Goal: Task Accomplishment & Management: Manage account settings

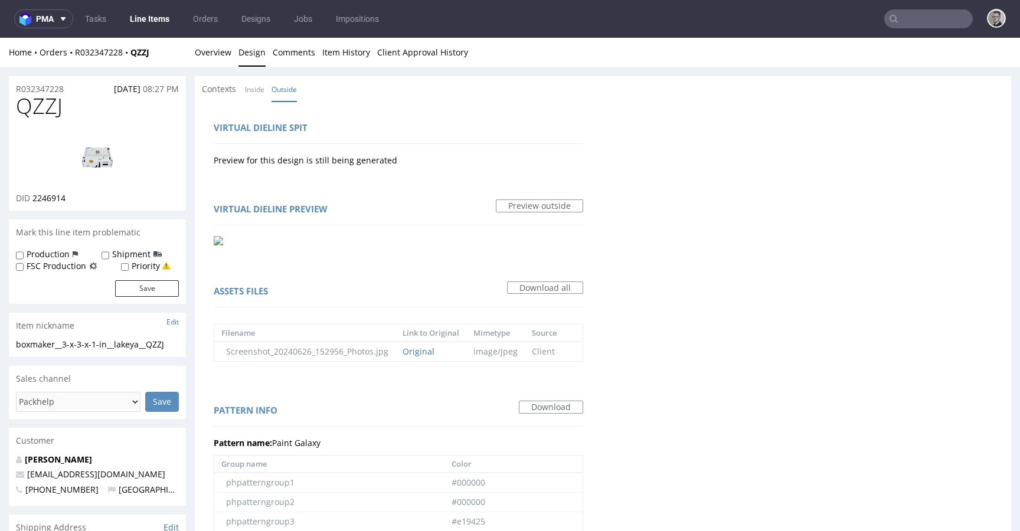
scroll to position [1, 0]
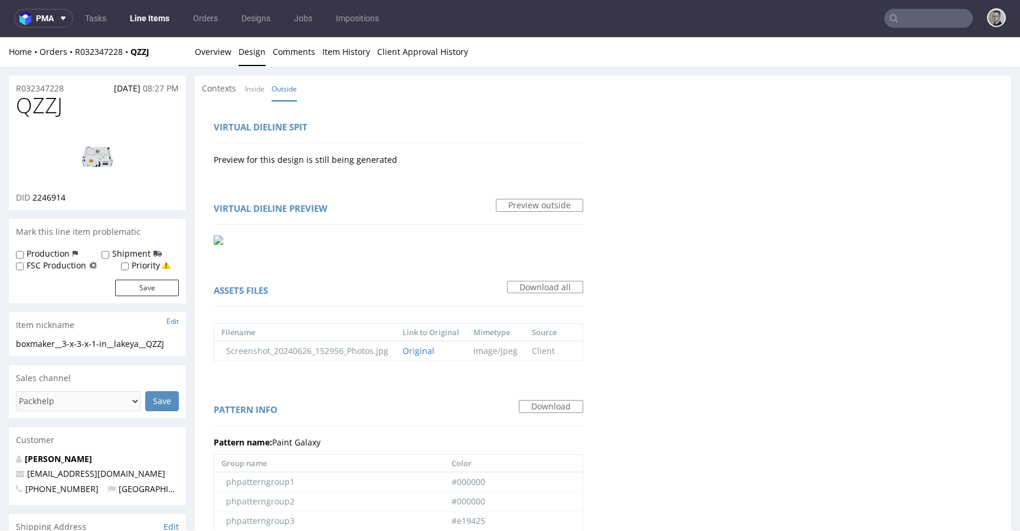
click at [86, 343] on div "boxmaker__3-x-3-x-1-in__lakeya__QZZJ" at bounding box center [97, 344] width 163 height 12
click at [85, 344] on div "boxmaker__3-x-3-x-1-in__lakeya__QZZJ" at bounding box center [97, 344] width 163 height 12
copy div "boxmaker__3-x-3-x-1-in__lakeya__QZZJ Update"
click at [51, 207] on div "QZZJ DID 2246914" at bounding box center [97, 152] width 177 height 116
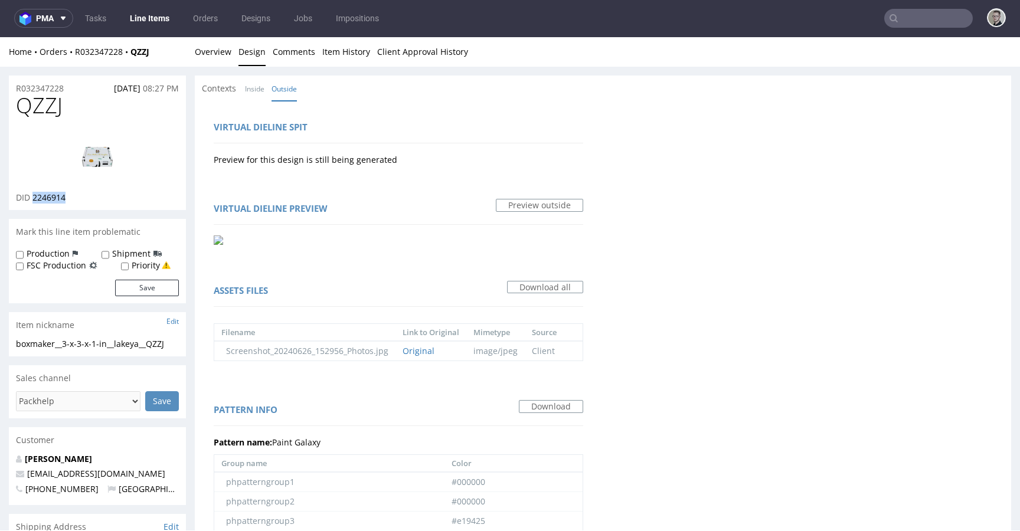
copy span "2246914"
drag, startPoint x: 61, startPoint y: 88, endPoint x: 0, endPoint y: 94, distance: 61.1
click at [0, 94] on div "R032347228 12.08.2025 08:27 PM QZZJ DID 2246914 Mark this line item problematic…" at bounding box center [510, 447] width 1020 height 760
click at [73, 87] on div "R032347228 12.08.2025 08:27 PM" at bounding box center [97, 85] width 177 height 19
drag, startPoint x: 74, startPoint y: 88, endPoint x: 0, endPoint y: 87, distance: 73.8
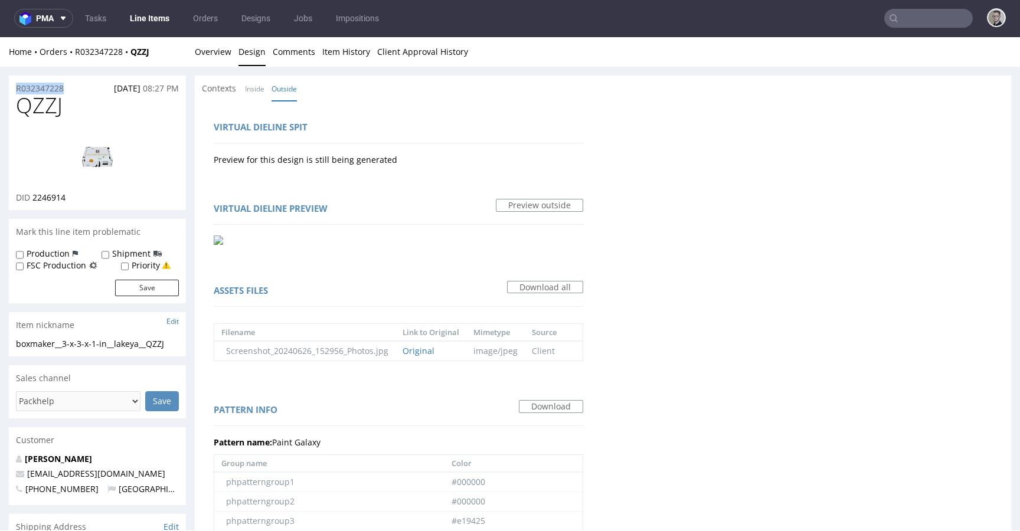
click at [0, 84] on div "R032347228 12.08.2025 08:27 PM QZZJ DID 2246914 Mark this line item problematic…" at bounding box center [510, 447] width 1020 height 760
copy p "R032347228"
click at [55, 345] on div "boxmaker__3-x-3-x-1-in__lakeya__QZZJ" at bounding box center [97, 344] width 163 height 12
click at [55, 346] on div "boxmaker__3-x-3-x-1-in__lakeya__QZZJ" at bounding box center [97, 344] width 163 height 12
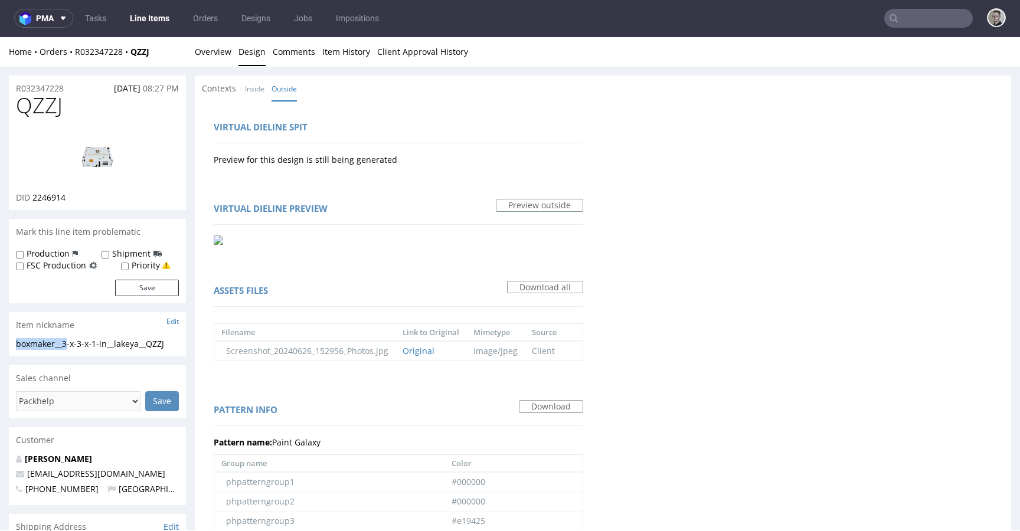
click at [55, 345] on div "boxmaker__3-x-3-x-1-in__lakeya__QZZJ" at bounding box center [97, 344] width 163 height 12
click at [43, 197] on span "2246914" at bounding box center [48, 197] width 33 height 11
click at [204, 63] on link "Overview" at bounding box center [213, 51] width 37 height 29
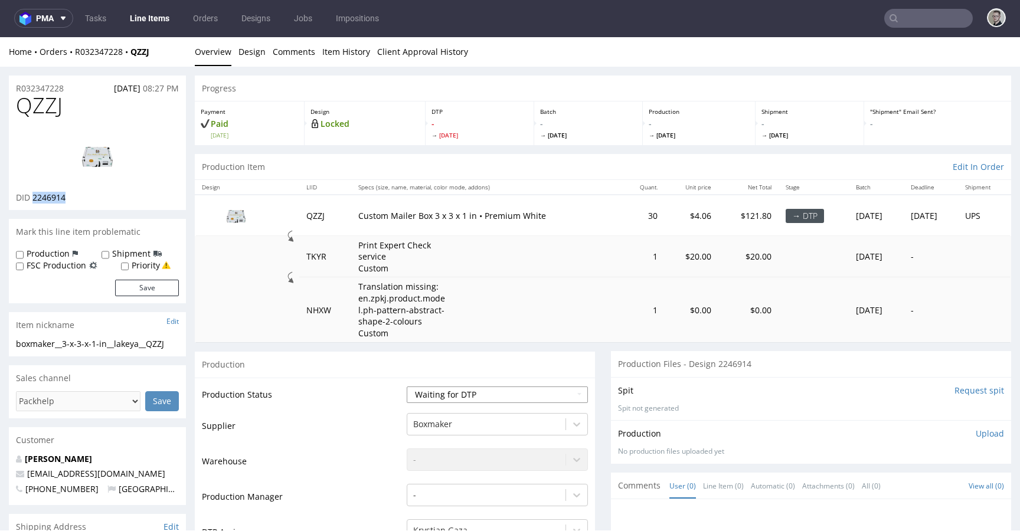
click at [502, 398] on select "Waiting for Artwork Waiting for Diecut Waiting for Mockup Waiting for DTP Waiti…" at bounding box center [497, 395] width 181 height 17
select select "dtp_in_process"
click at [407, 387] on select "Waiting for Artwork Waiting for Diecut Waiting for Mockup Waiting for DTP Waiti…" at bounding box center [497, 395] width 181 height 17
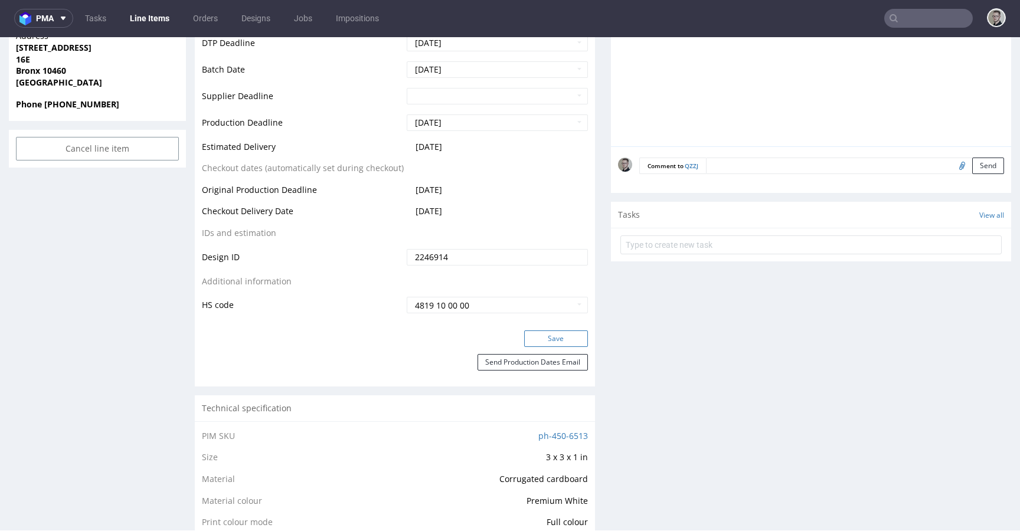
click at [552, 337] on button "Save" at bounding box center [556, 338] width 64 height 17
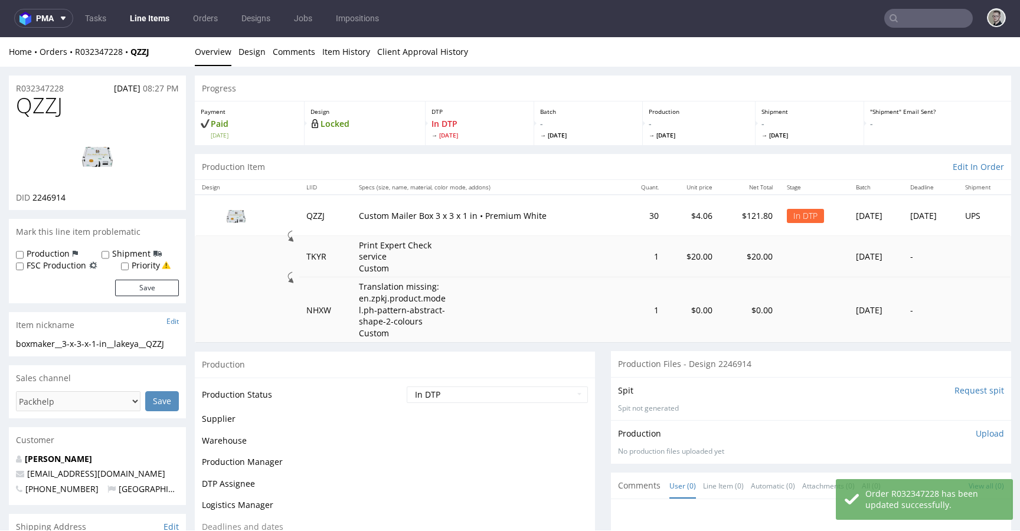
scroll to position [0, 0]
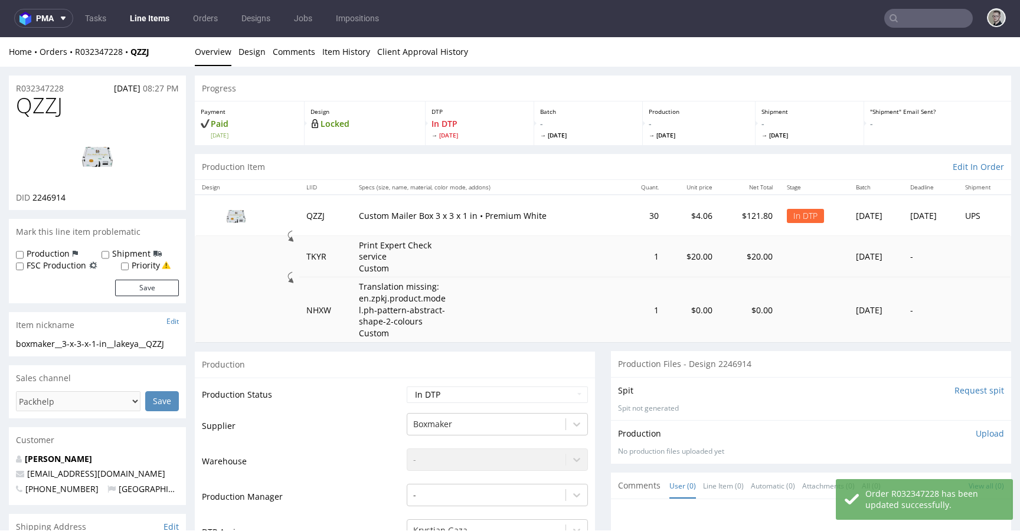
drag, startPoint x: 975, startPoint y: 434, endPoint x: 959, endPoint y: 441, distance: 17.7
click at [975, 434] on p "Upload" at bounding box center [989, 434] width 28 height 12
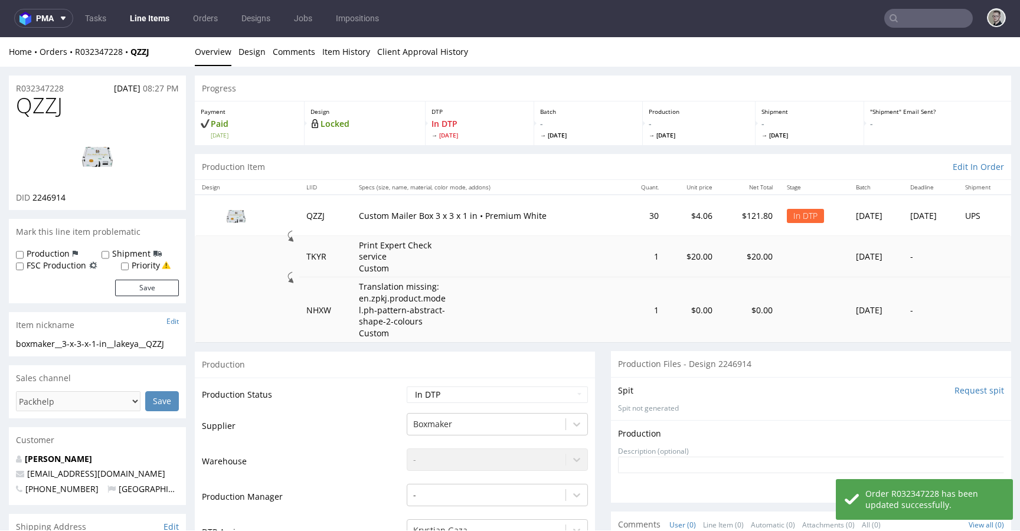
click at [906, 484] on div "Order R032347228 has been updated successfully." at bounding box center [924, 499] width 177 height 41
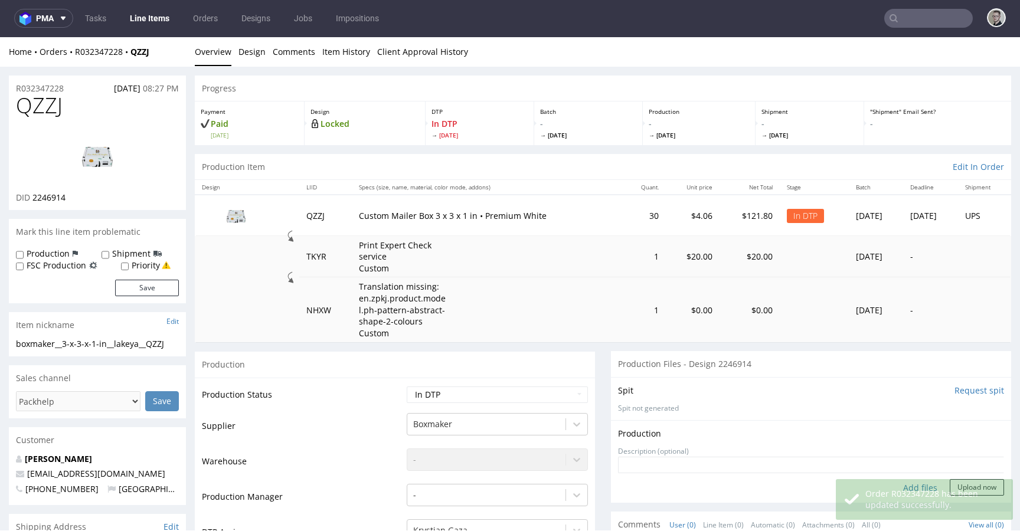
click at [900, 489] on div "Order R032347228 has been updated successfully." at bounding box center [934, 499] width 139 height 23
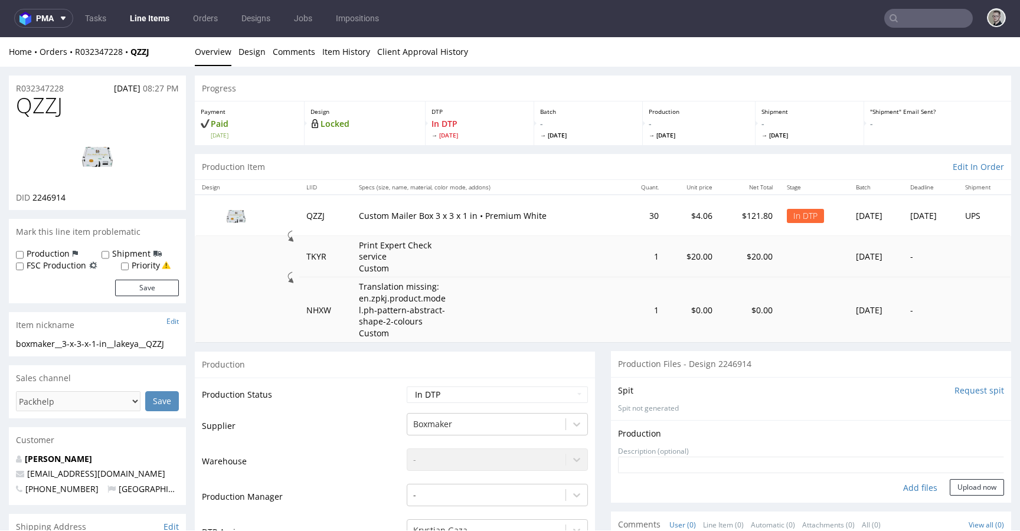
click at [899, 489] on div "Add files" at bounding box center [919, 488] width 59 height 18
type input "C:\fakepath\boxmaker__3-x-3-x-1-in__lakeya__QZZJ__d2246914__oR032347228__outsid…"
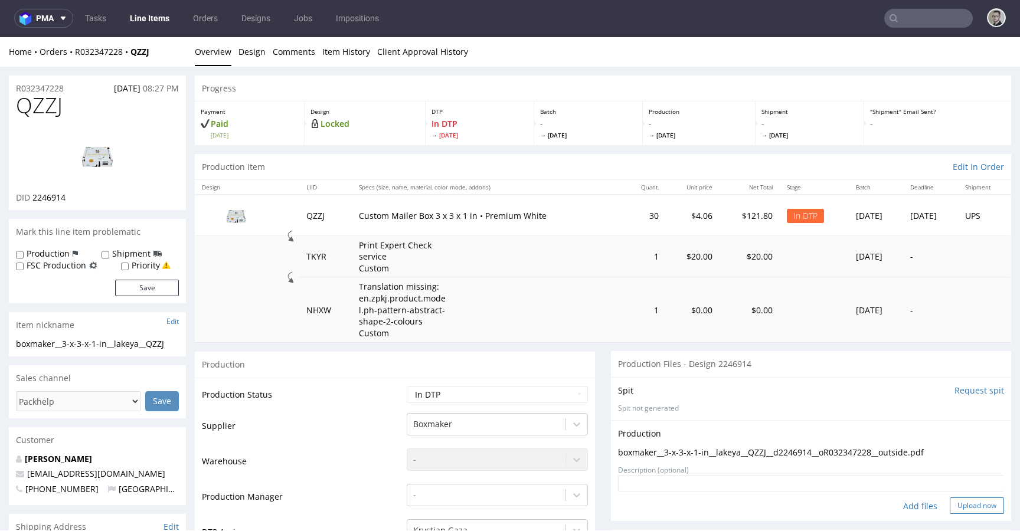
click at [980, 510] on button "Upload now" at bounding box center [976, 505] width 54 height 17
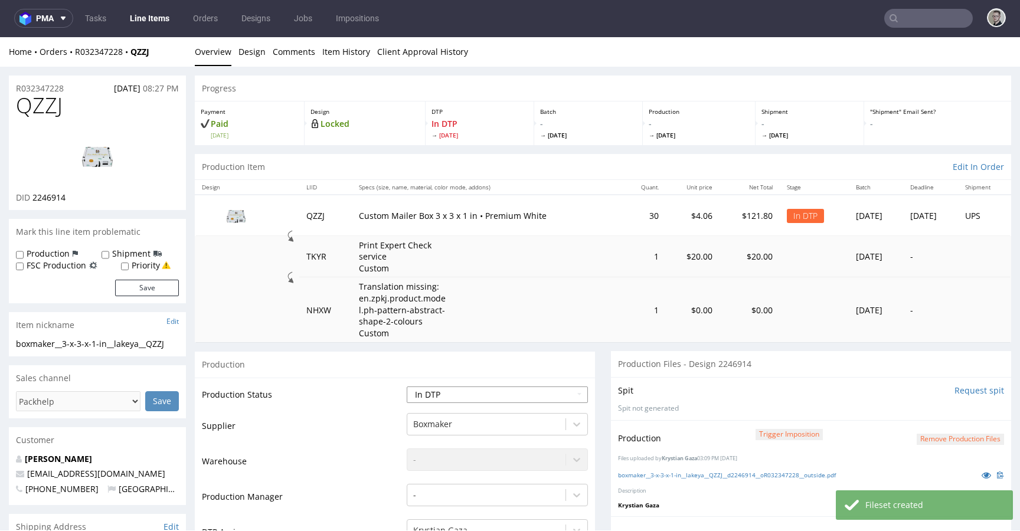
click at [486, 390] on select "Waiting for Artwork Waiting for Diecut Waiting for Mockup Waiting for DTP Waiti…" at bounding box center [497, 395] width 181 height 17
select select "dtp_production_ready"
click at [407, 387] on select "Waiting for Artwork Waiting for Diecut Waiting for Mockup Waiting for DTP Waiti…" at bounding box center [497, 395] width 181 height 17
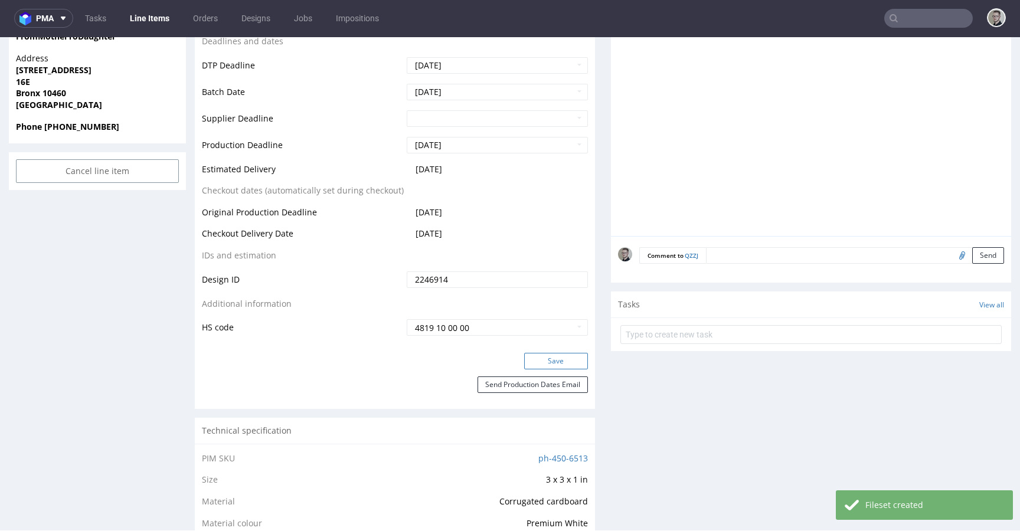
click at [571, 361] on button "Save" at bounding box center [556, 361] width 64 height 17
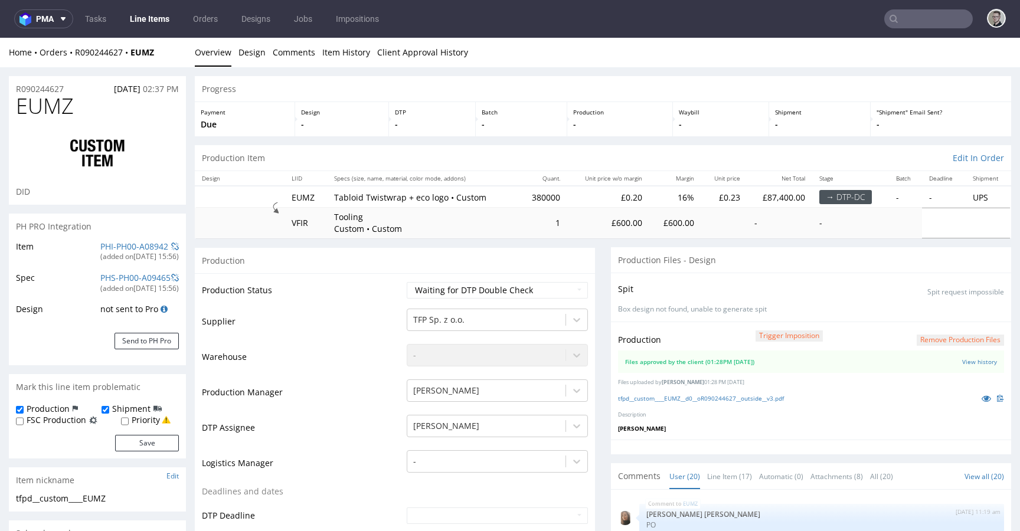
scroll to position [767, 0]
click at [526, 291] on select "Waiting for Artwork Waiting for Diecut Waiting for Mockup Waiting for DTP Waiti…" at bounding box center [497, 290] width 181 height 17
select select "dtp_production_ready"
click at [407, 282] on select "Waiting for Artwork Waiting for Diecut Waiting for Mockup Waiting for DTP Waiti…" at bounding box center [497, 290] width 181 height 17
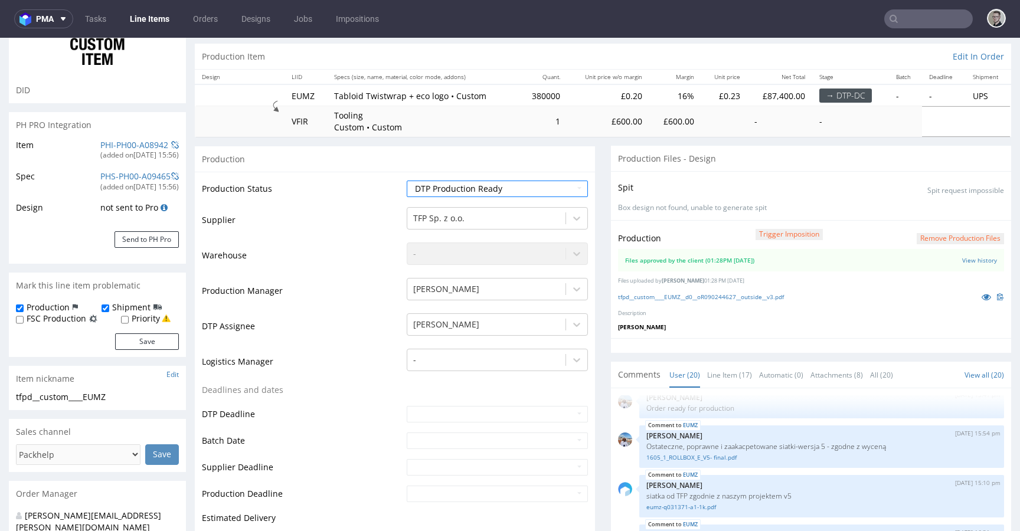
scroll to position [499, 0]
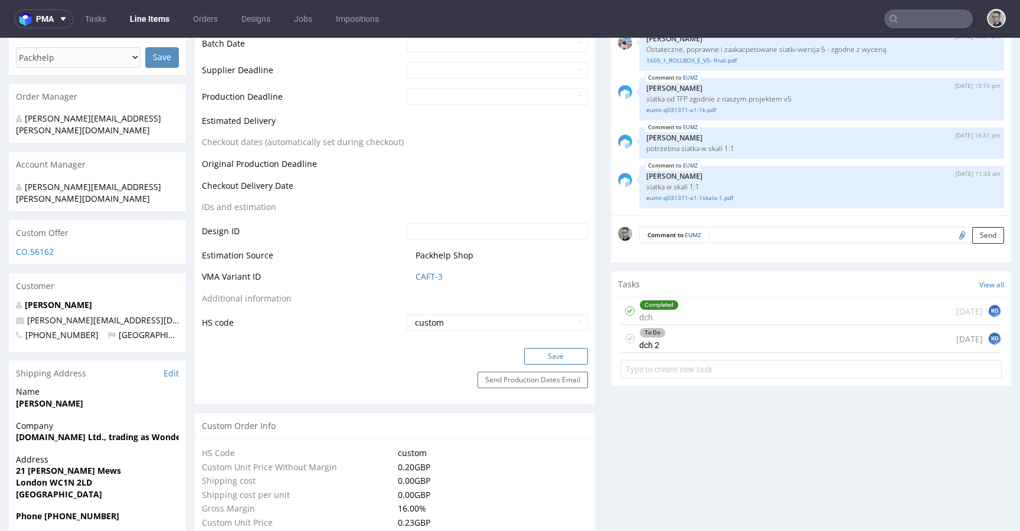
click at [565, 352] on button "Save" at bounding box center [556, 356] width 64 height 17
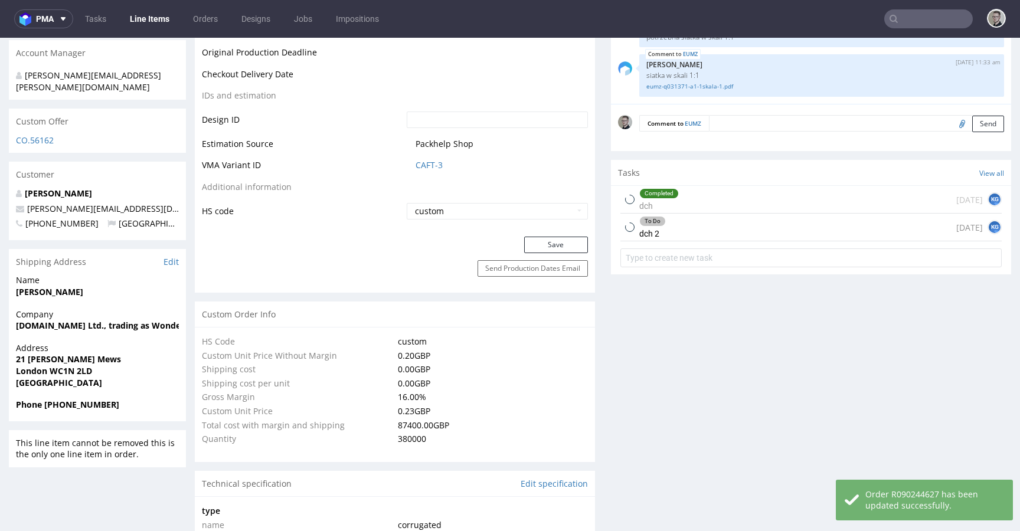
scroll to position [611, 0]
click at [706, 233] on div "To Do dch 2 today KG" at bounding box center [810, 226] width 381 height 28
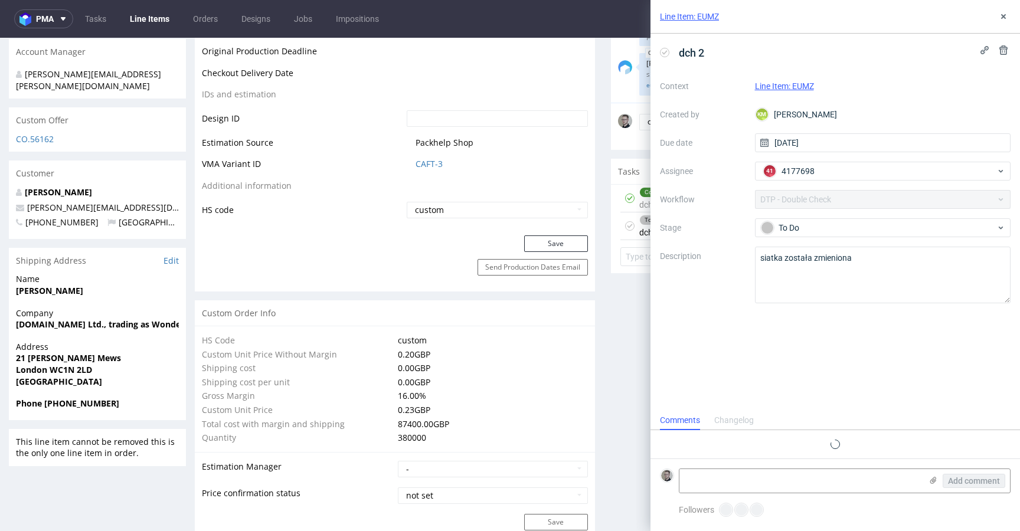
scroll to position [9, 0]
click at [1003, 12] on icon at bounding box center [1002, 16] width 9 height 9
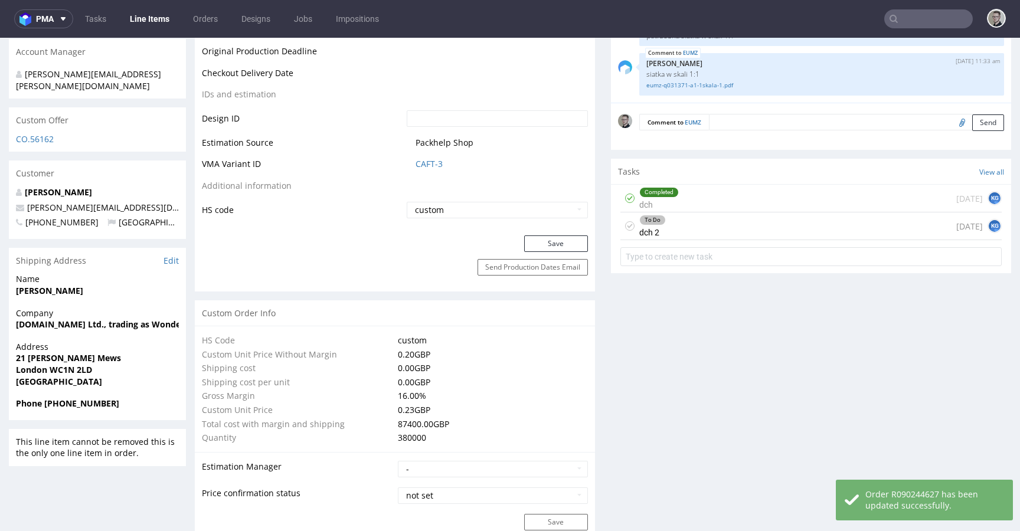
click at [623, 221] on div "To Do dch 2" at bounding box center [642, 225] width 45 height 27
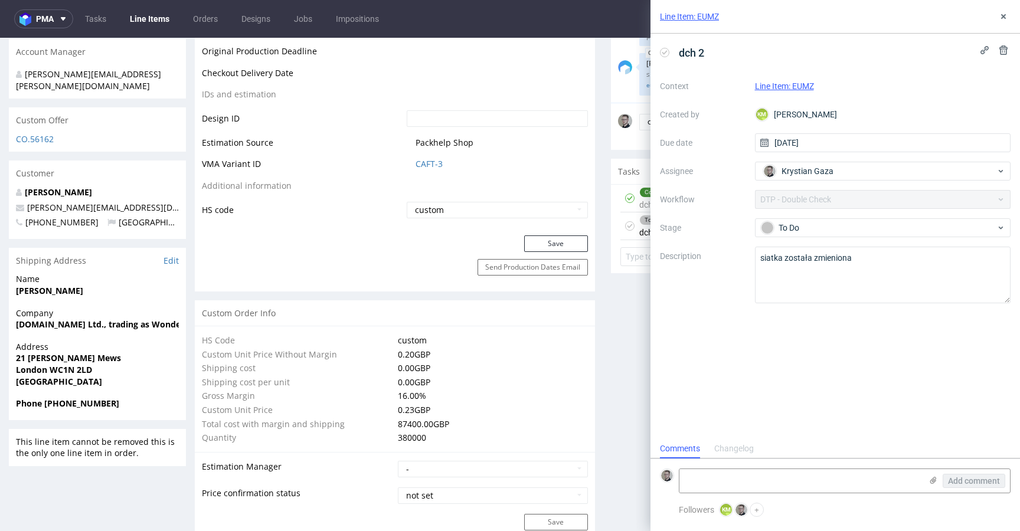
scroll to position [9, 0]
click at [994, 14] on div "Line Item: EUMZ" at bounding box center [834, 17] width 369 height 34
click at [1010, 12] on div "Line Item: EUMZ" at bounding box center [834, 17] width 369 height 34
click at [1001, 16] on icon at bounding box center [1002, 16] width 9 height 9
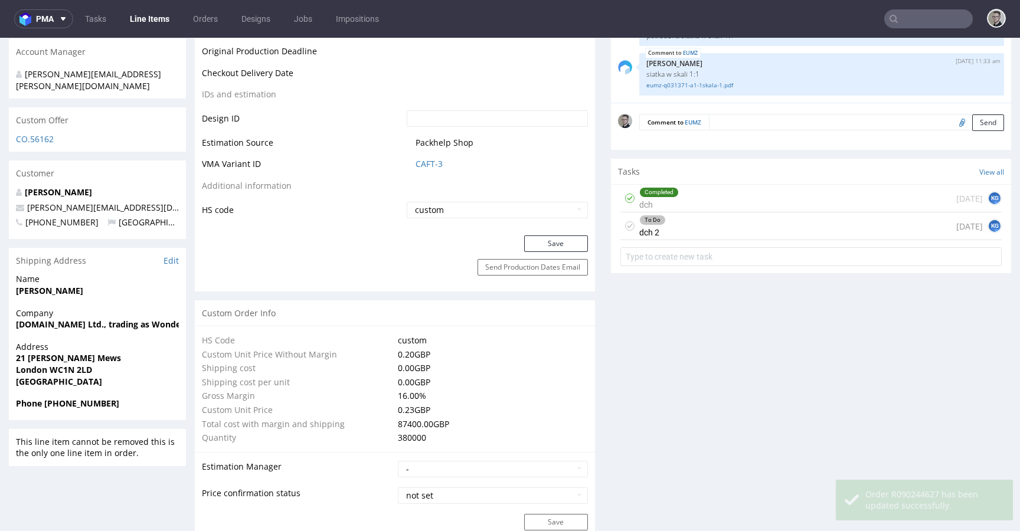
click at [625, 221] on icon at bounding box center [629, 225] width 9 height 9
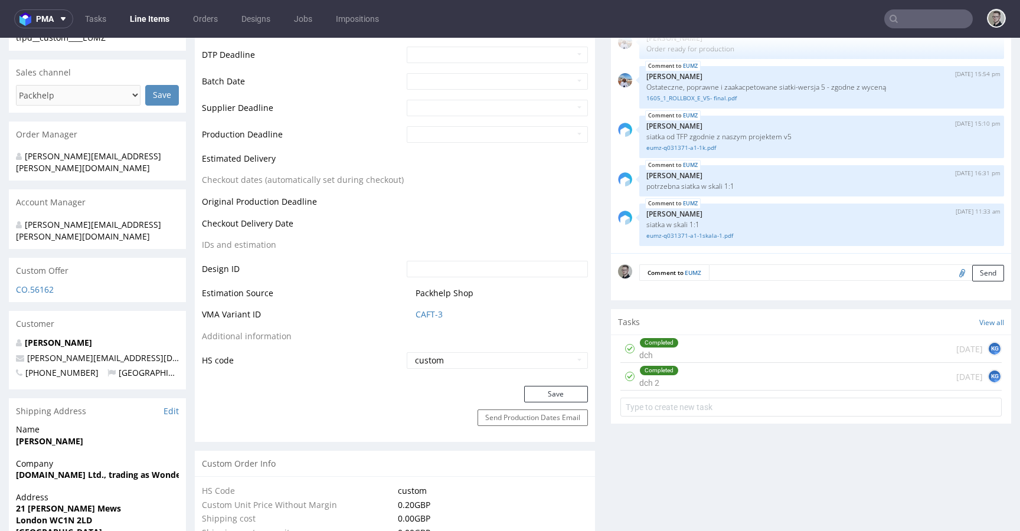
scroll to position [204, 0]
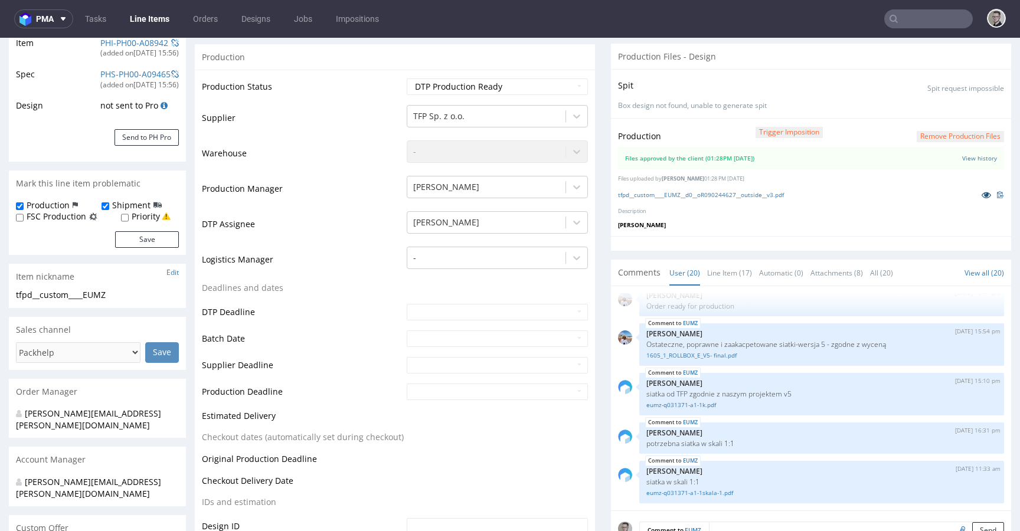
click at [981, 192] on icon at bounding box center [985, 195] width 9 height 8
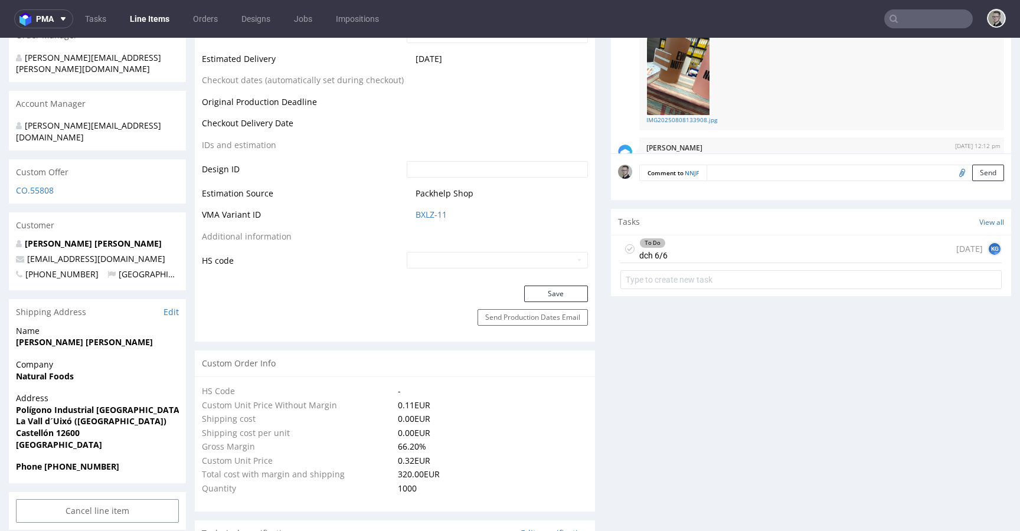
scroll to position [550, 0]
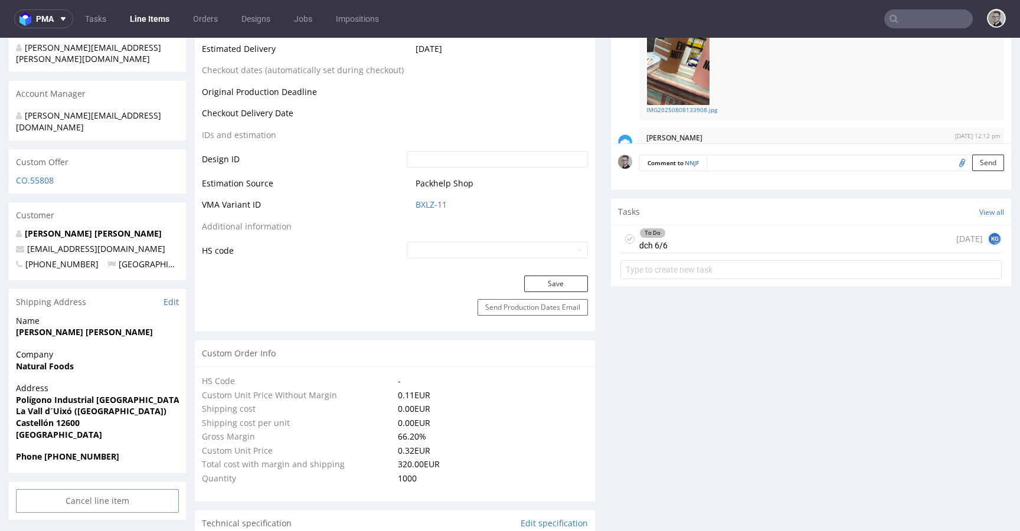
click at [620, 237] on div "To Do dch 6/6" at bounding box center [643, 238] width 47 height 27
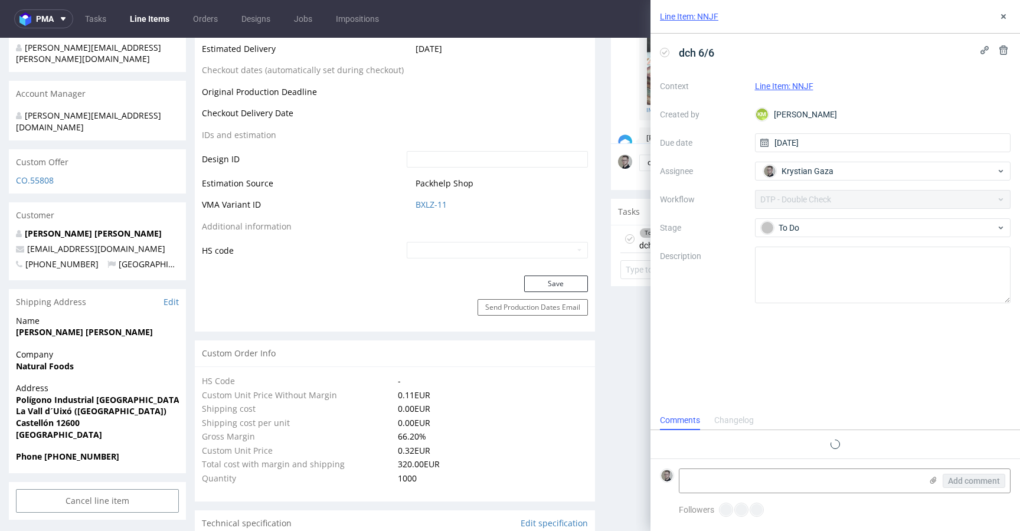
scroll to position [9, 0]
click at [995, 22] on div "Line Item: NNJF" at bounding box center [834, 17] width 369 height 34
click at [1003, 19] on icon at bounding box center [1002, 16] width 9 height 9
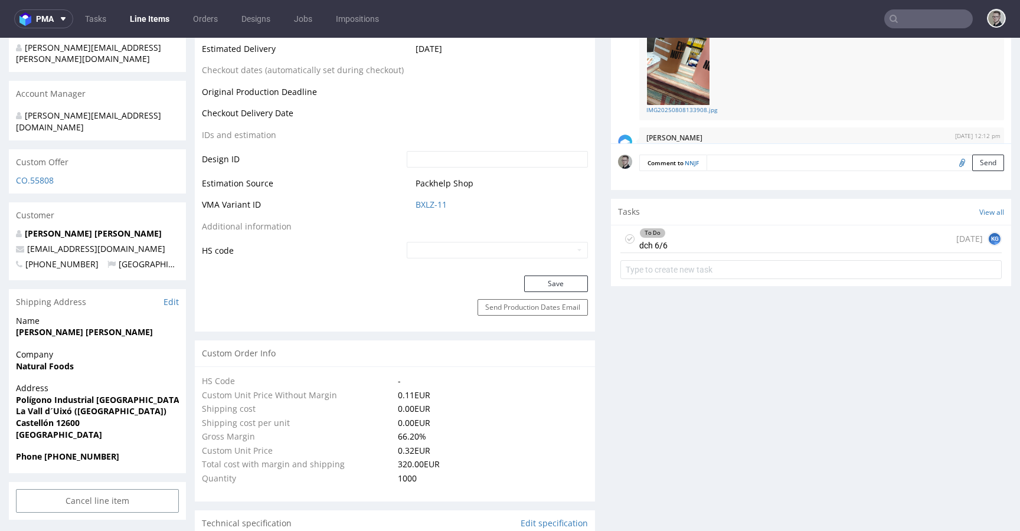
click at [625, 235] on icon at bounding box center [629, 238] width 9 height 9
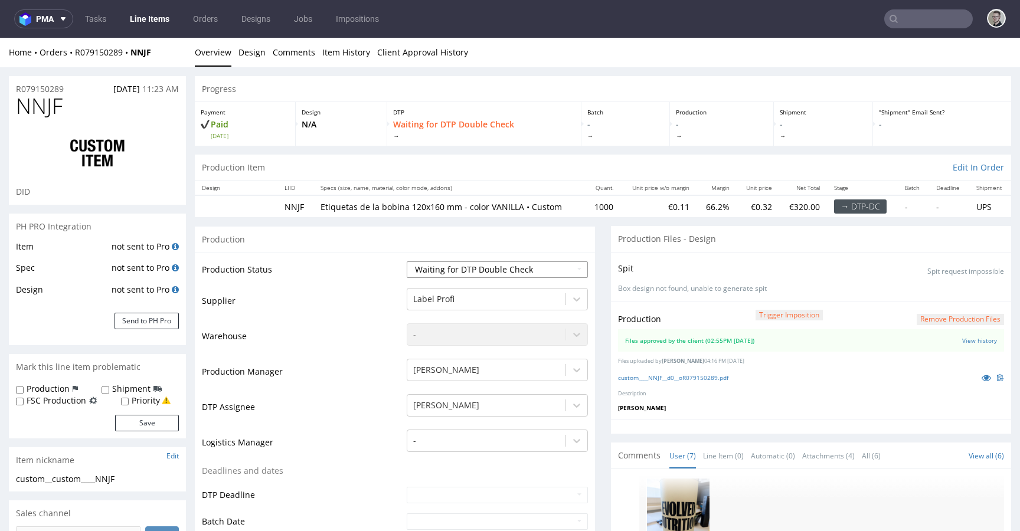
click at [472, 261] on div "Waiting for Artwork Waiting for Diecut Waiting for Mockup Waiting for DTP Waiti…" at bounding box center [497, 269] width 181 height 17
click at [487, 261] on select "Waiting for Artwork Waiting for Diecut Waiting for Mockup Waiting for DTP Waiti…" at bounding box center [497, 269] width 181 height 17
select select "dtp_production_ready"
click at [407, 261] on select "Waiting for Artwork Waiting for Diecut Waiting for Mockup Waiting for DTP Waiti…" at bounding box center [497, 269] width 181 height 17
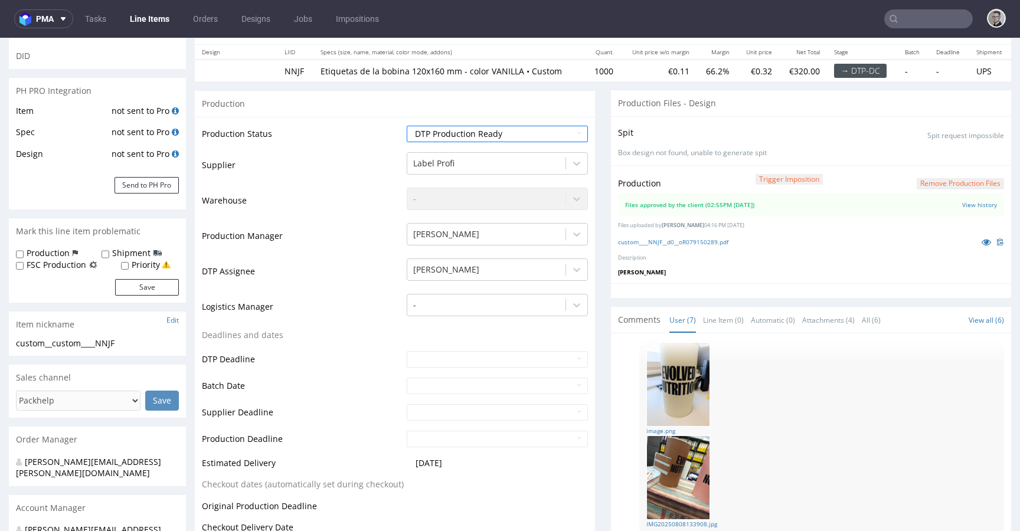
scroll to position [393, 0]
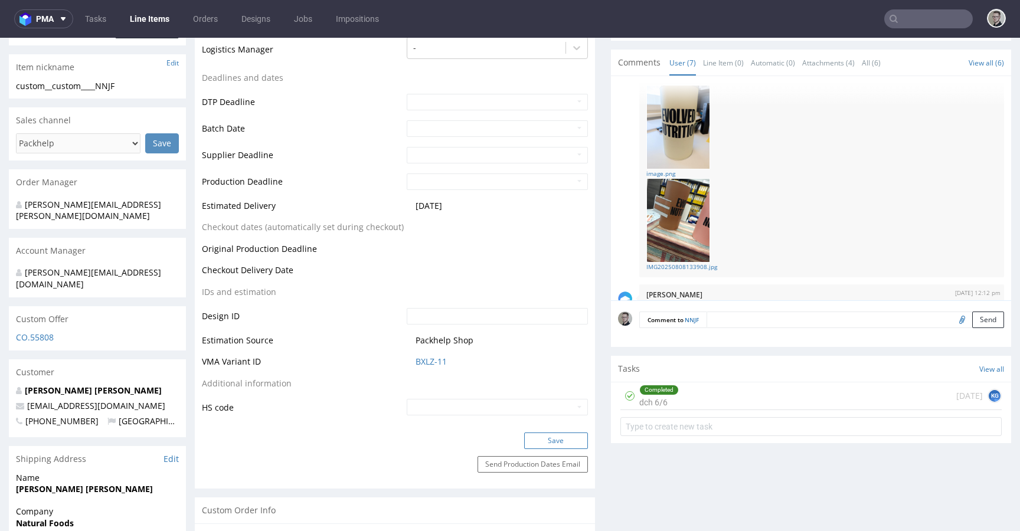
click at [564, 446] on button "Save" at bounding box center [556, 441] width 64 height 17
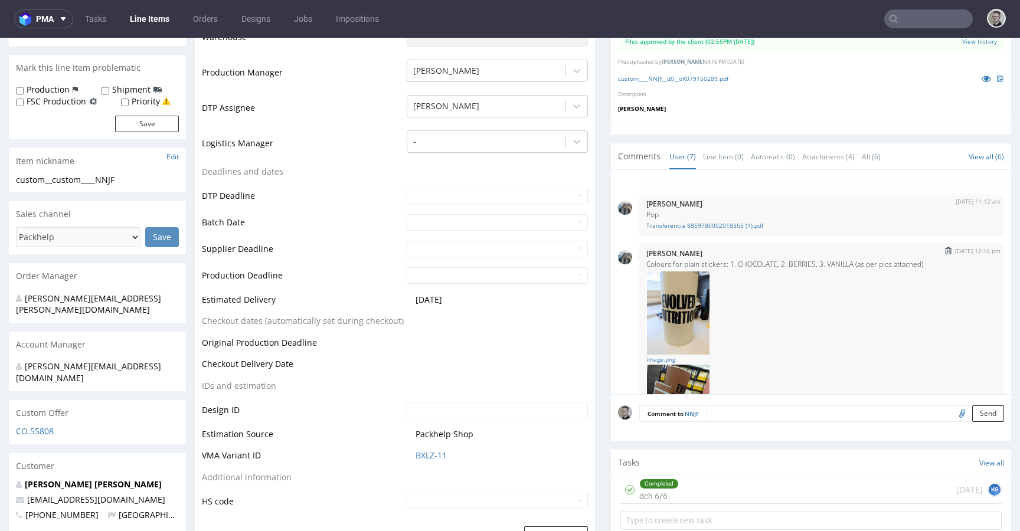
scroll to position [0, 0]
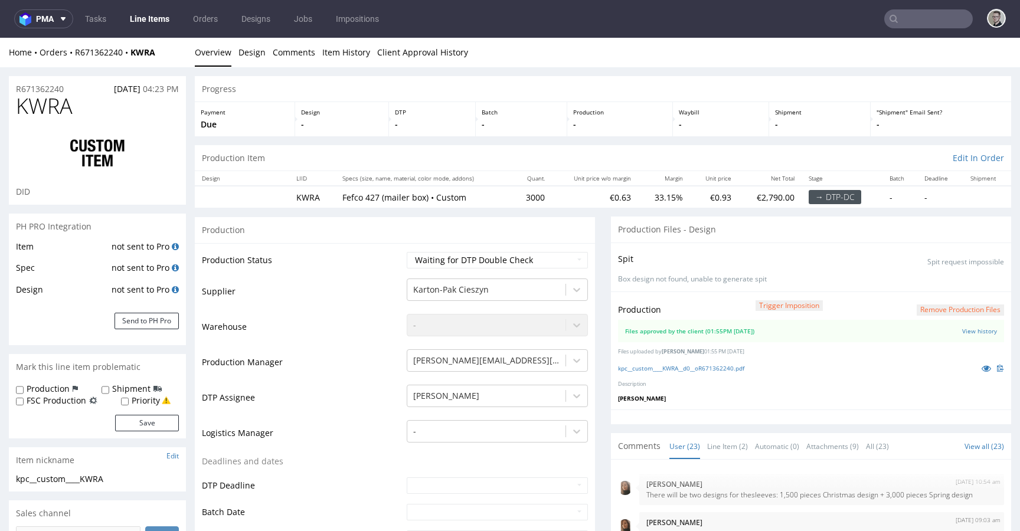
scroll to position [880, 0]
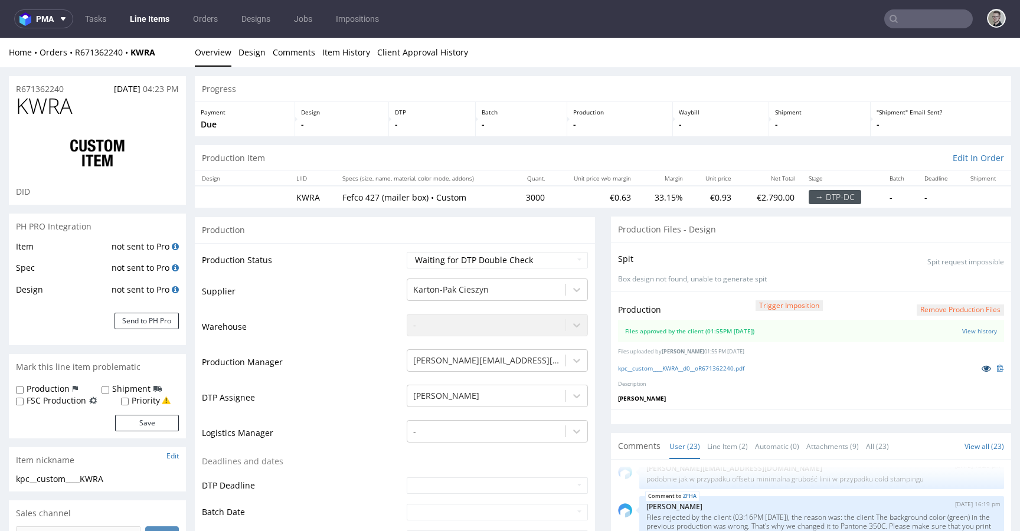
click at [981, 368] on icon at bounding box center [985, 368] width 9 height 8
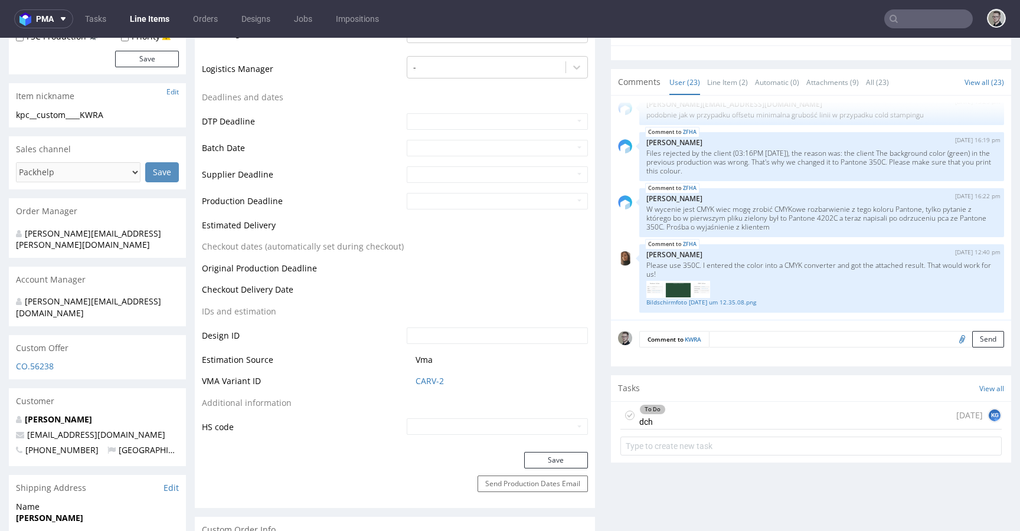
scroll to position [368, 0]
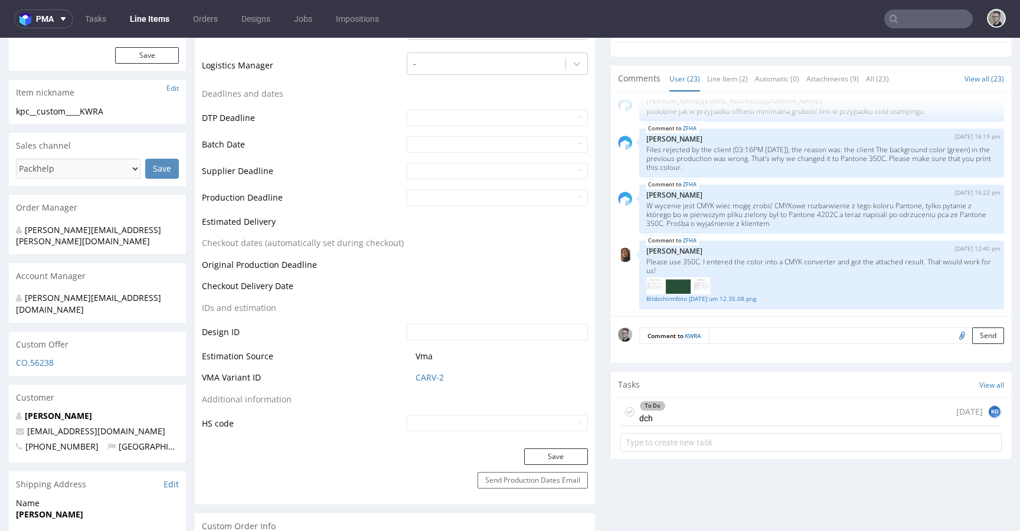
click at [625, 414] on icon at bounding box center [629, 411] width 9 height 9
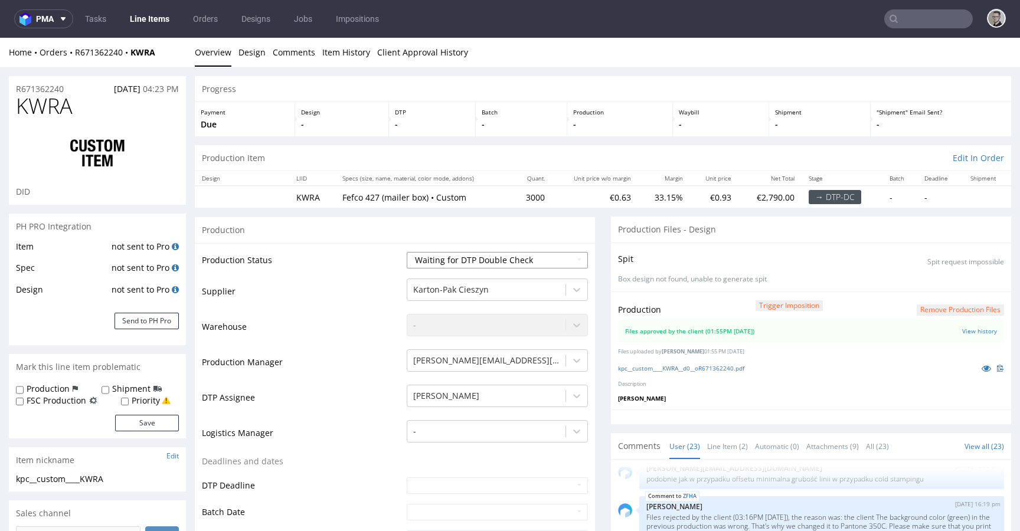
click at [479, 263] on select "Waiting for Artwork Waiting for Diecut Waiting for Mockup Waiting for DTP Waiti…" at bounding box center [497, 260] width 181 height 17
select select "dtp_production_ready"
click at [407, 252] on select "Waiting for Artwork Waiting for Diecut Waiting for Mockup Waiting for DTP Waiti…" at bounding box center [497, 260] width 181 height 17
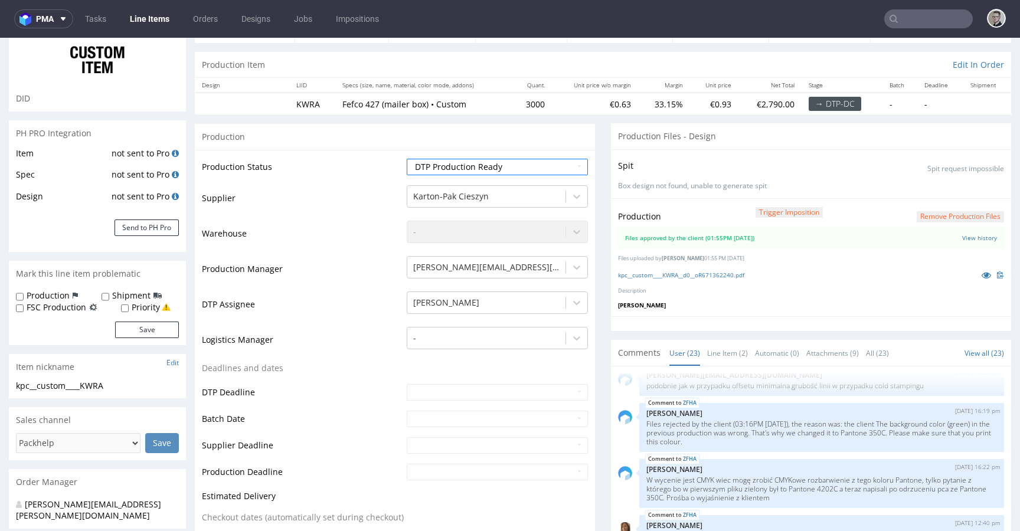
scroll to position [507, 0]
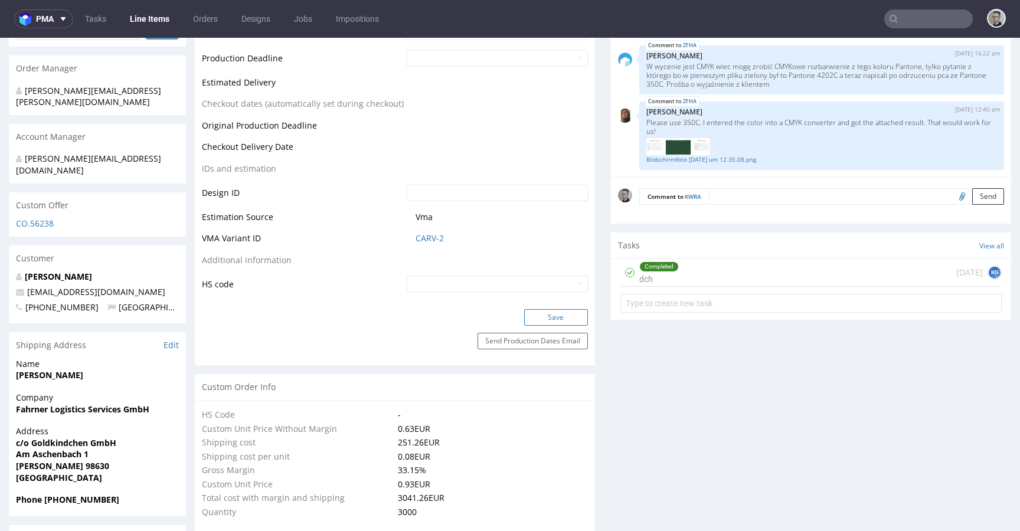
click at [574, 320] on button "Save" at bounding box center [556, 317] width 64 height 17
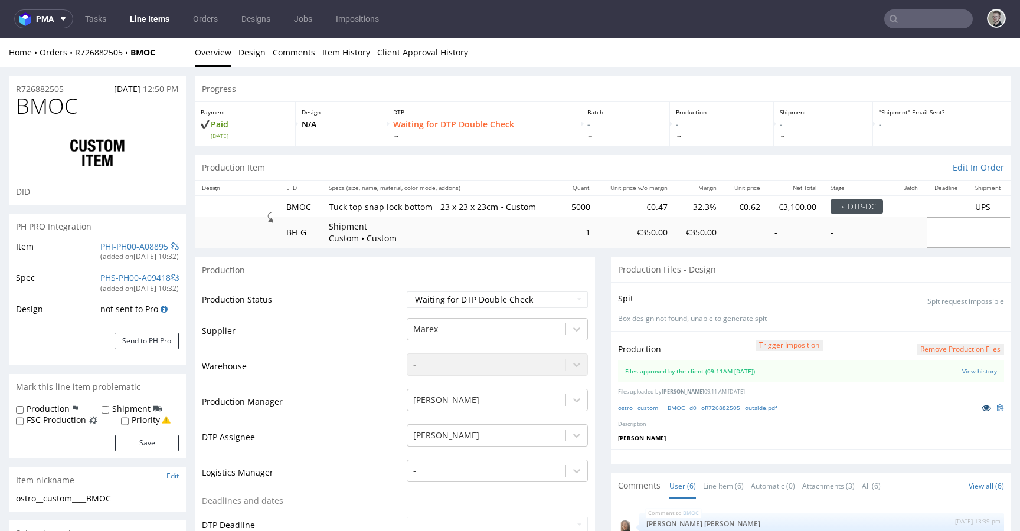
scroll to position [63, 0]
click at [981, 409] on icon at bounding box center [985, 408] width 9 height 8
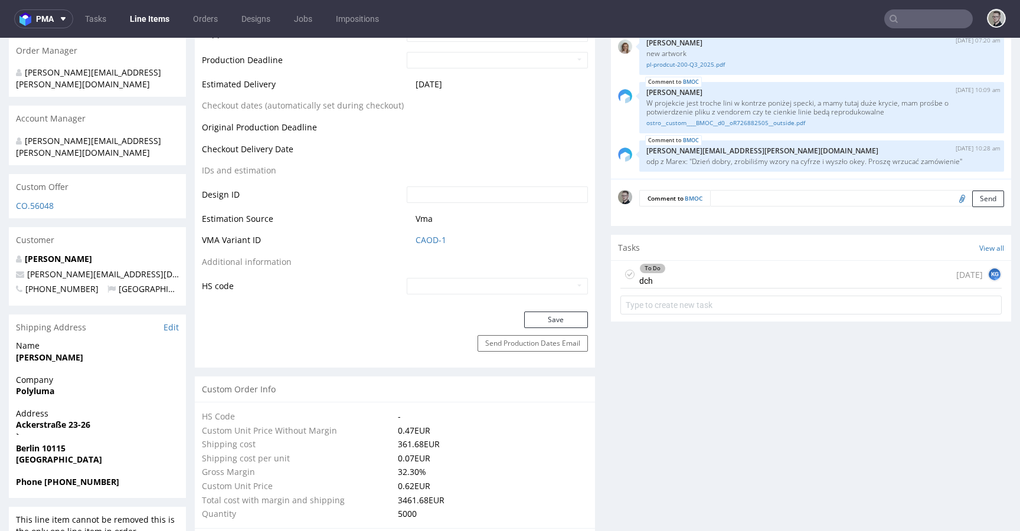
scroll to position [559, 0]
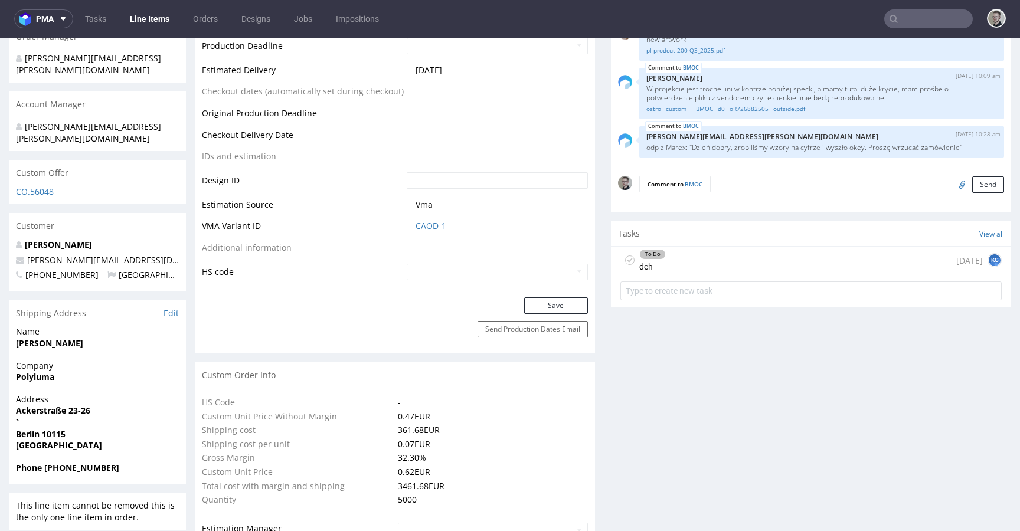
click at [625, 261] on icon at bounding box center [629, 260] width 9 height 9
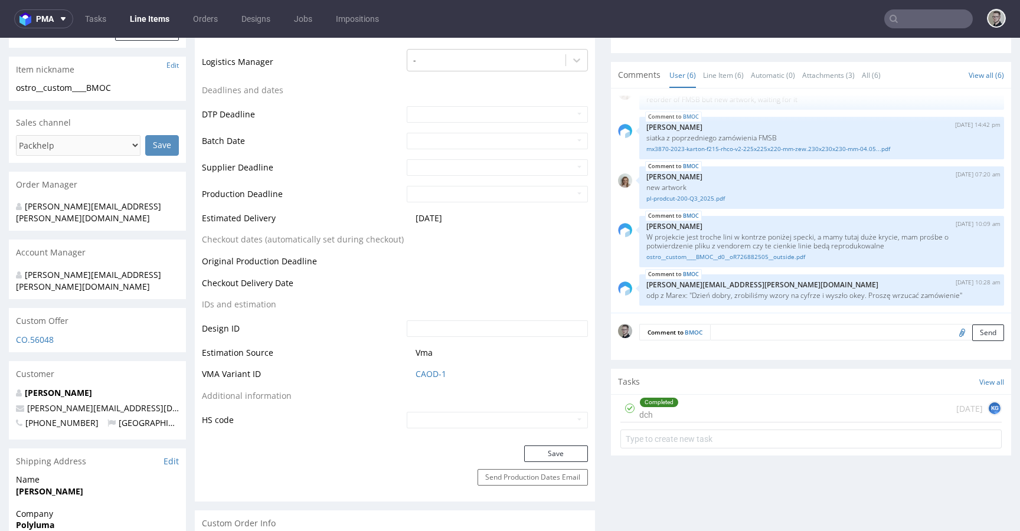
scroll to position [155, 0]
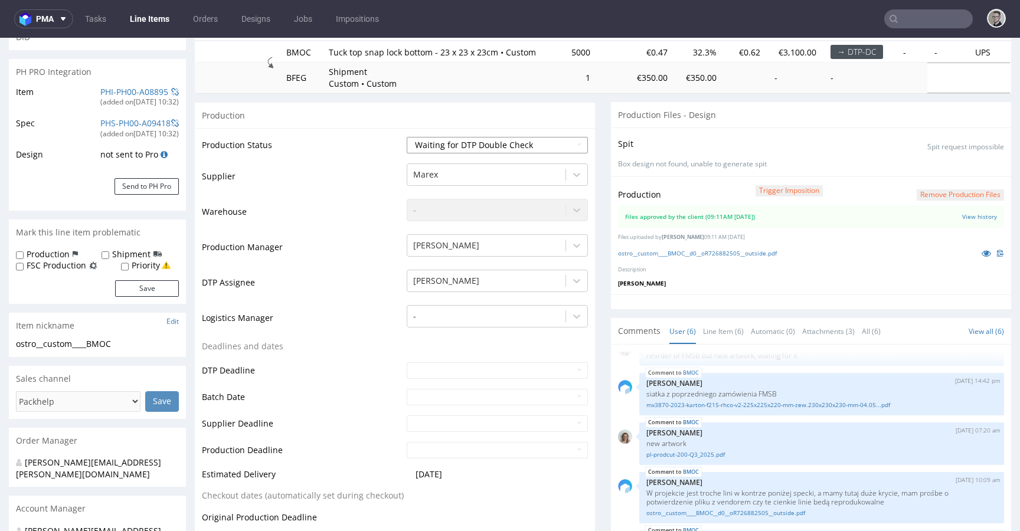
click at [481, 142] on select "Waiting for Artwork Waiting for Diecut Waiting for Mockup Waiting for DTP Waiti…" at bounding box center [497, 145] width 181 height 17
select select "dtp_production_ready"
click at [407, 137] on select "Waiting for Artwork Waiting for Diecut Waiting for Mockup Waiting for DTP Waiti…" at bounding box center [497, 145] width 181 height 17
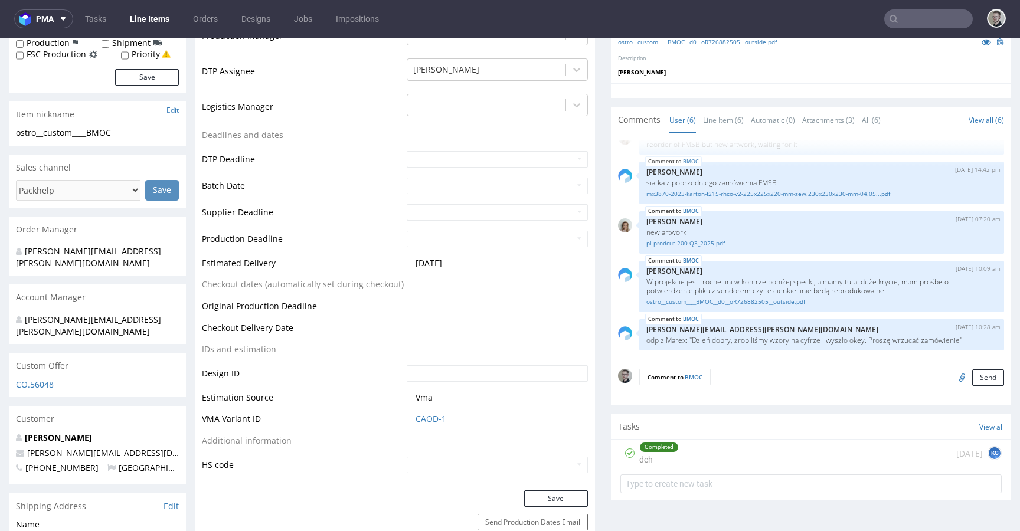
scroll to position [642, 0]
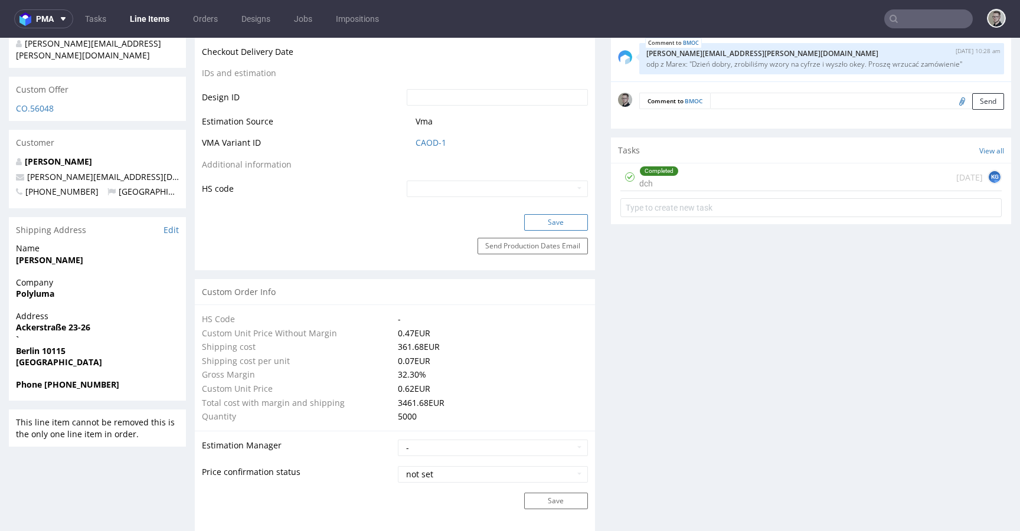
click at [566, 219] on button "Save" at bounding box center [556, 222] width 64 height 17
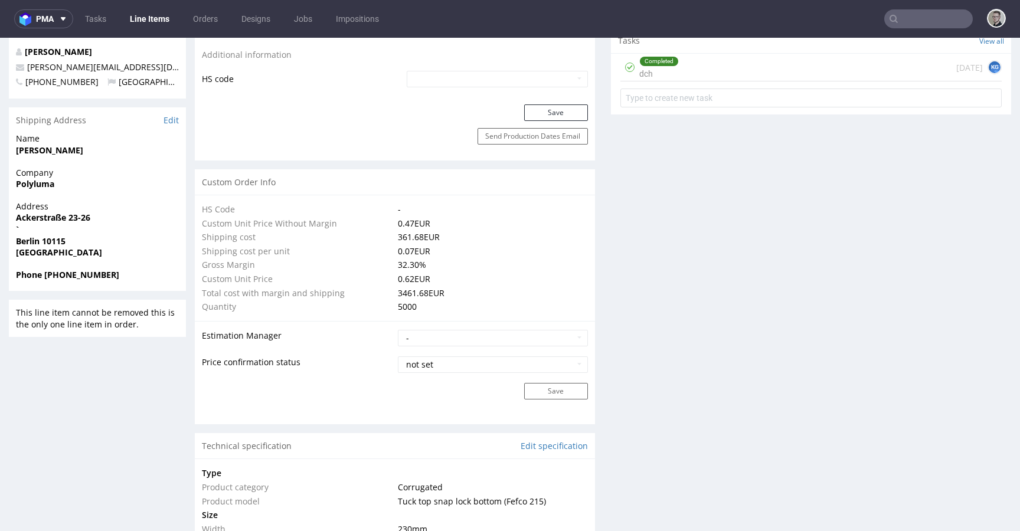
scroll to position [63, 0]
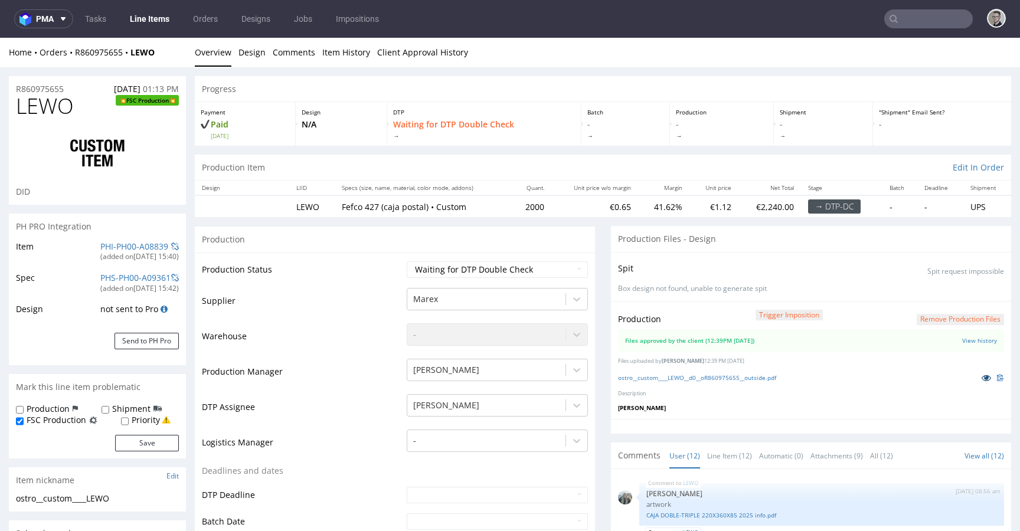
scroll to position [774, 0]
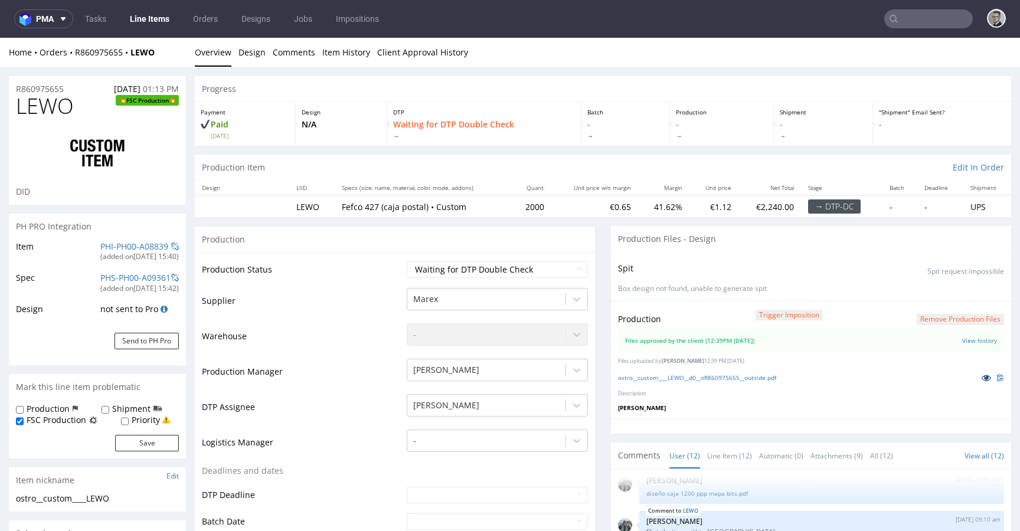
click at [981, 378] on icon at bounding box center [985, 378] width 9 height 8
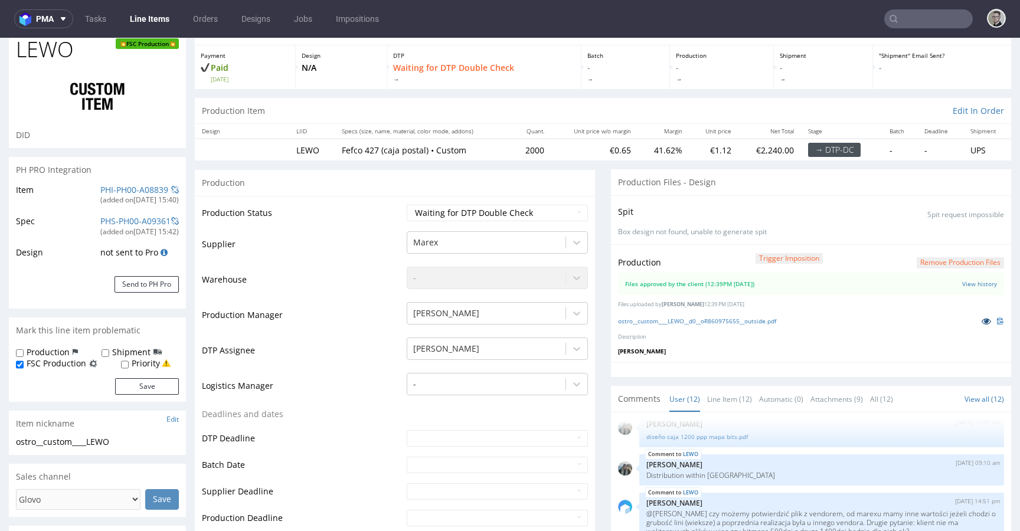
scroll to position [381, 0]
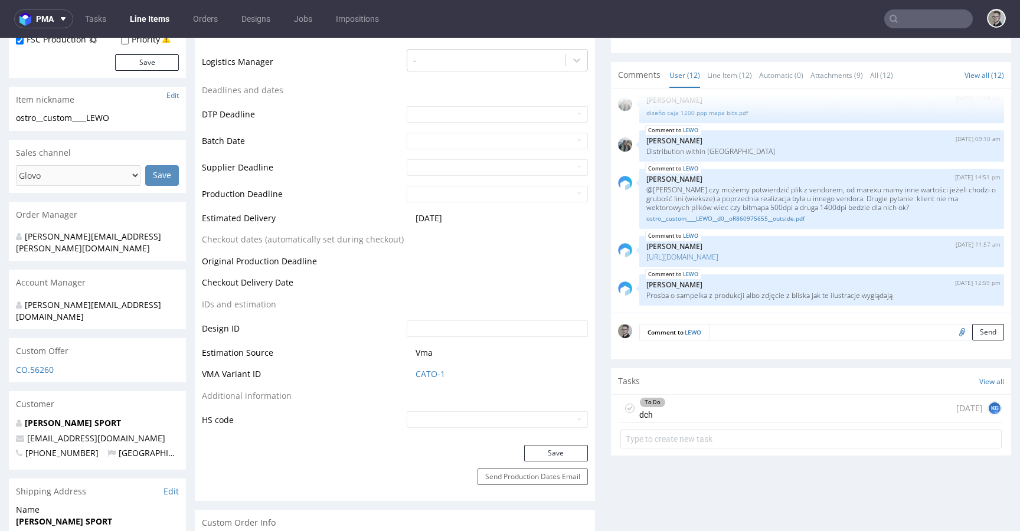
click at [625, 410] on icon at bounding box center [629, 408] width 9 height 9
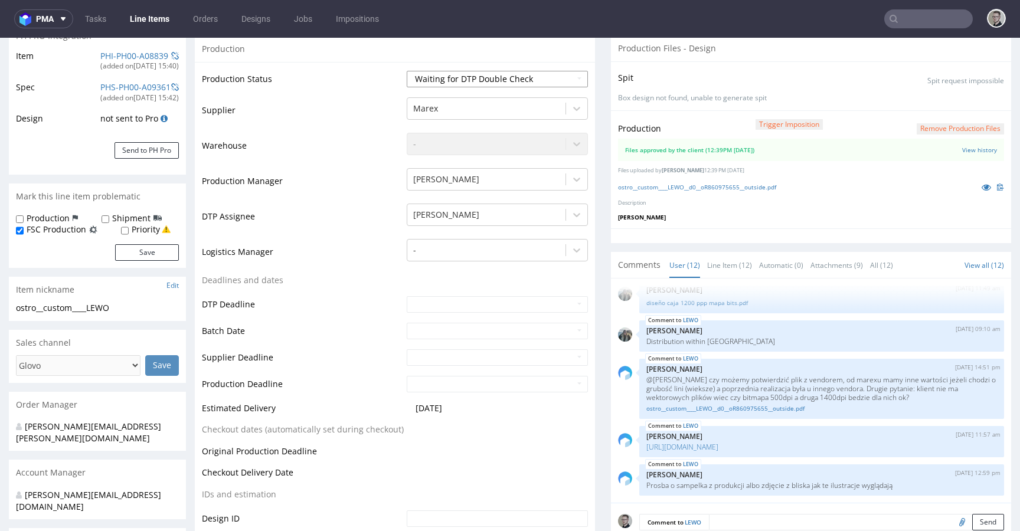
scroll to position [0, 0]
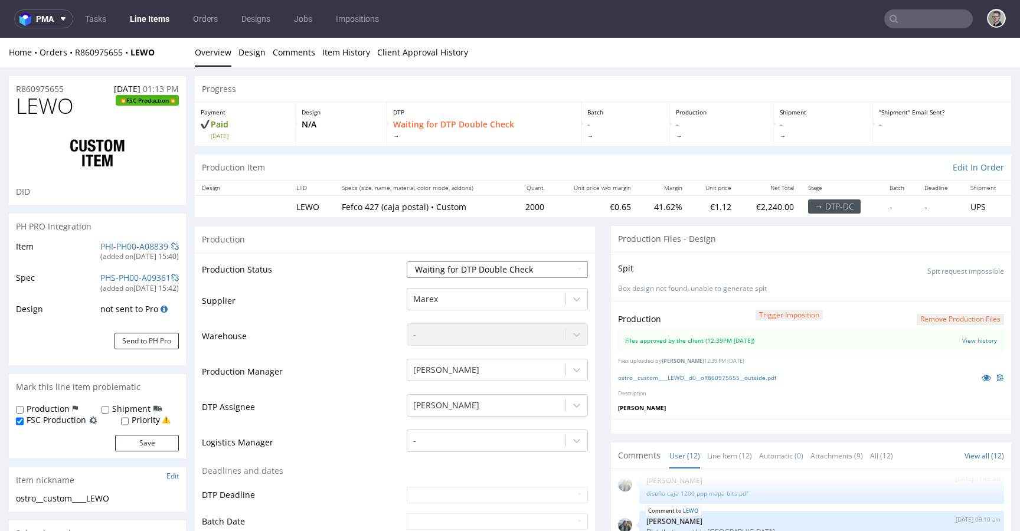
click at [448, 263] on select "Waiting for Artwork Waiting for Diecut Waiting for Mockup Waiting for DTP Waiti…" at bounding box center [497, 269] width 181 height 17
select select "dtp_production_ready"
click at [407, 261] on select "Waiting for Artwork Waiting for Diecut Waiting for Mockup Waiting for DTP Waiti…" at bounding box center [497, 269] width 181 height 17
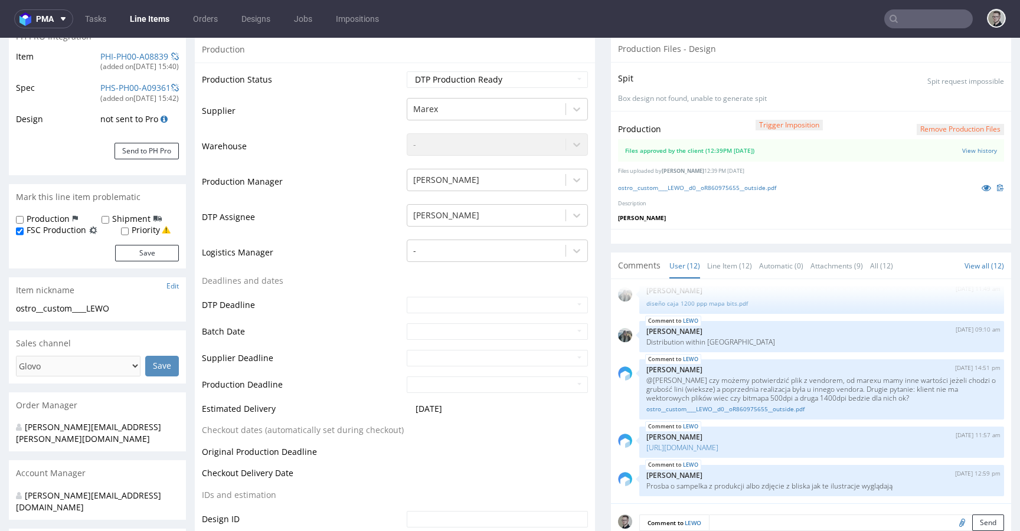
scroll to position [378, 0]
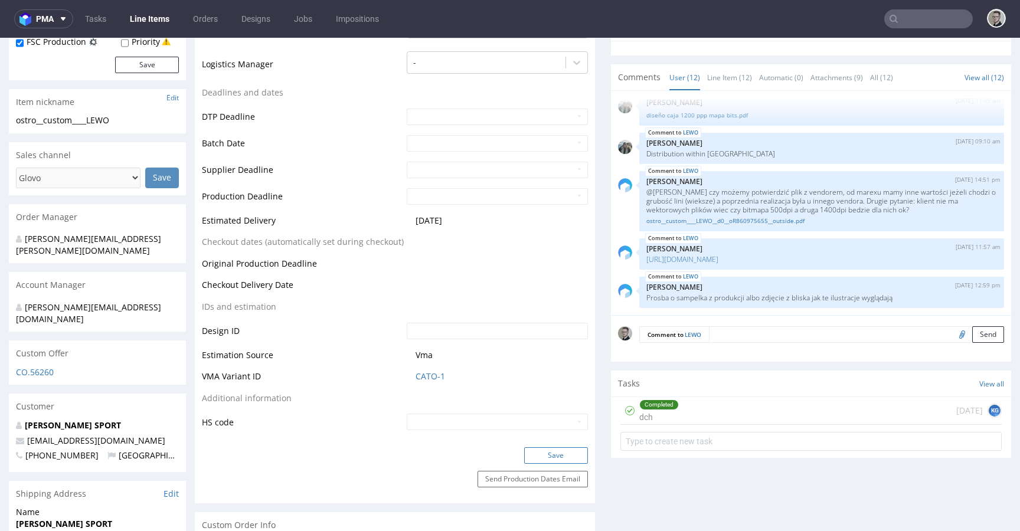
click at [557, 451] on button "Save" at bounding box center [556, 455] width 64 height 17
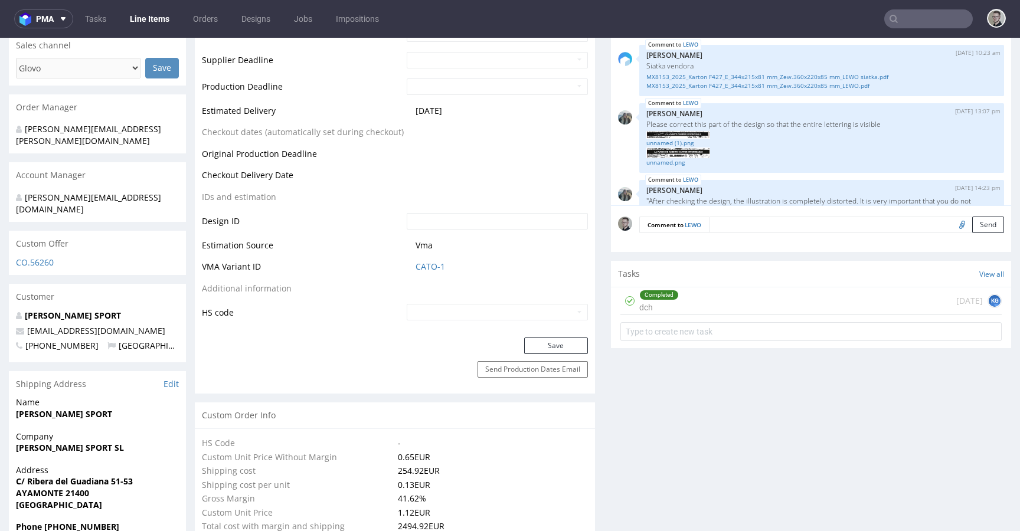
scroll to position [774, 0]
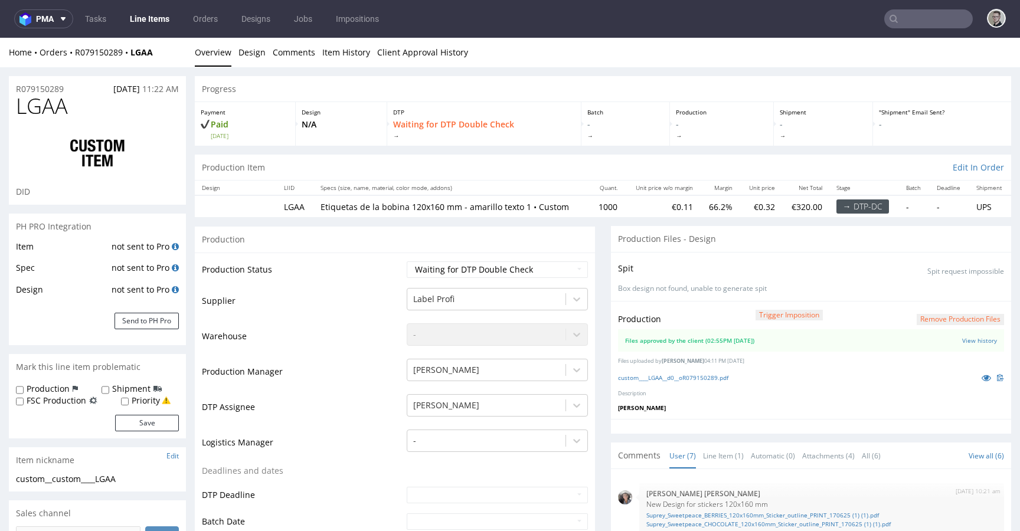
scroll to position [150, 0]
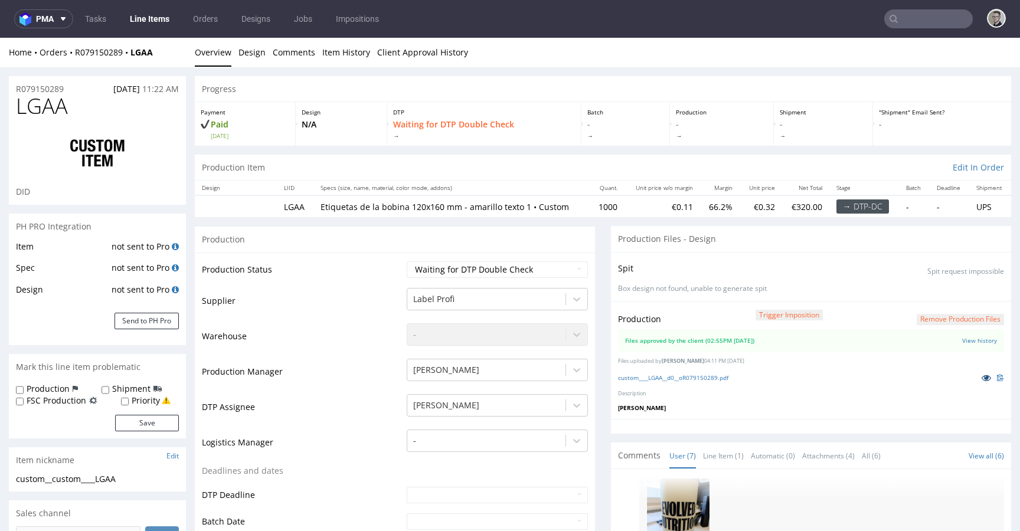
click at [981, 379] on icon at bounding box center [985, 378] width 9 height 8
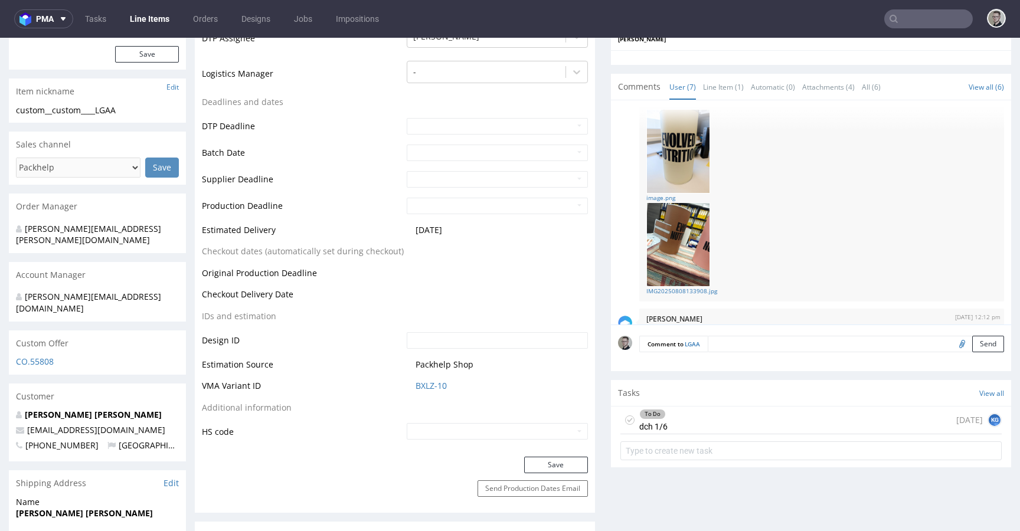
scroll to position [370, 0]
click at [625, 418] on icon at bounding box center [629, 418] width 9 height 9
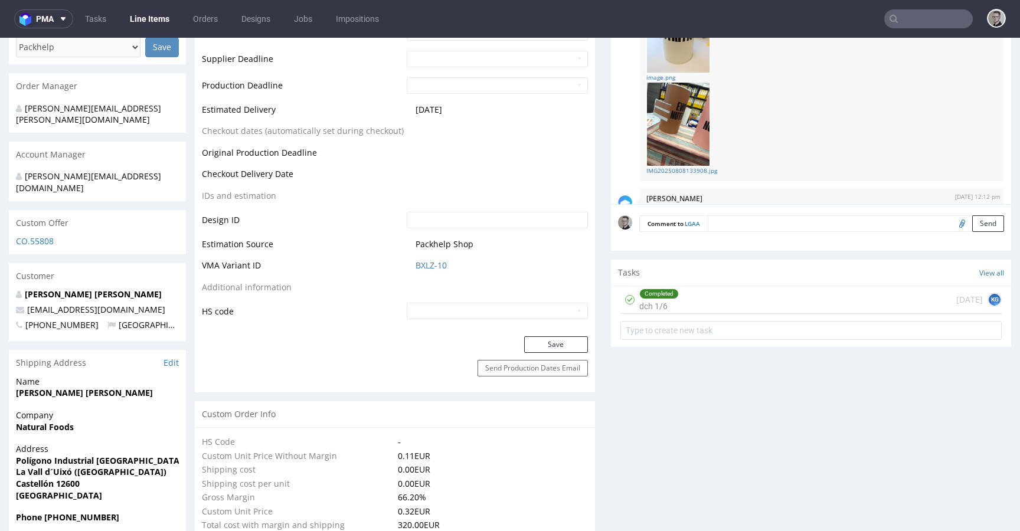
scroll to position [97, 0]
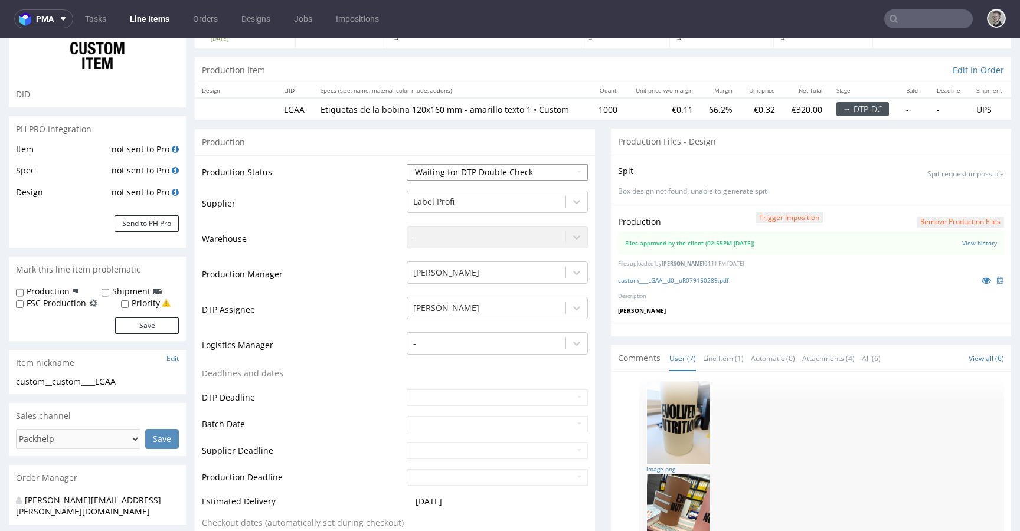
click at [487, 173] on select "Waiting for Artwork Waiting for Diecut Waiting for Mockup Waiting for DTP Waiti…" at bounding box center [497, 172] width 181 height 17
select select "dtp_production_ready"
click at [407, 164] on select "Waiting for Artwork Waiting for Diecut Waiting for Mockup Waiting for DTP Waiti…" at bounding box center [497, 172] width 181 height 17
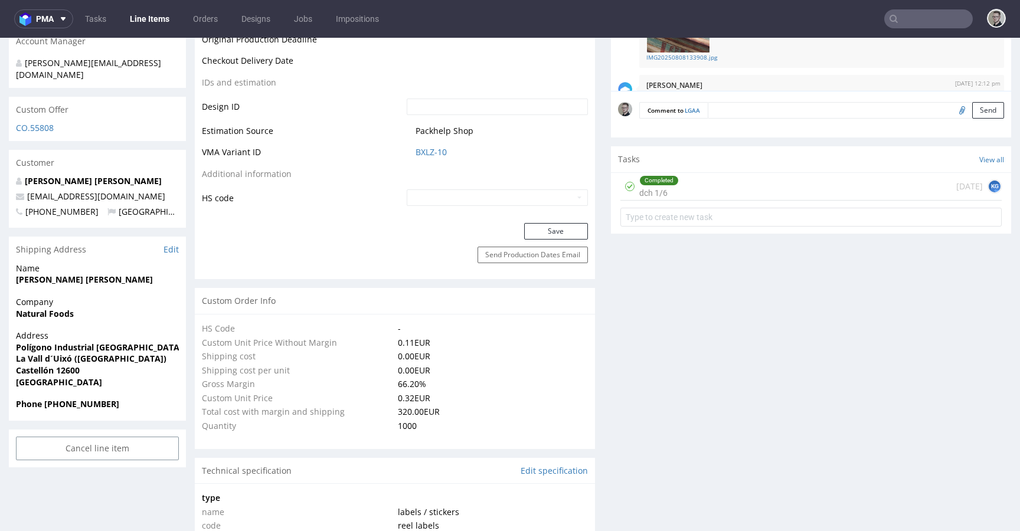
scroll to position [634, 0]
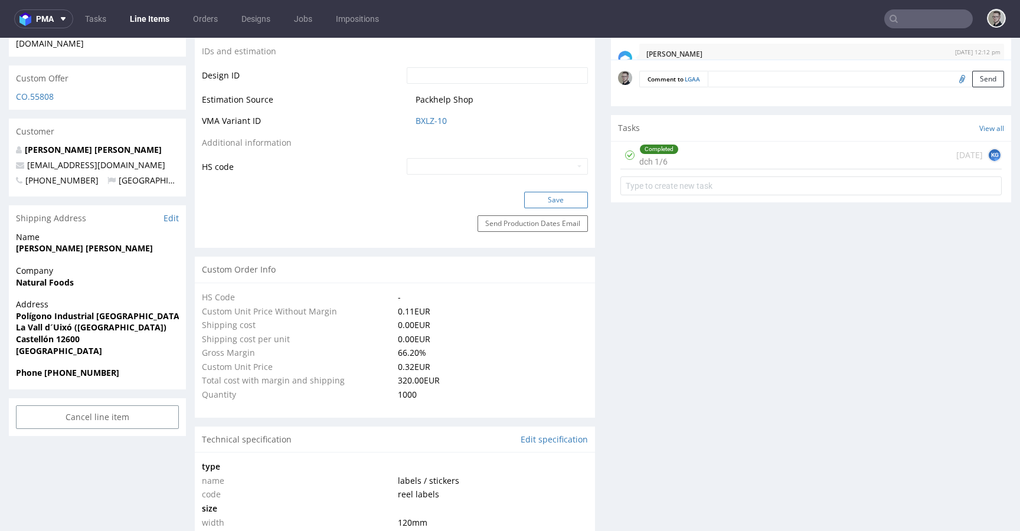
click at [564, 204] on button "Save" at bounding box center [556, 200] width 64 height 17
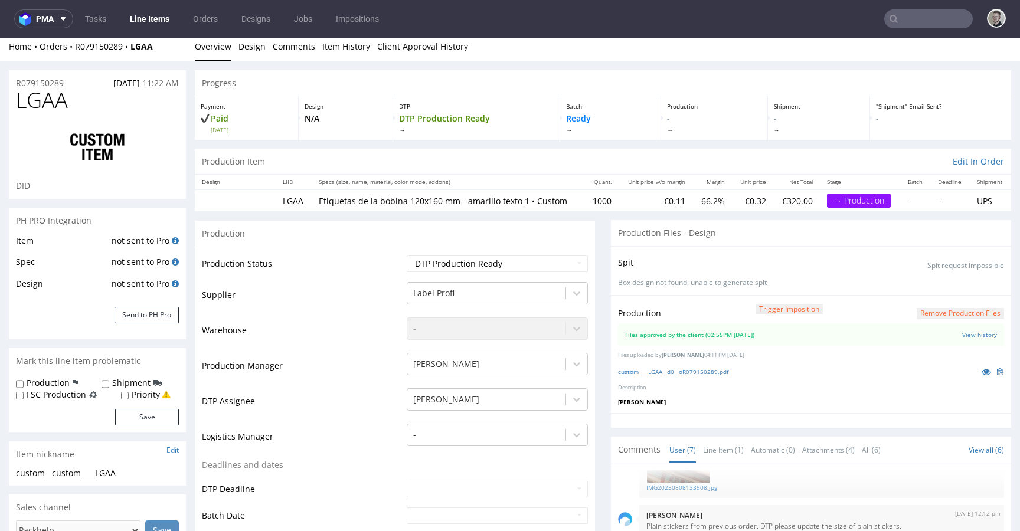
scroll to position [0, 0]
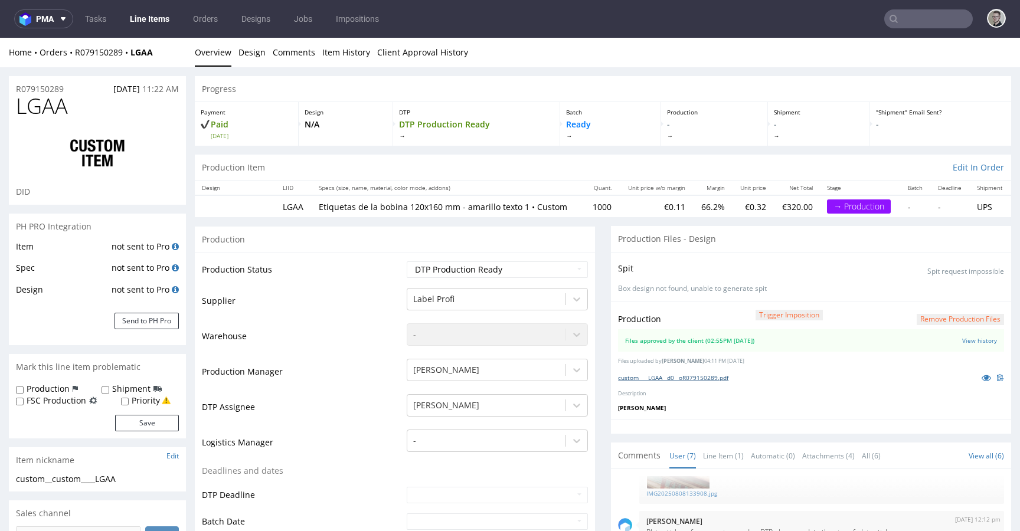
click at [672, 378] on link "custom____LGAA__d0__oR079150289.pdf" at bounding box center [673, 378] width 110 height 8
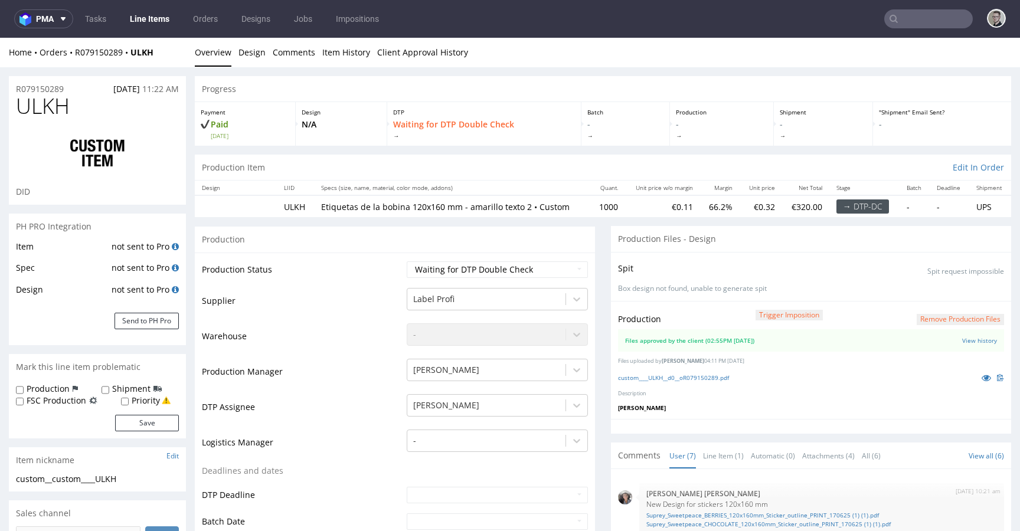
scroll to position [150, 0]
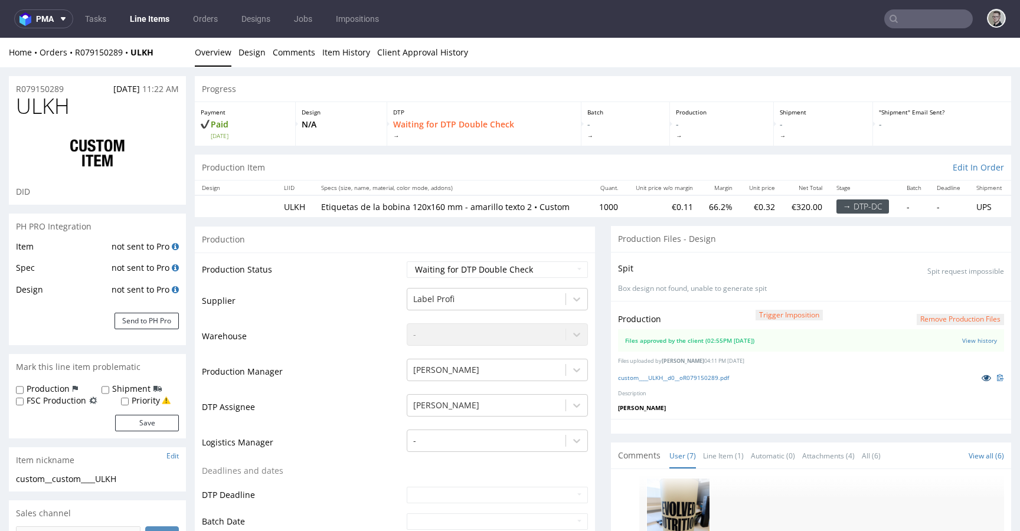
click at [981, 375] on icon at bounding box center [985, 378] width 9 height 8
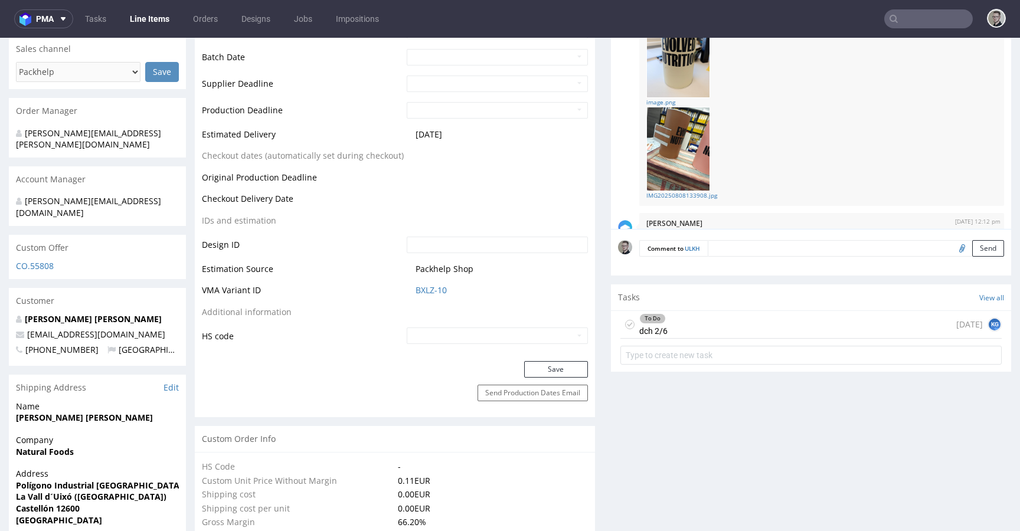
scroll to position [527, 0]
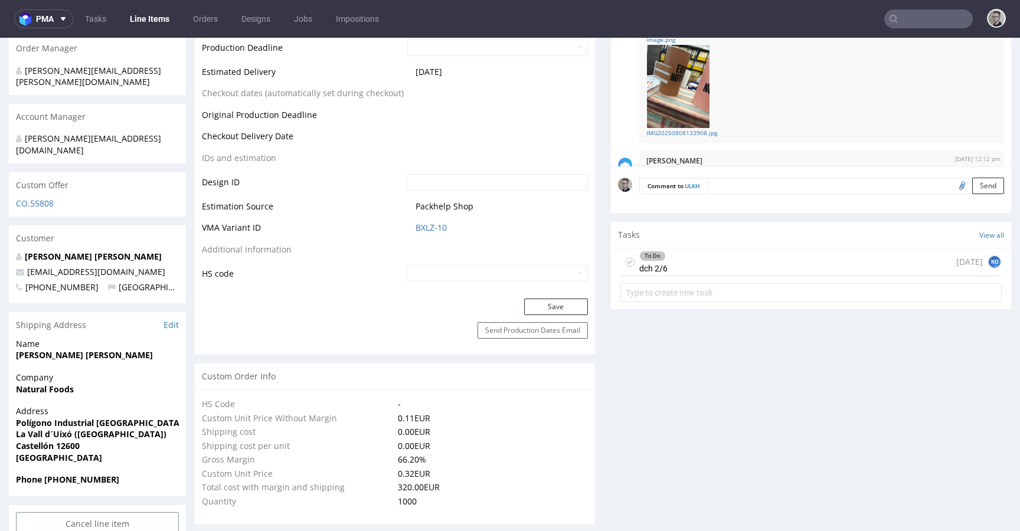
click at [625, 259] on icon at bounding box center [629, 261] width 9 height 9
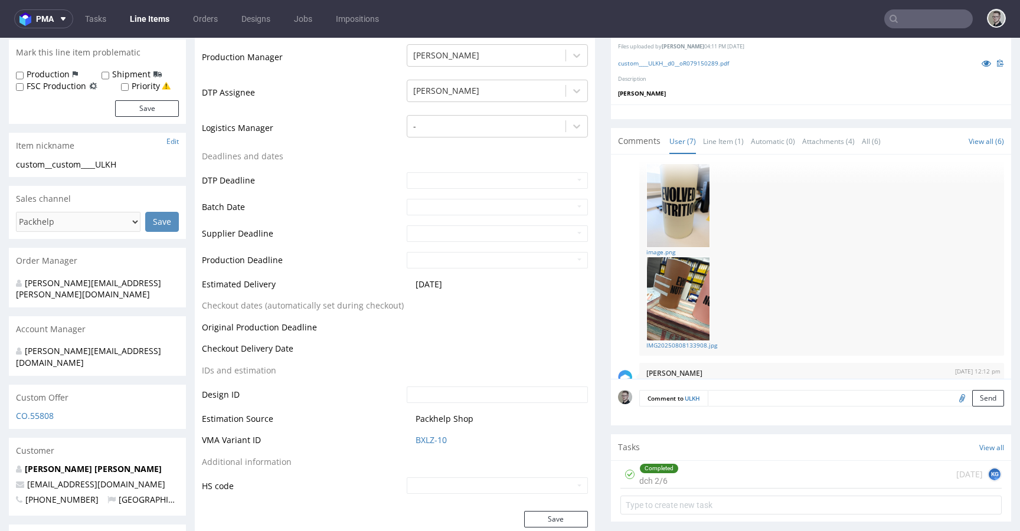
scroll to position [0, 0]
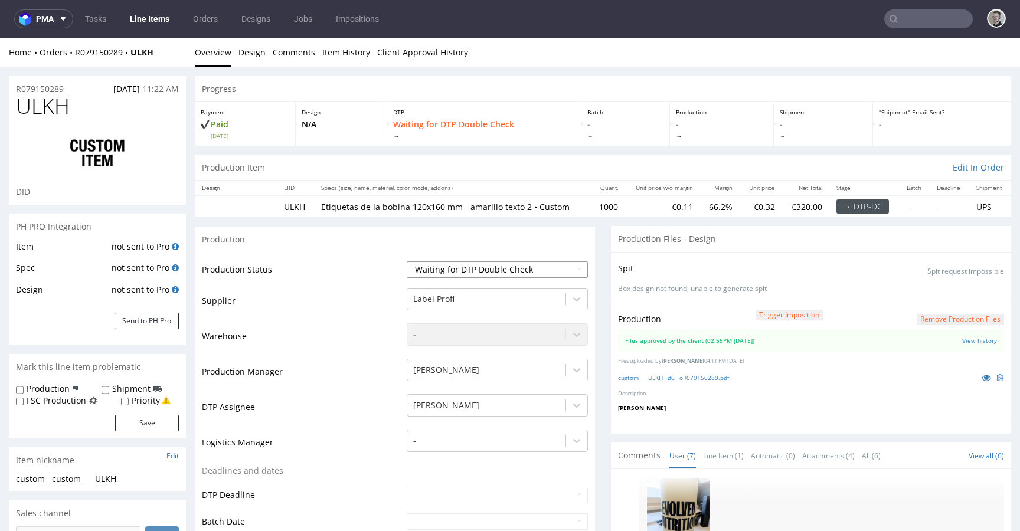
click at [493, 273] on select "Waiting for Artwork Waiting for Diecut Waiting for Mockup Waiting for DTP Waiti…" at bounding box center [497, 269] width 181 height 17
select select "dtp_production_ready"
click at [407, 261] on select "Waiting for Artwork Waiting for Diecut Waiting for Mockup Waiting for DTP Waiti…" at bounding box center [497, 269] width 181 height 17
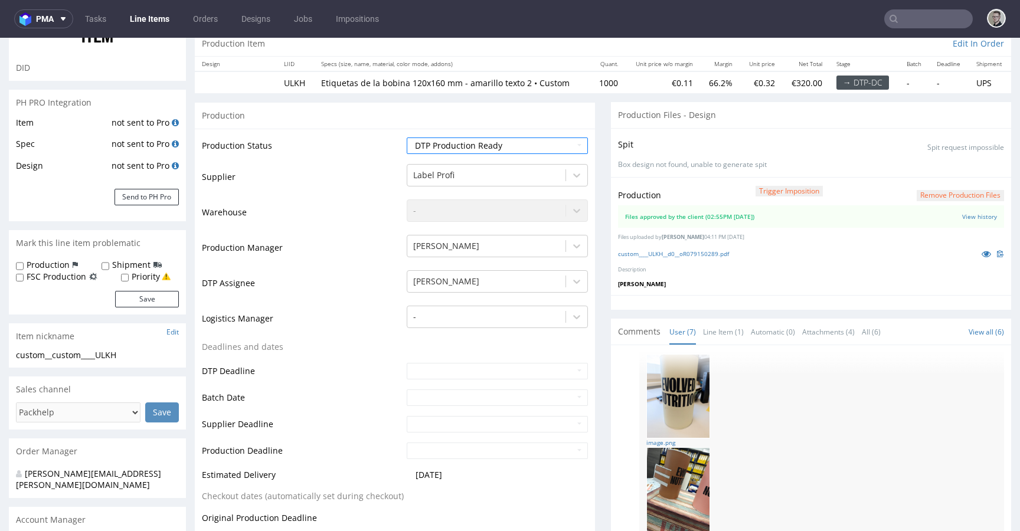
scroll to position [384, 0]
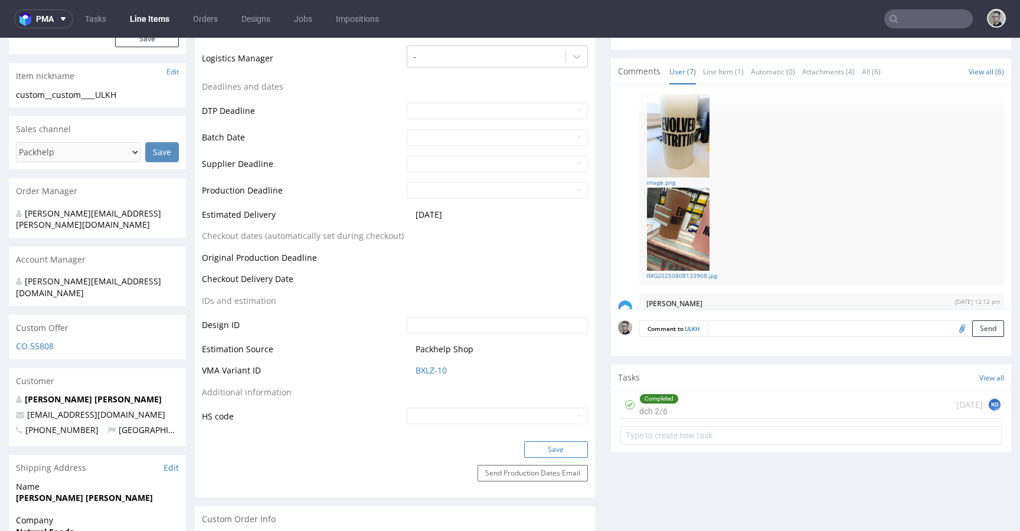
click at [564, 447] on button "Save" at bounding box center [556, 449] width 64 height 17
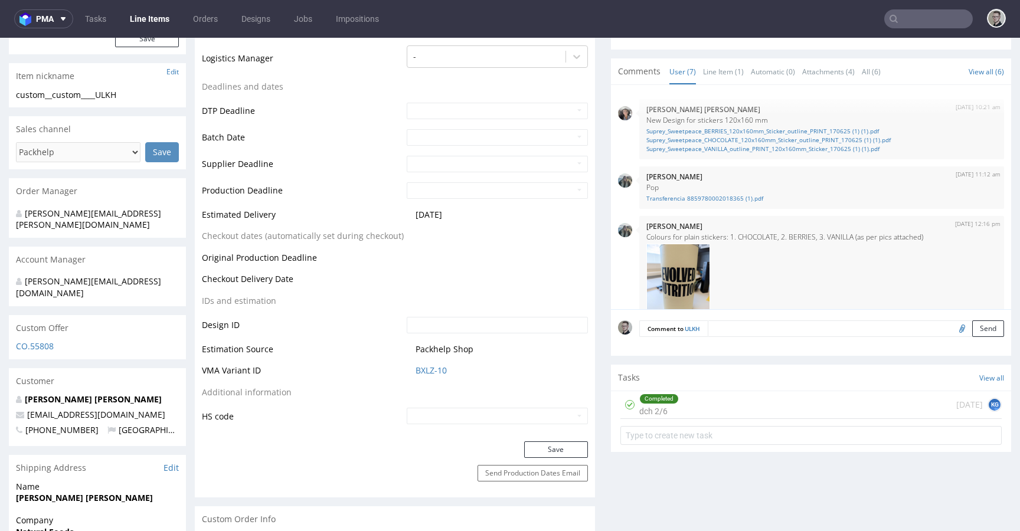
scroll to position [0, 0]
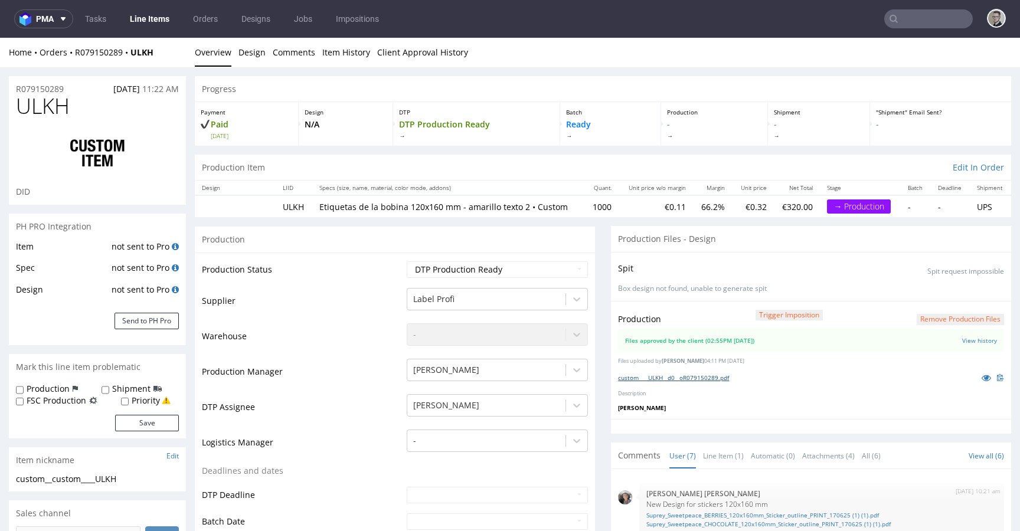
click at [688, 375] on link "custom____ULKH__d0__oR079150289.pdf" at bounding box center [673, 378] width 111 height 8
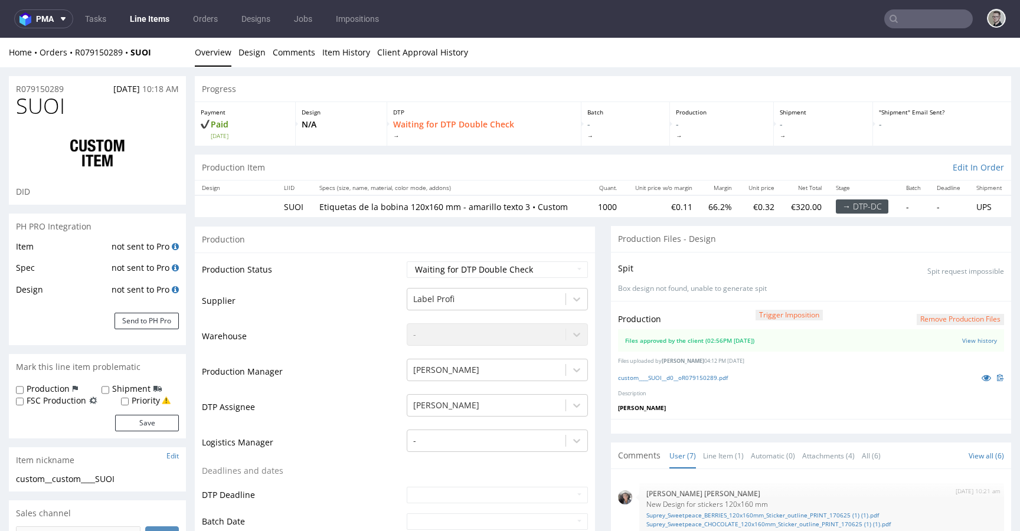
scroll to position [150, 0]
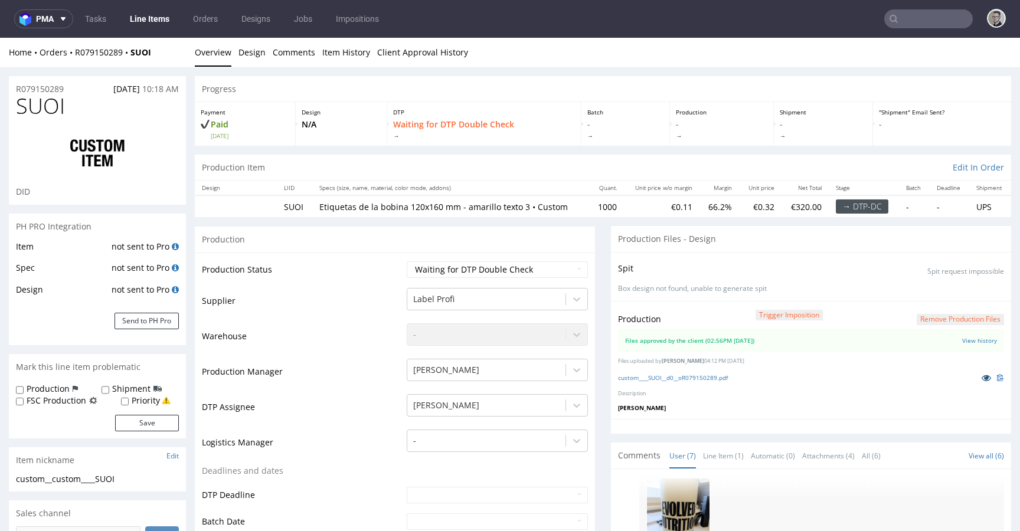
click at [981, 379] on icon at bounding box center [985, 378] width 9 height 8
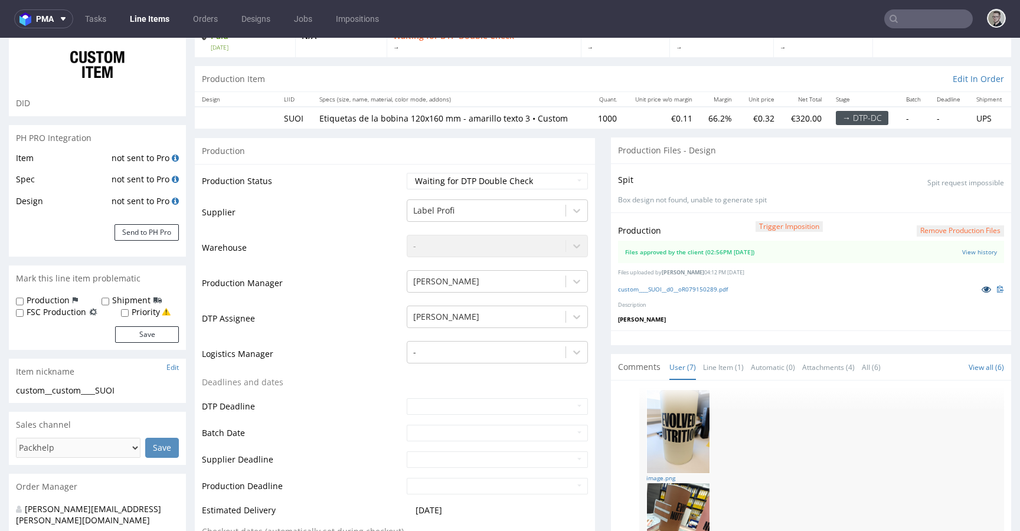
scroll to position [379, 0]
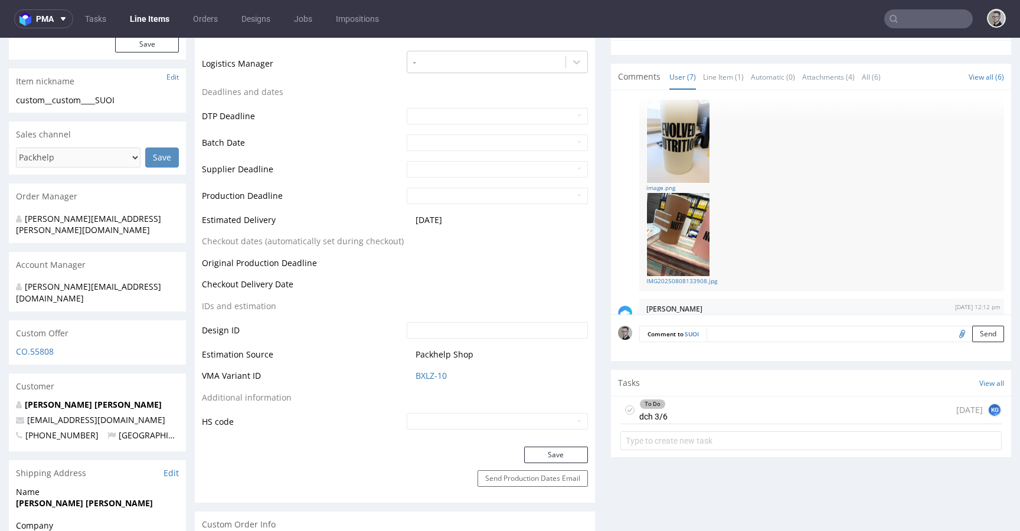
click at [625, 407] on icon at bounding box center [629, 409] width 9 height 9
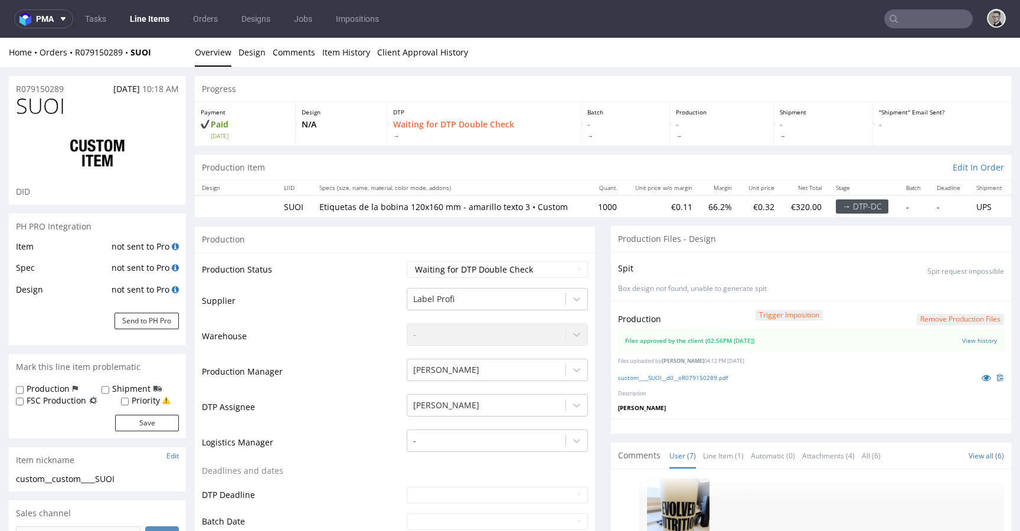
click at [471, 260] on td "Waiting for Artwork Waiting for Diecut Waiting for Mockup Waiting for DTP Waiti…" at bounding box center [496, 273] width 184 height 27
click at [479, 263] on select "Waiting for Artwork Waiting for Diecut Waiting for Mockup Waiting for DTP Waiti…" at bounding box center [497, 269] width 181 height 17
select select "dtp_production_ready"
click at [407, 261] on select "Waiting for Artwork Waiting for Diecut Waiting for Mockup Waiting for DTP Waiti…" at bounding box center [497, 269] width 181 height 17
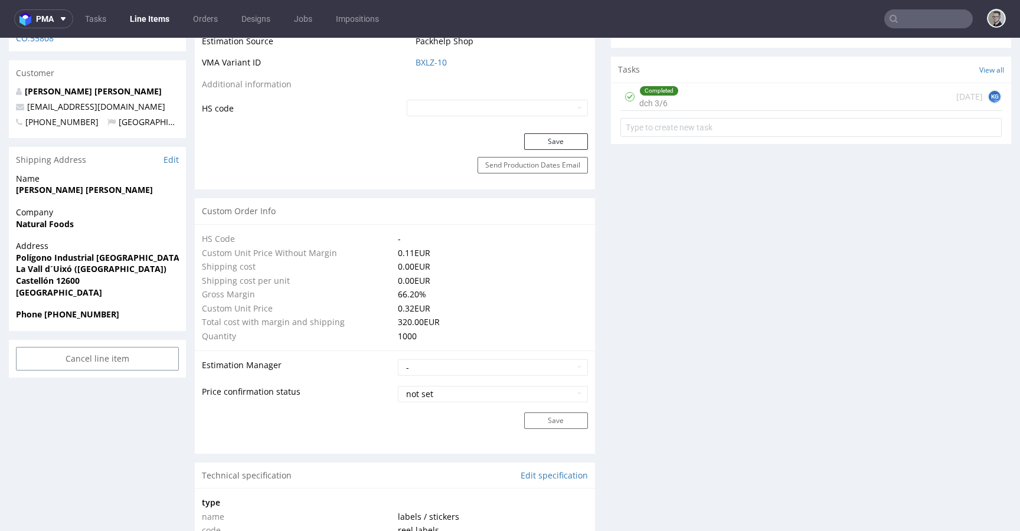
scroll to position [692, 0]
click at [568, 148] on button "Save" at bounding box center [556, 141] width 64 height 17
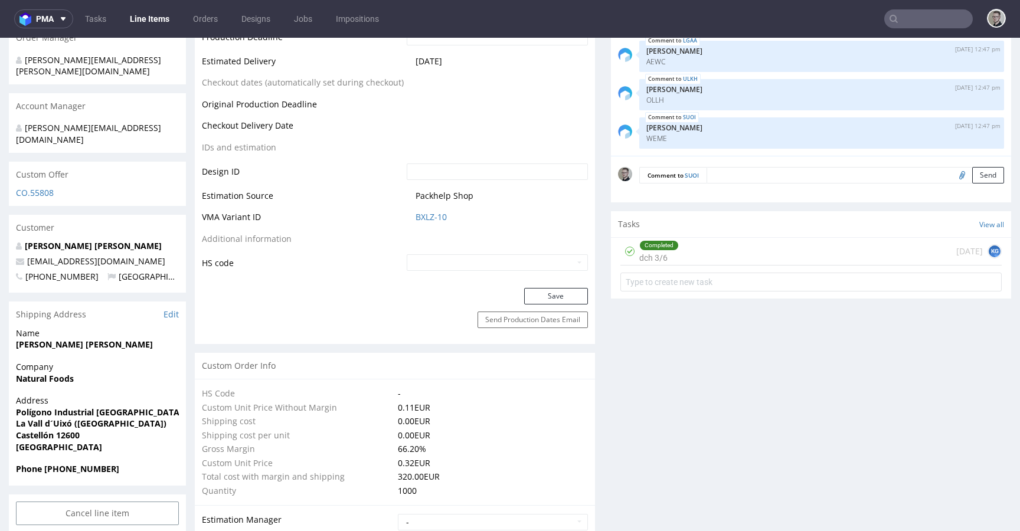
scroll to position [17, 0]
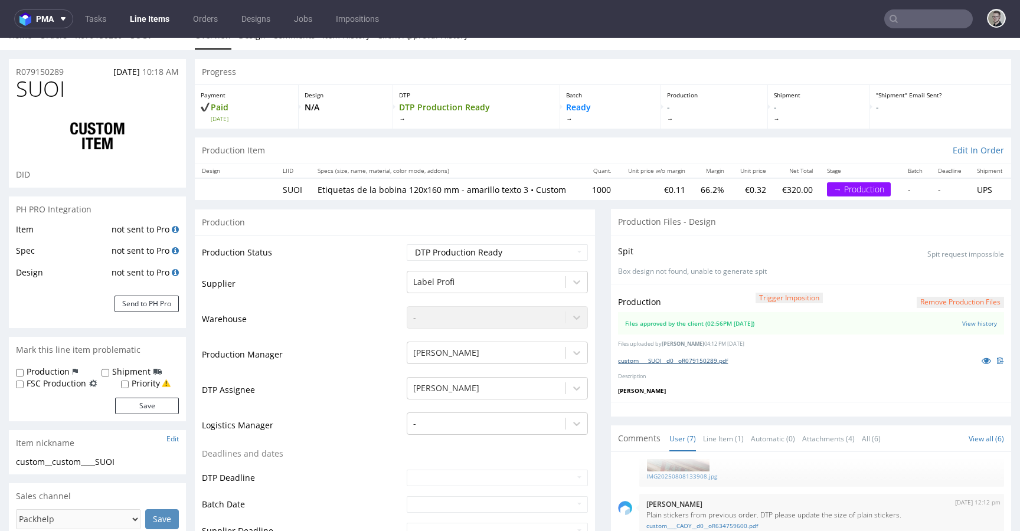
click at [681, 357] on link "custom____SUOI__d0__oR079150289.pdf" at bounding box center [673, 360] width 110 height 8
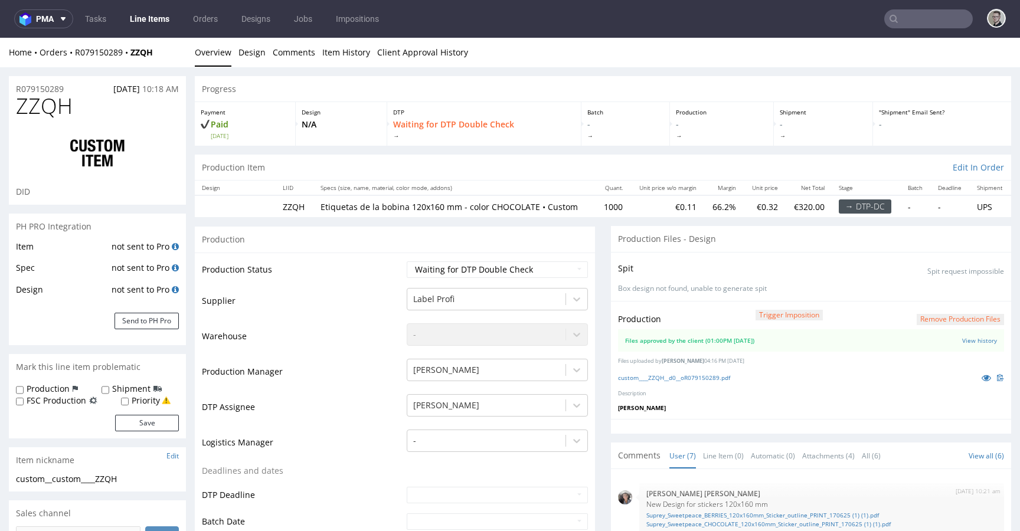
scroll to position [366, 0]
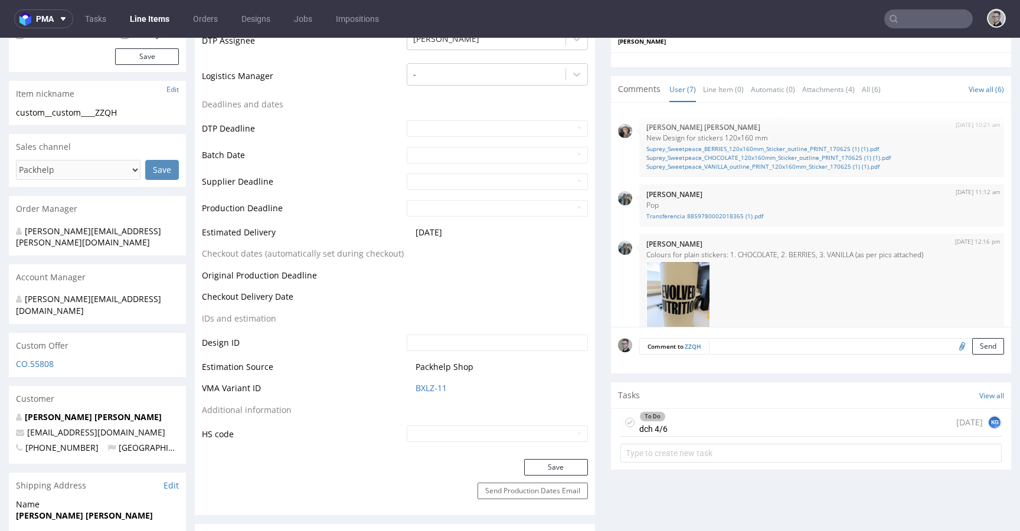
click at [625, 420] on icon at bounding box center [629, 422] width 9 height 9
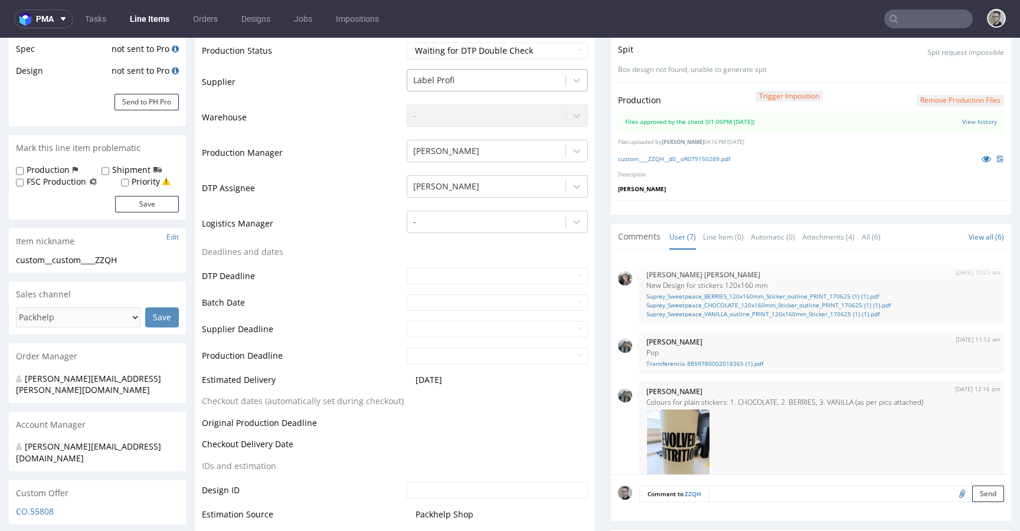
scroll to position [0, 0]
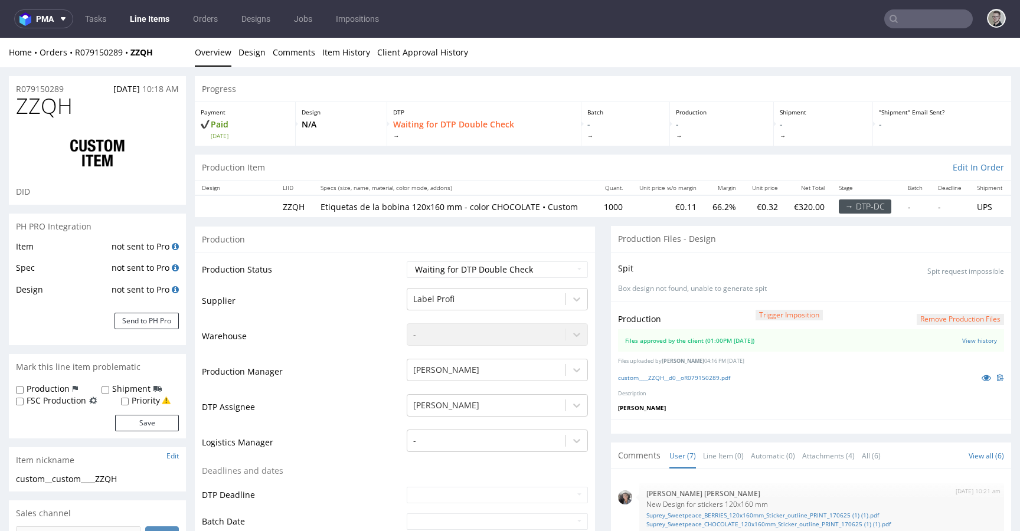
click at [483, 260] on td "Waiting for Artwork Waiting for Diecut Waiting for Mockup Waiting for DTP Waiti…" at bounding box center [496, 273] width 184 height 27
click at [487, 266] on select "Waiting for Artwork Waiting for Diecut Waiting for Mockup Waiting for DTP Waiti…" at bounding box center [497, 269] width 181 height 17
select select "dtp_production_ready"
click at [407, 261] on select "Waiting for Artwork Waiting for Diecut Waiting for Mockup Waiting for DTP Waiti…" at bounding box center [497, 269] width 181 height 17
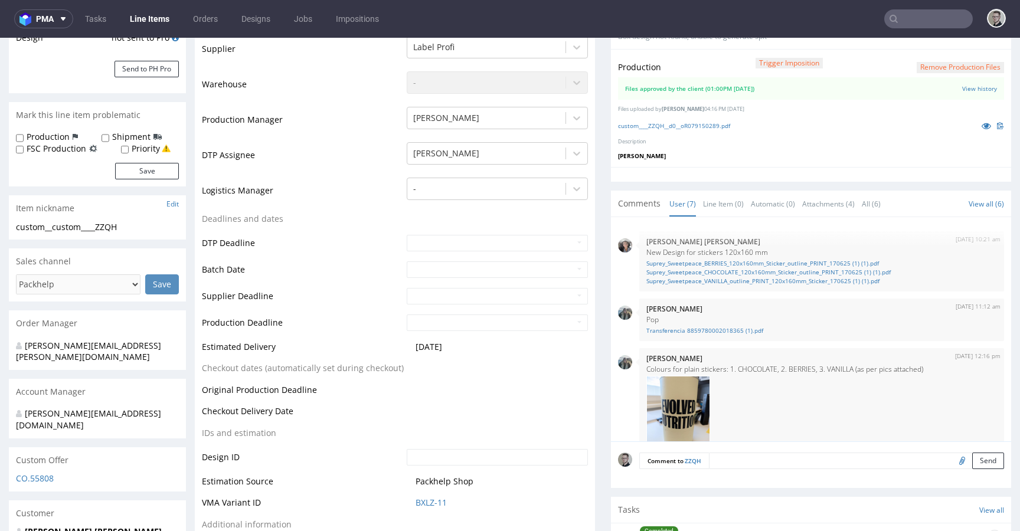
scroll to position [555, 0]
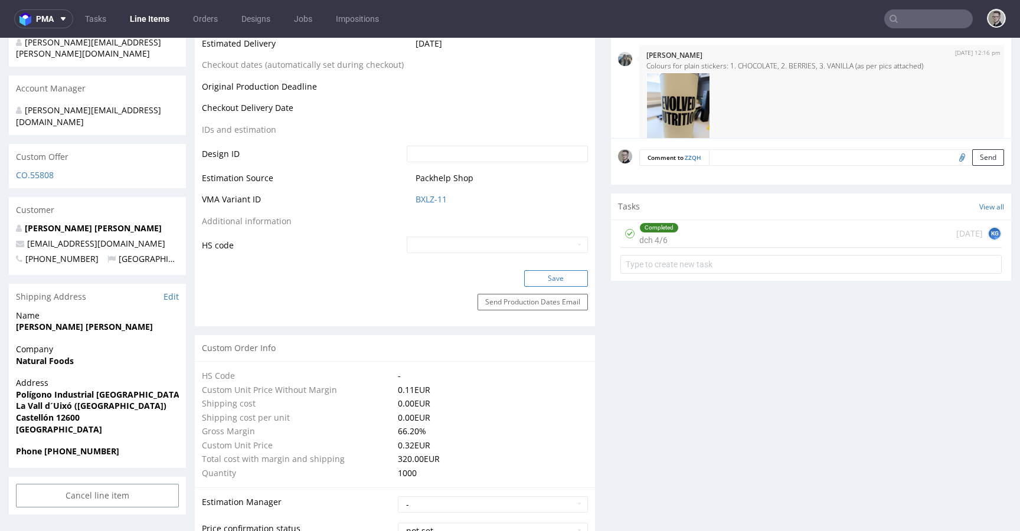
click at [561, 275] on button "Save" at bounding box center [556, 278] width 64 height 17
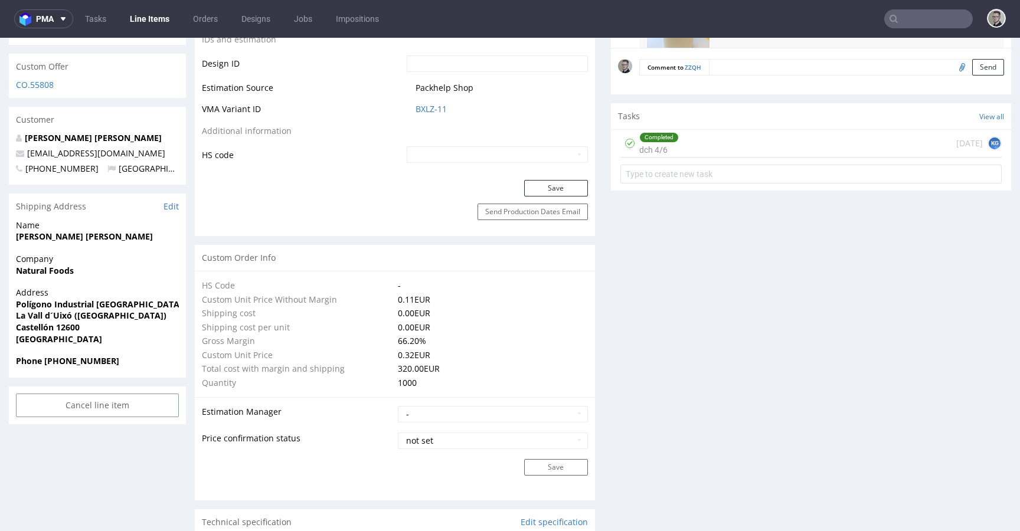
scroll to position [316, 0]
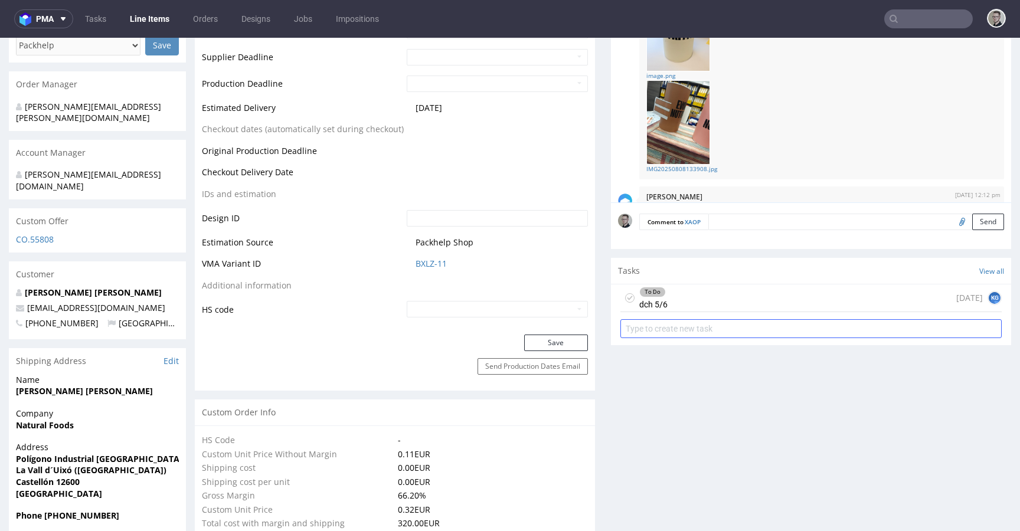
scroll to position [520, 0]
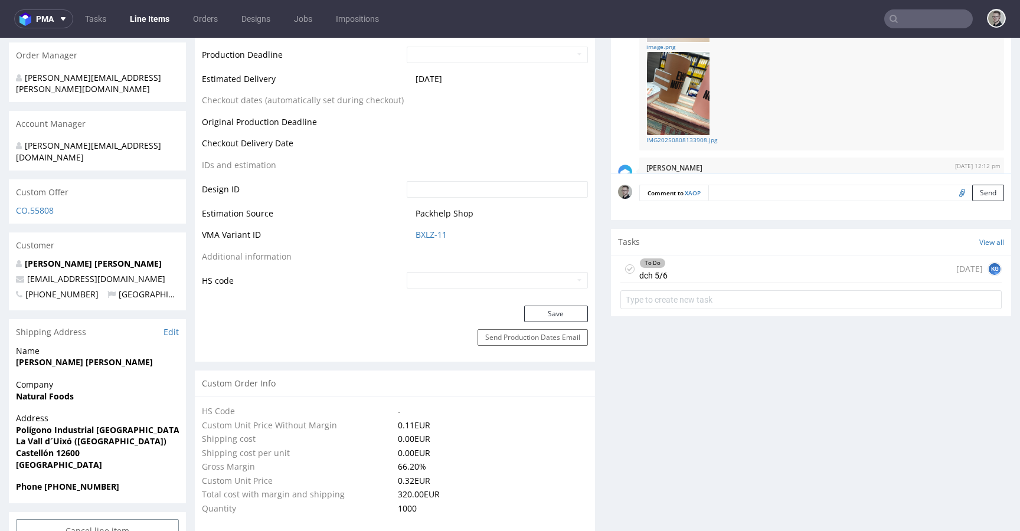
click at [627, 267] on use at bounding box center [629, 269] width 5 height 4
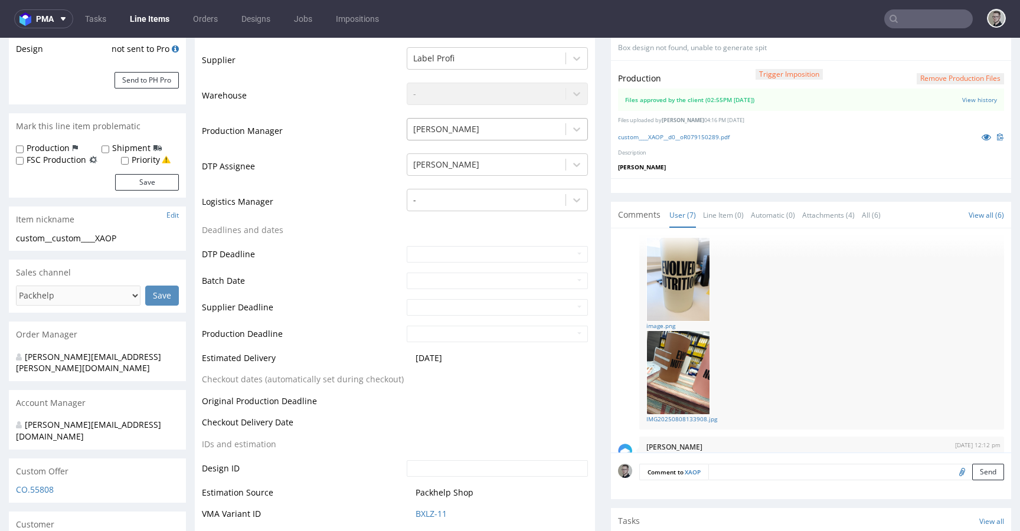
scroll to position [0, 0]
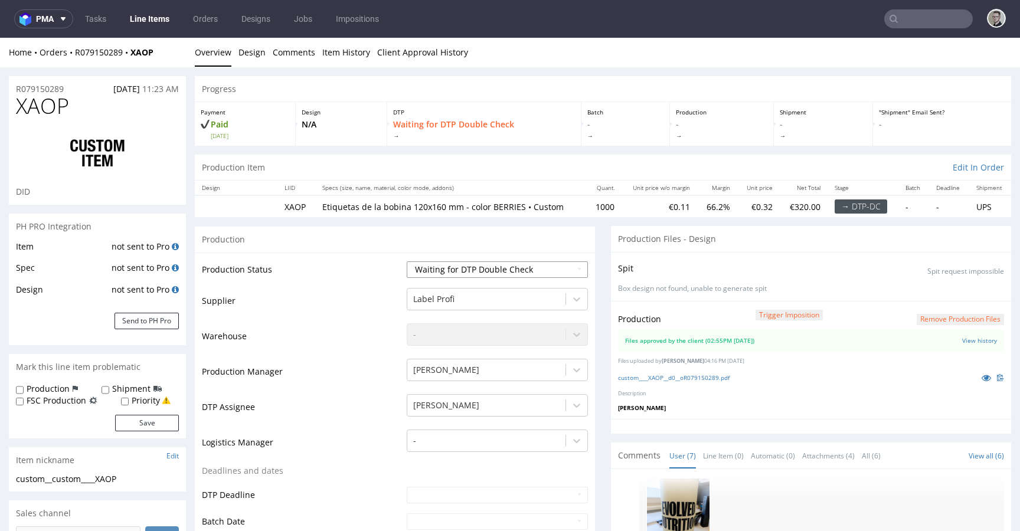
click at [493, 270] on select "Waiting for Artwork Waiting for Diecut Waiting for Mockup Waiting for DTP Waiti…" at bounding box center [497, 269] width 181 height 17
select select "dtp_production_ready"
click at [407, 261] on select "Waiting for Artwork Waiting for Diecut Waiting for Mockup Waiting for DTP Waiti…" at bounding box center [497, 269] width 181 height 17
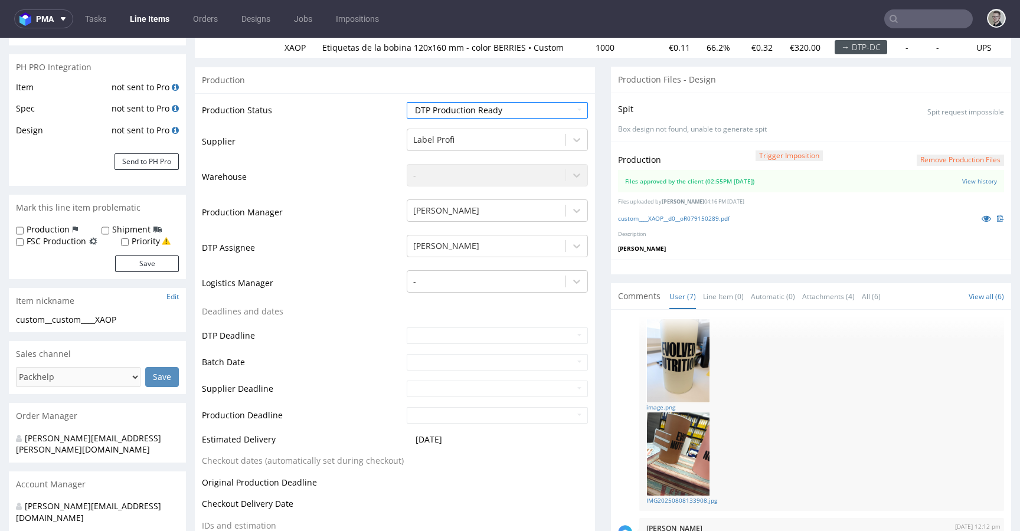
scroll to position [556, 0]
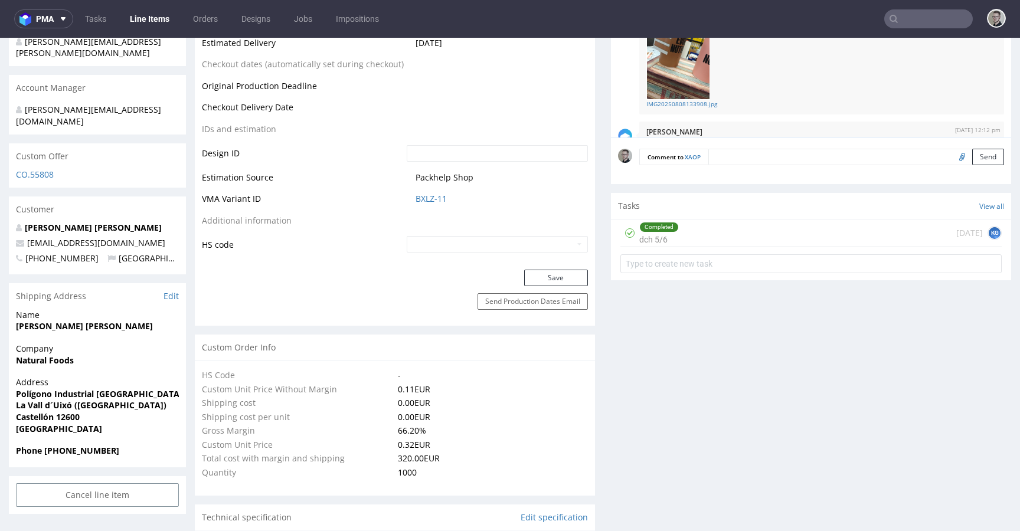
click at [551, 288] on div "Save" at bounding box center [395, 282] width 400 height 24
click at [556, 281] on button "Save" at bounding box center [556, 278] width 64 height 17
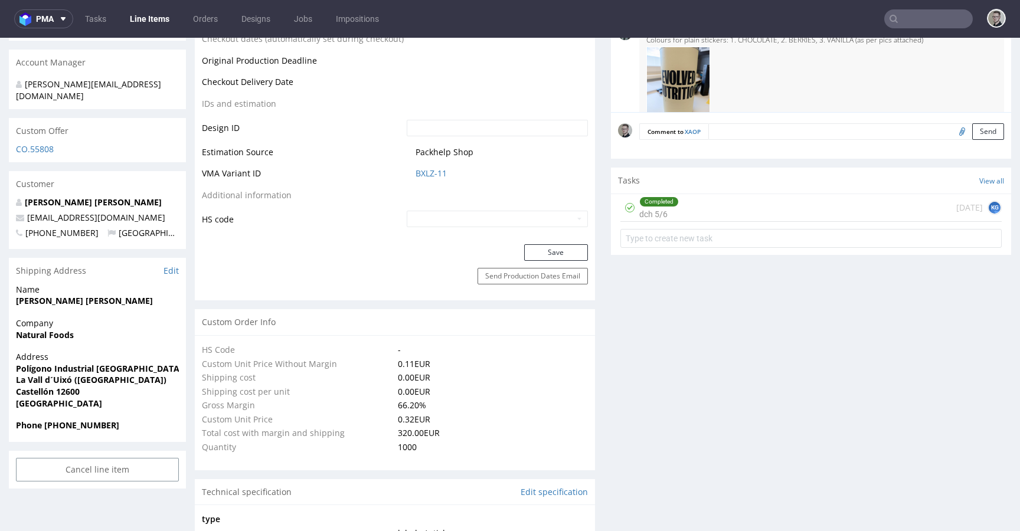
scroll to position [150, 0]
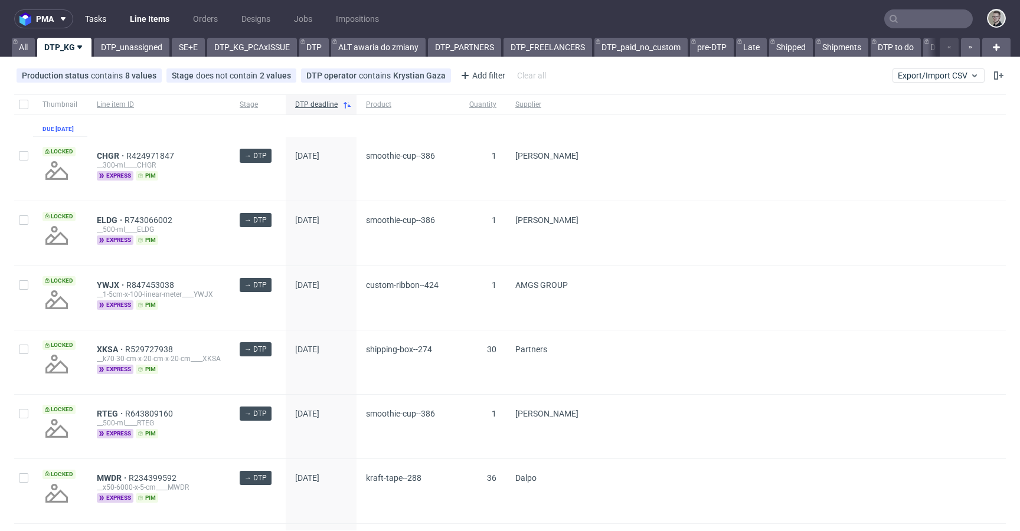
click at [94, 15] on link "Tasks" at bounding box center [95, 18] width 35 height 19
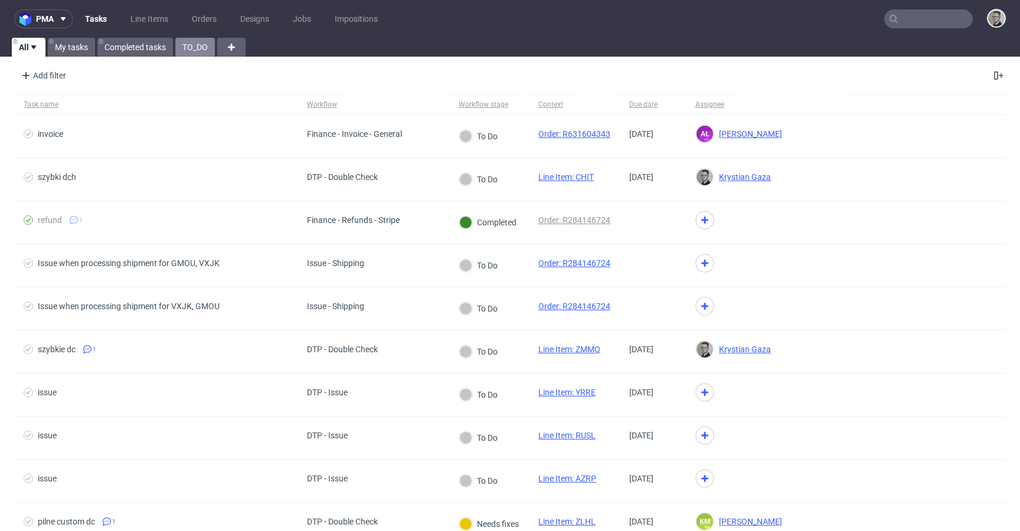
click at [182, 48] on link "TO_DO" at bounding box center [195, 47] width 40 height 19
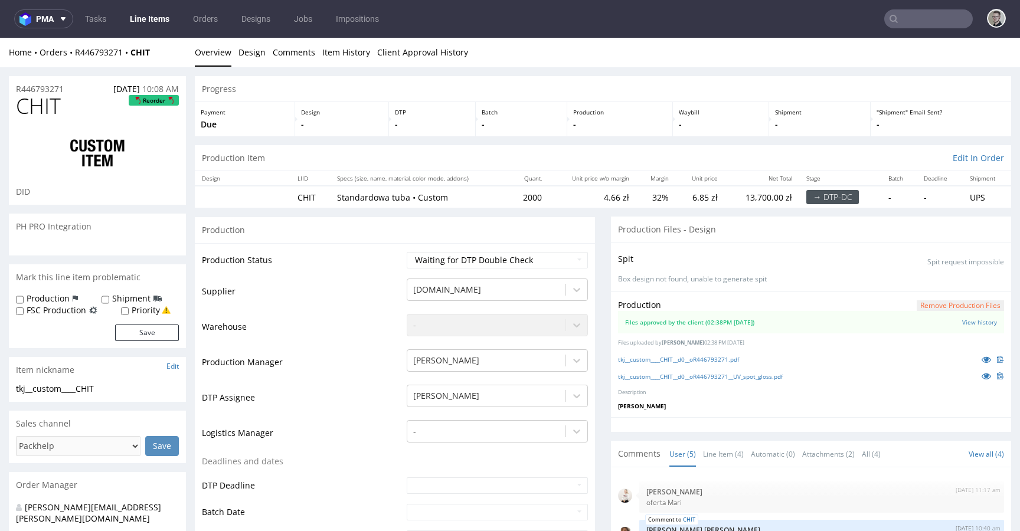
scroll to position [40, 0]
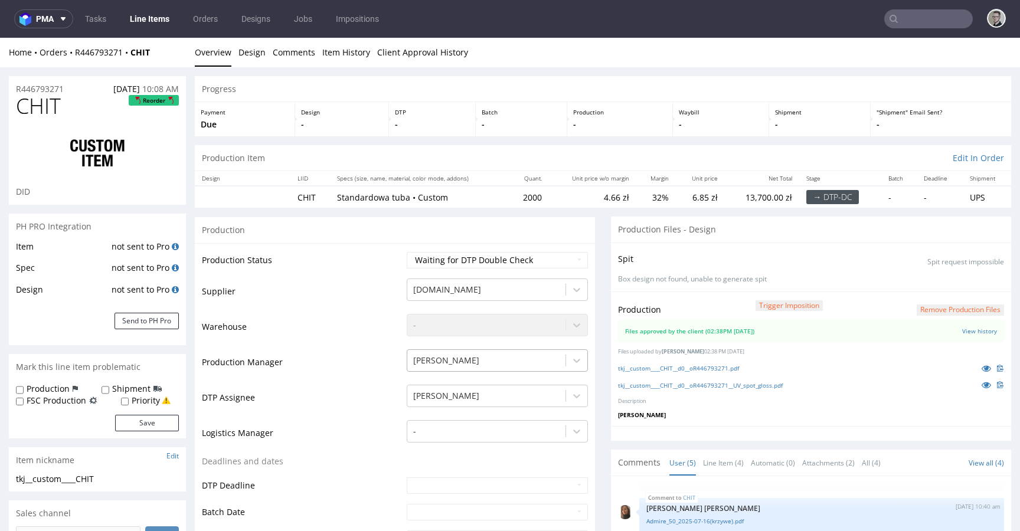
drag, startPoint x: 312, startPoint y: 315, endPoint x: 412, endPoint y: 352, distance: 106.6
click at [312, 315] on td "Warehouse" at bounding box center [303, 330] width 202 height 35
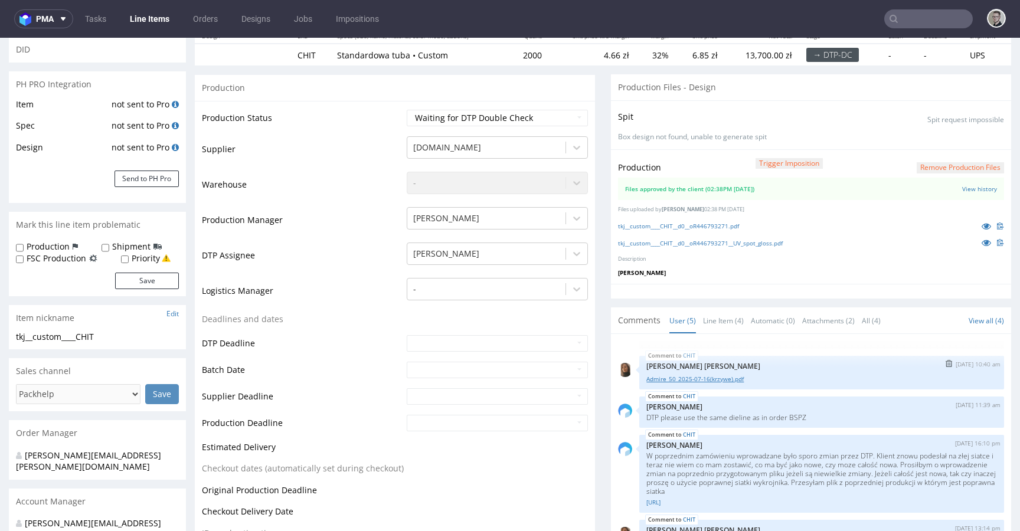
scroll to position [214, 0]
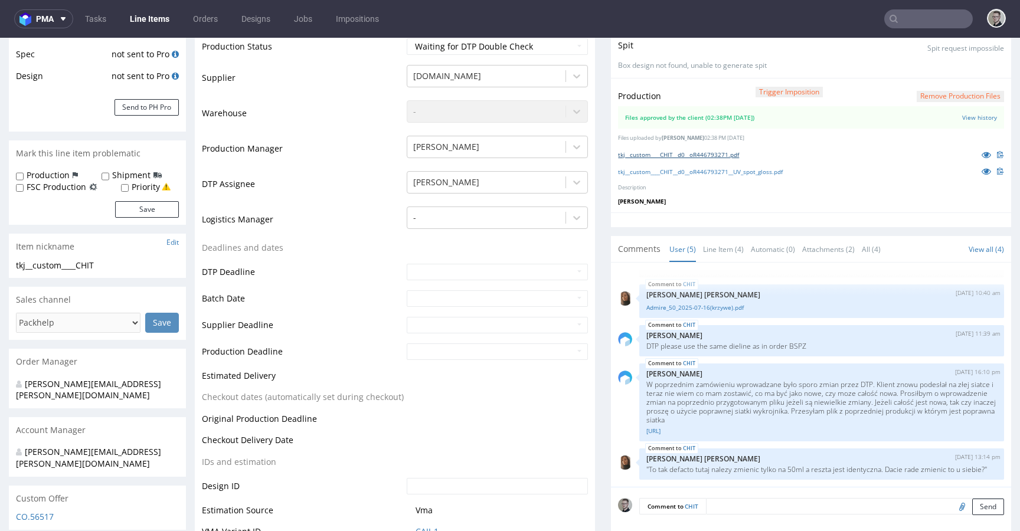
click at [726, 156] on link "tkj__custom____CHIT__d0__oR446793271.pdf" at bounding box center [678, 154] width 121 height 8
click at [732, 172] on link "tkj__custom____CHIT__d0__oR446793271__UV_spot_gloss.pdf" at bounding box center [700, 172] width 165 height 8
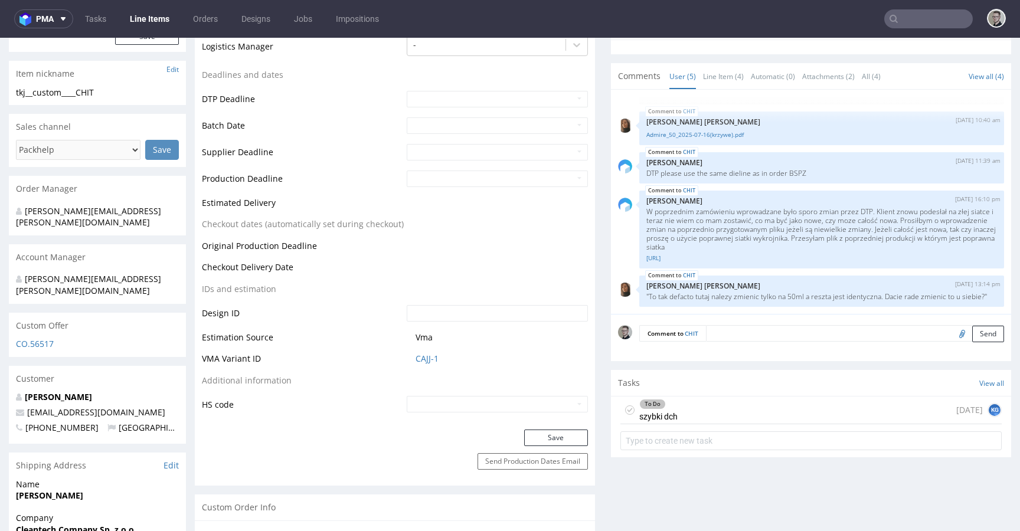
scroll to position [389, 0]
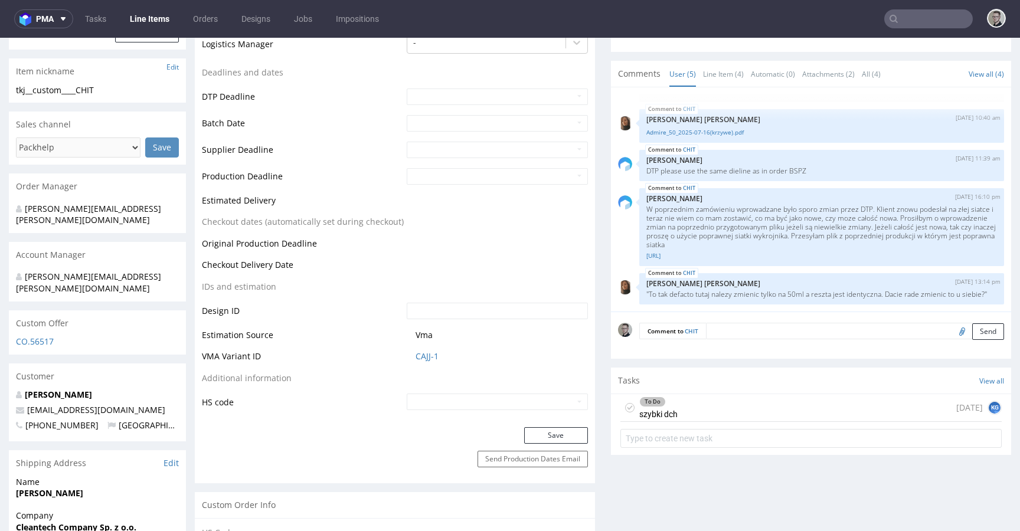
click at [715, 414] on div "To Do szybki dch today KG" at bounding box center [810, 408] width 381 height 28
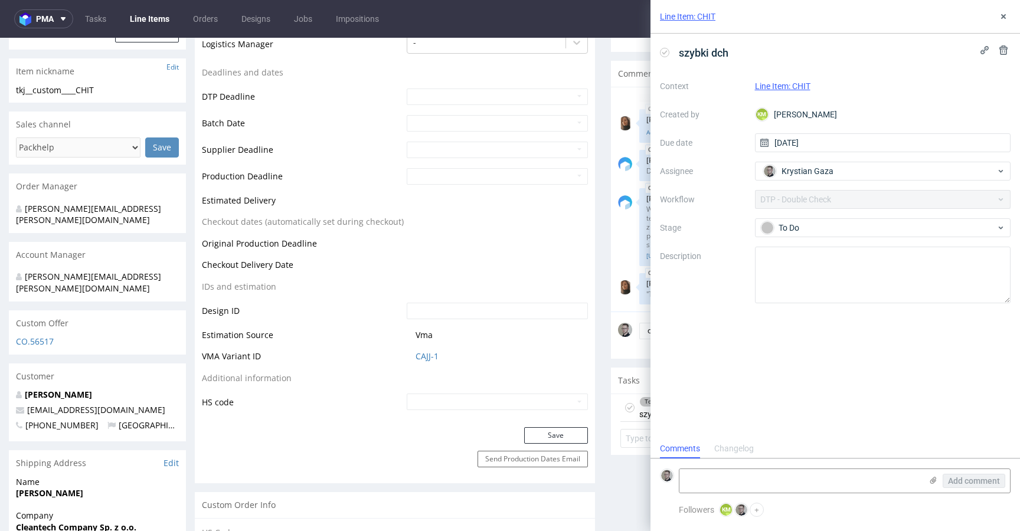
scroll to position [9, 0]
click at [1010, 16] on div "Line Item: CHIT" at bounding box center [834, 17] width 369 height 34
click at [1003, 15] on use at bounding box center [1003, 16] width 5 height 5
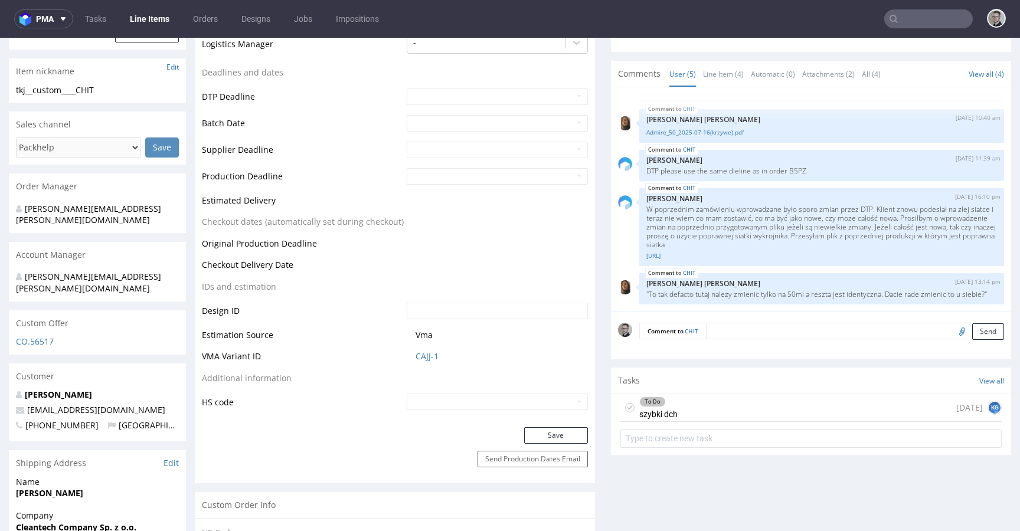
click at [625, 404] on icon at bounding box center [629, 407] width 9 height 9
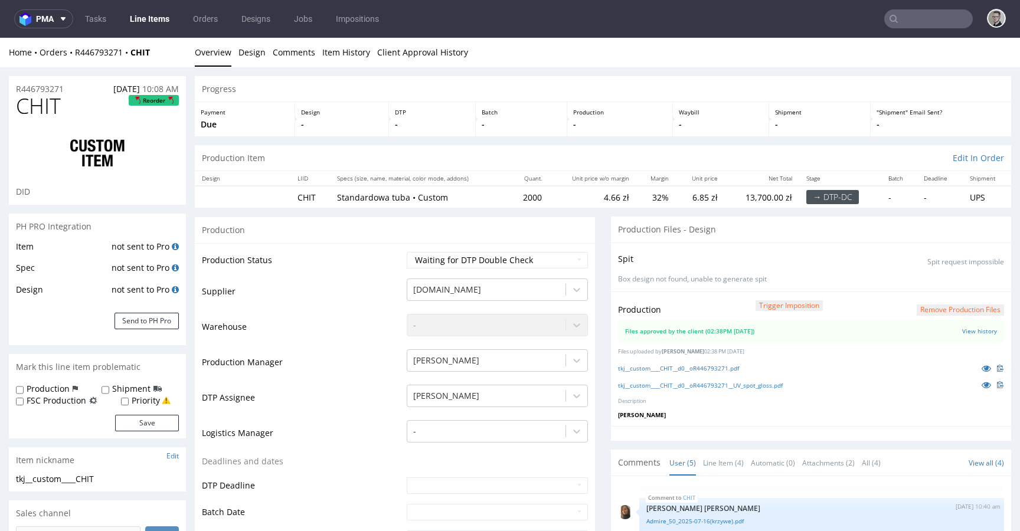
click at [457, 249] on div "Production Status Waiting for Artwork Waiting for Diecut Waiting for Mockup Wai…" at bounding box center [395, 529] width 400 height 573
click at [461, 257] on select "Waiting for Artwork Waiting for Diecut Waiting for Mockup Waiting for DTP Waiti…" at bounding box center [497, 260] width 181 height 17
select select "dtp_production_ready"
click at [407, 252] on select "Waiting for Artwork Waiting for Diecut Waiting for Mockup Waiting for DTP Waiti…" at bounding box center [497, 260] width 181 height 17
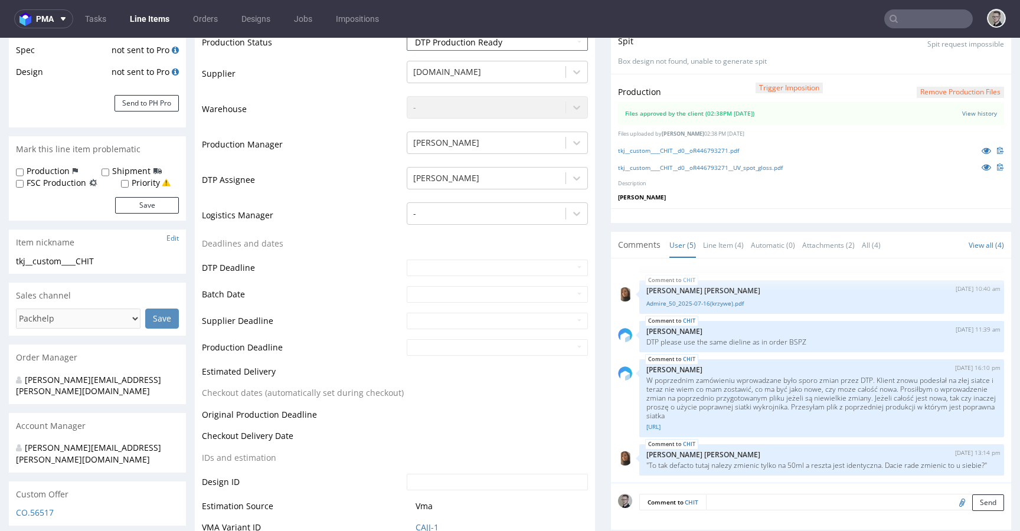
scroll to position [371, 0]
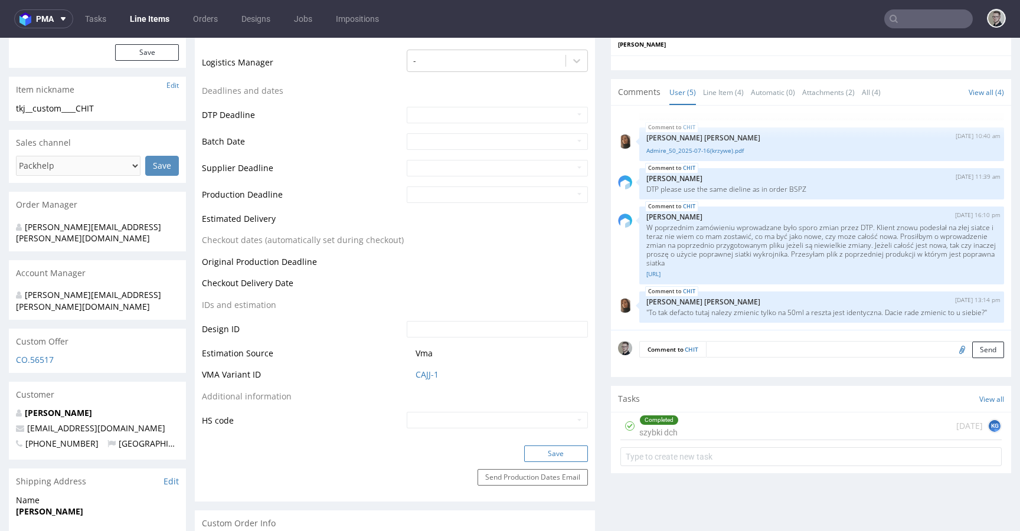
click at [563, 454] on button "Save" at bounding box center [556, 454] width 64 height 17
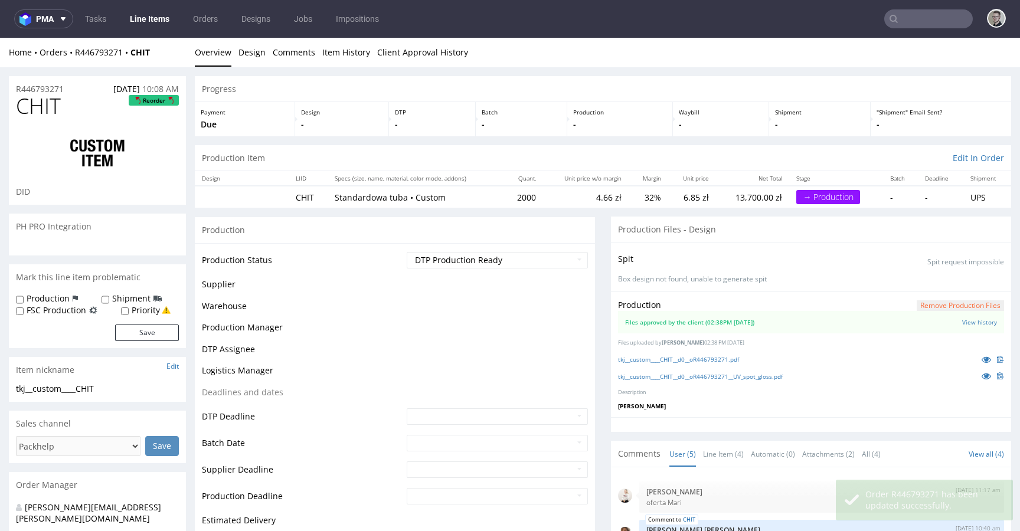
scroll to position [40, 0]
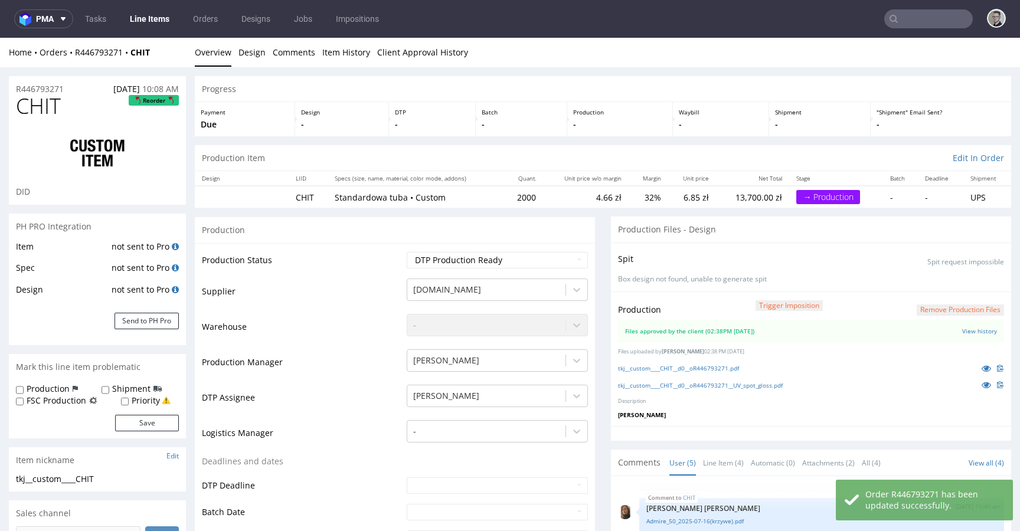
click at [307, 175] on th "LIID" at bounding box center [308, 178] width 39 height 15
click at [981, 368] on icon at bounding box center [985, 368] width 9 height 8
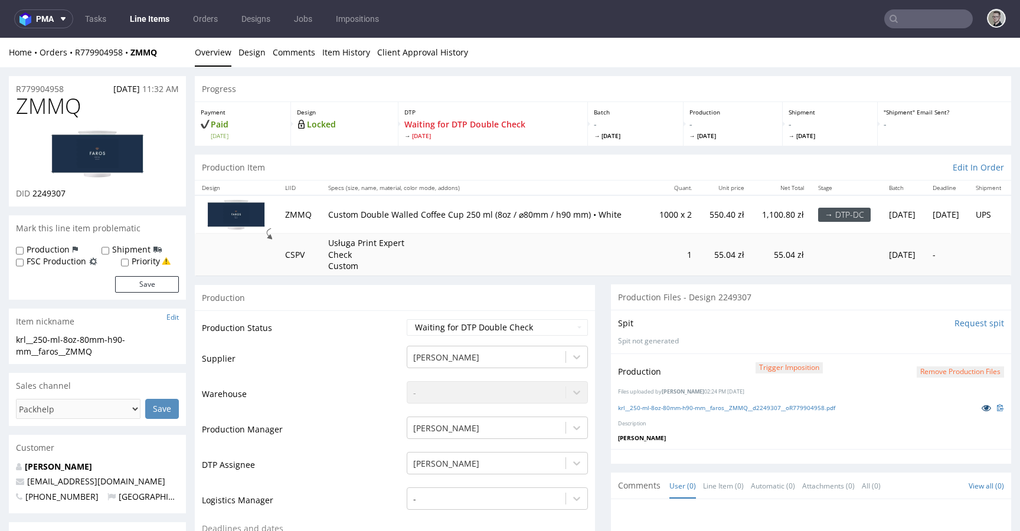
click at [981, 407] on icon at bounding box center [985, 408] width 9 height 8
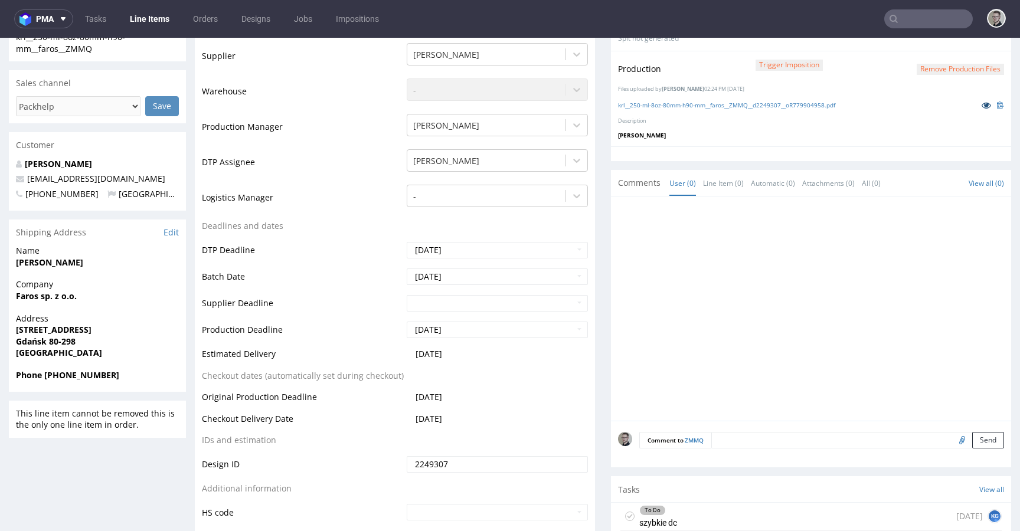
scroll to position [477, 0]
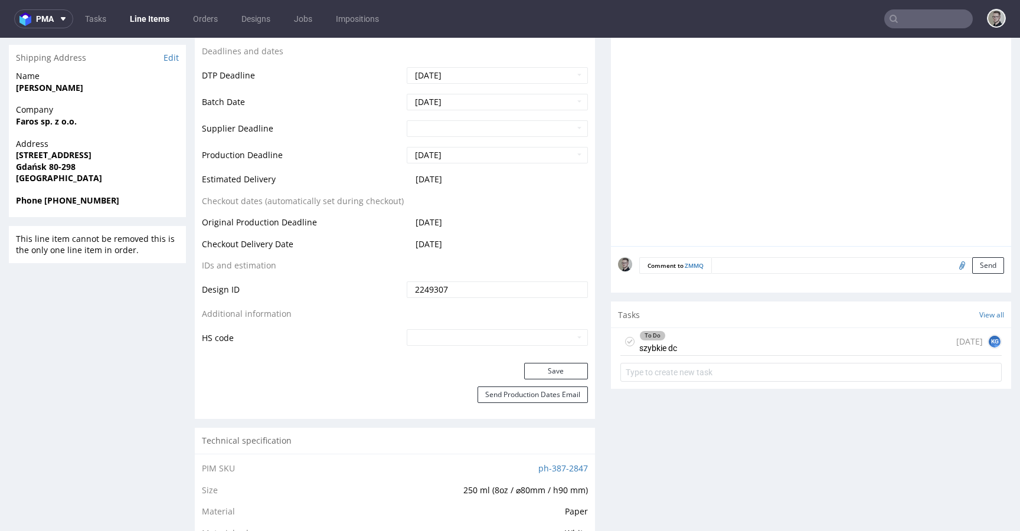
click at [686, 343] on div "To Do szybkie dc [DATE] KG" at bounding box center [810, 342] width 381 height 28
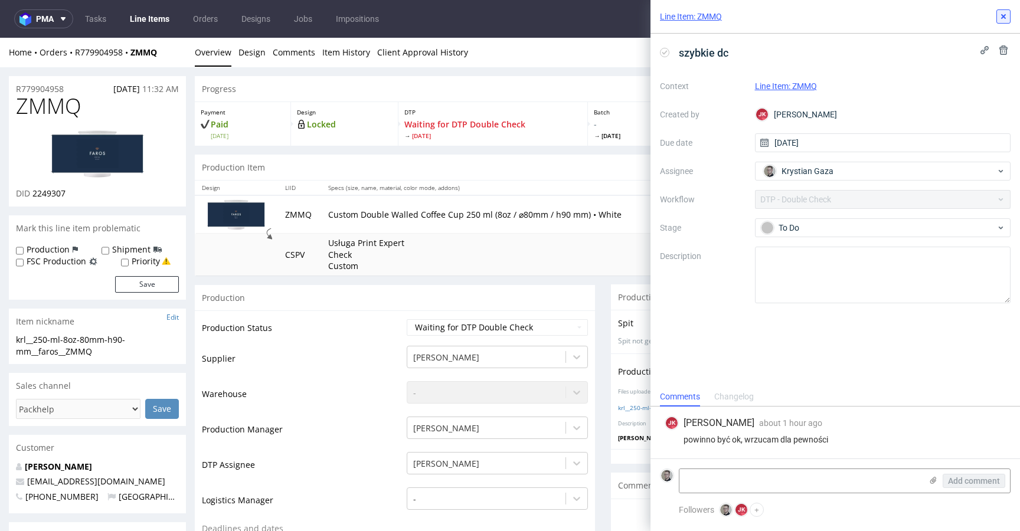
click at [1005, 21] on icon at bounding box center [1002, 16] width 9 height 9
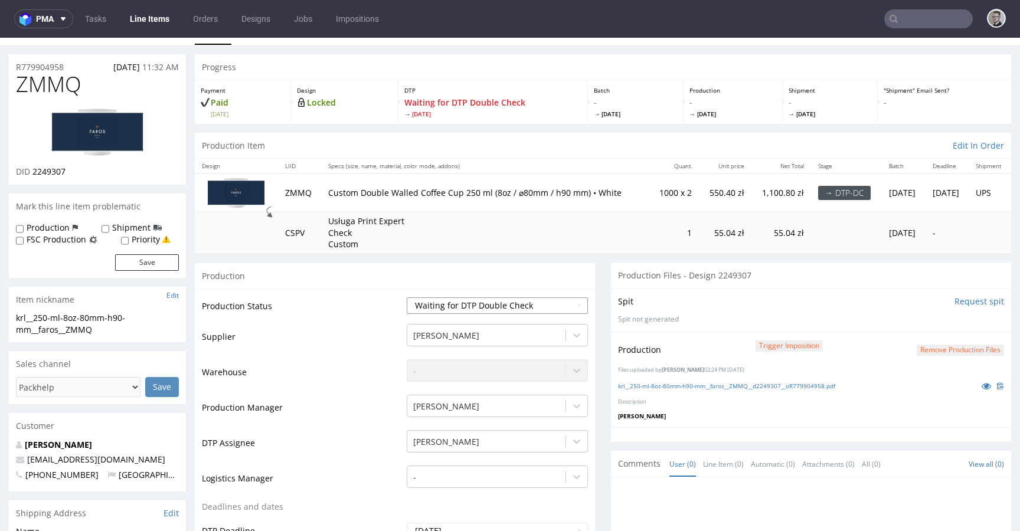
scroll to position [23, 0]
click at [549, 300] on select "Waiting for Artwork Waiting for Diecut Waiting for Mockup Waiting for DTP Waiti…" at bounding box center [497, 304] width 181 height 17
select select "dtp_dc_done"
click at [407, 296] on select "Waiting for Artwork Waiting for Diecut Waiting for Mockup Waiting for DTP Waiti…" at bounding box center [497, 304] width 181 height 17
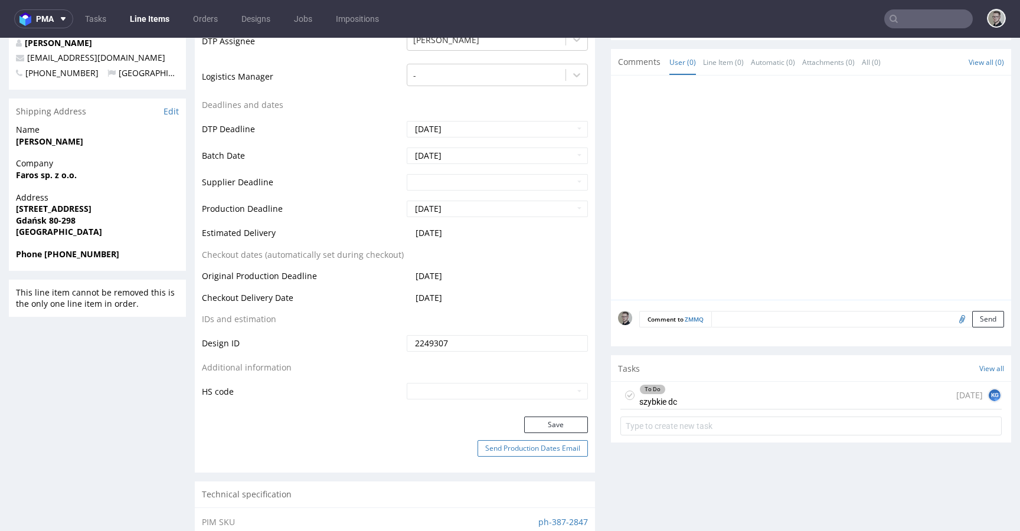
scroll to position [550, 0]
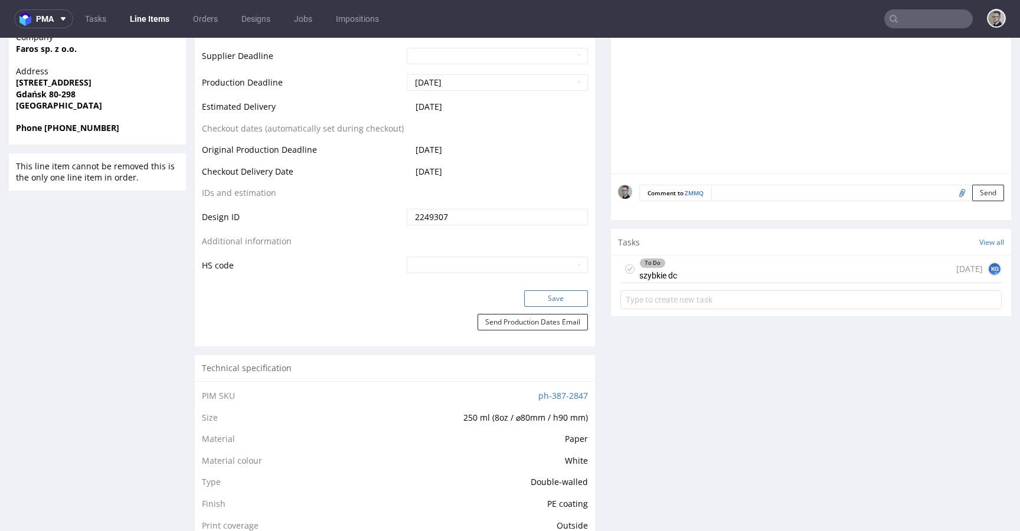
click at [566, 292] on button "Save" at bounding box center [556, 298] width 64 height 17
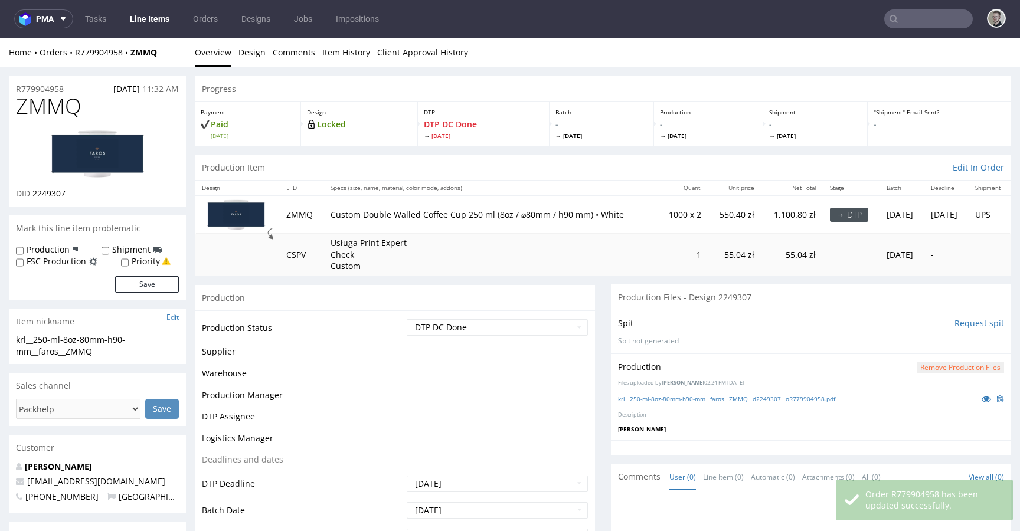
scroll to position [549, 0]
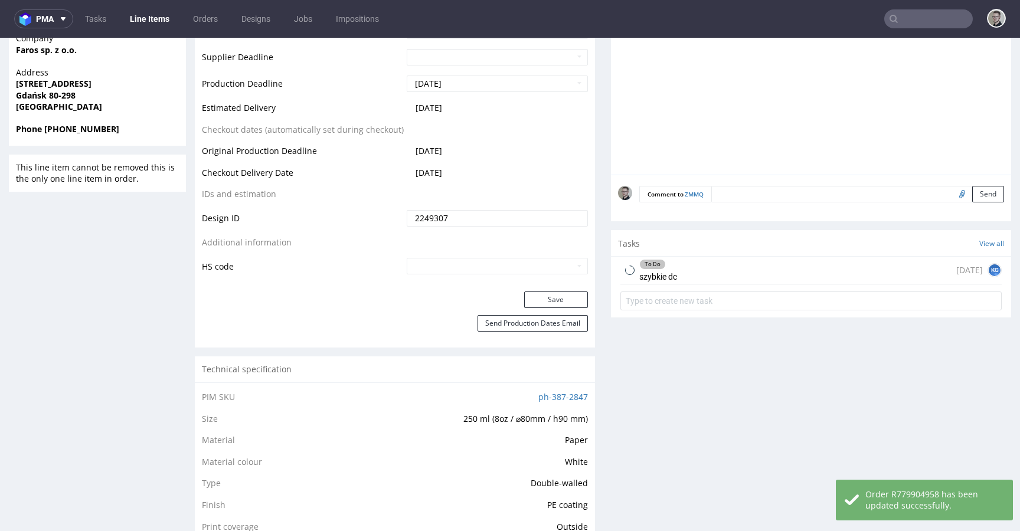
click at [845, 267] on div "To Do szybkie dc [DATE] KG" at bounding box center [810, 271] width 381 height 28
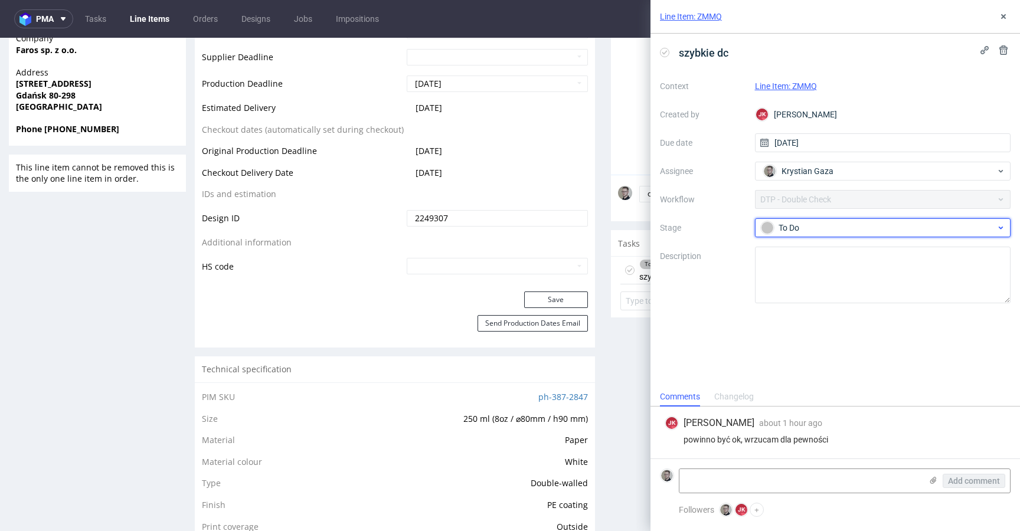
click at [859, 235] on div "To Do" at bounding box center [883, 227] width 256 height 19
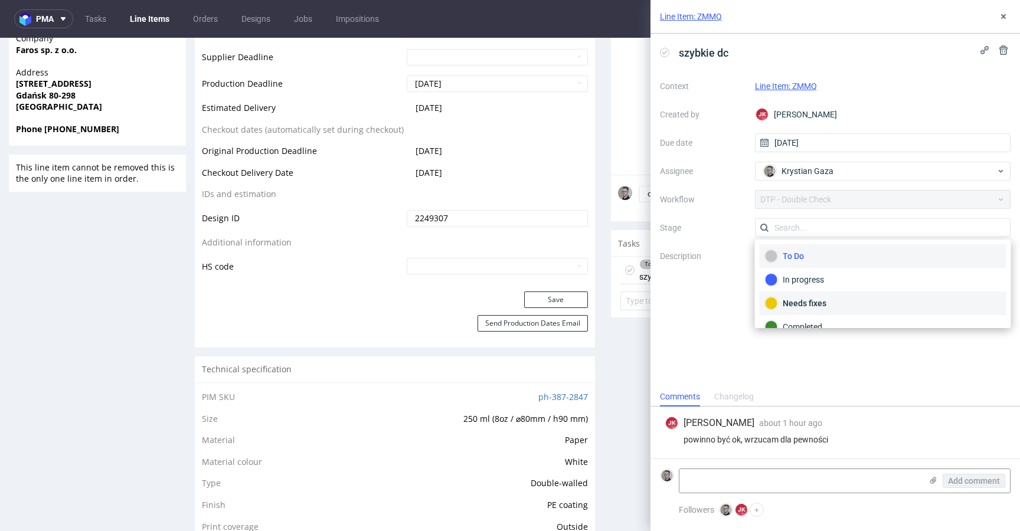
click at [797, 306] on div "Needs fixes" at bounding box center [883, 303] width 236 height 13
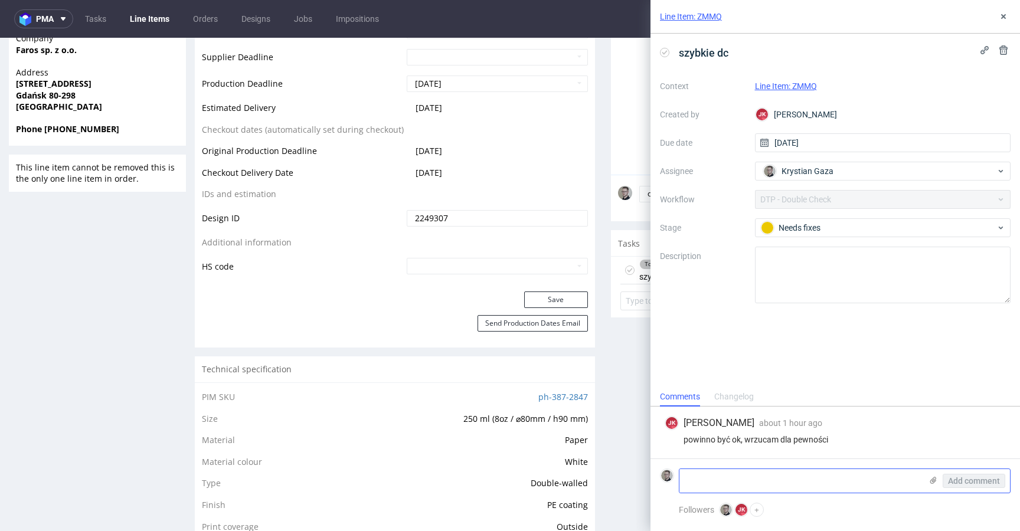
click at [775, 479] on textarea at bounding box center [800, 481] width 242 height 24
type textarea "a co z labelem o plastiku?"
click at [972, 471] on div "Add comment" at bounding box center [965, 481] width 89 height 24
click at [974, 477] on span "Add comment" at bounding box center [974, 481] width 52 height 8
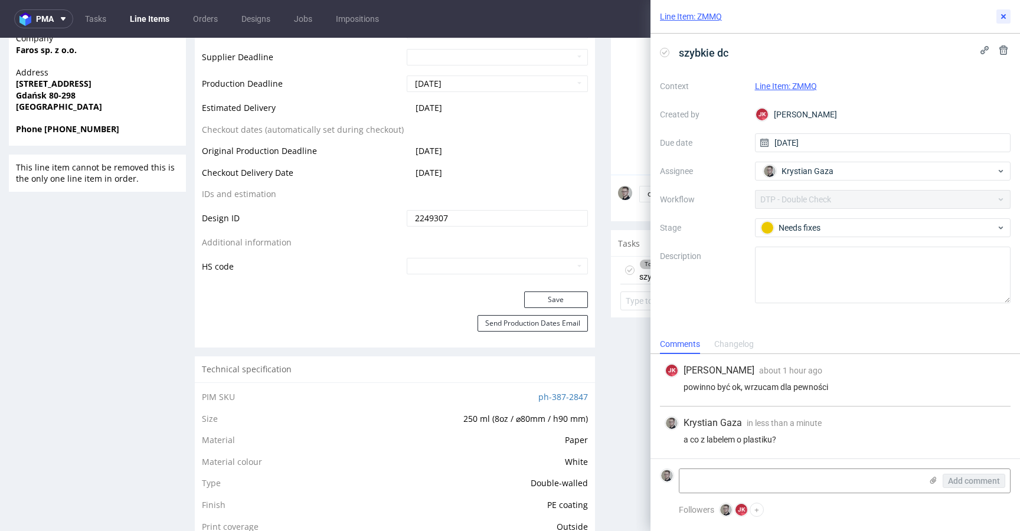
click at [1005, 20] on icon at bounding box center [1002, 16] width 9 height 9
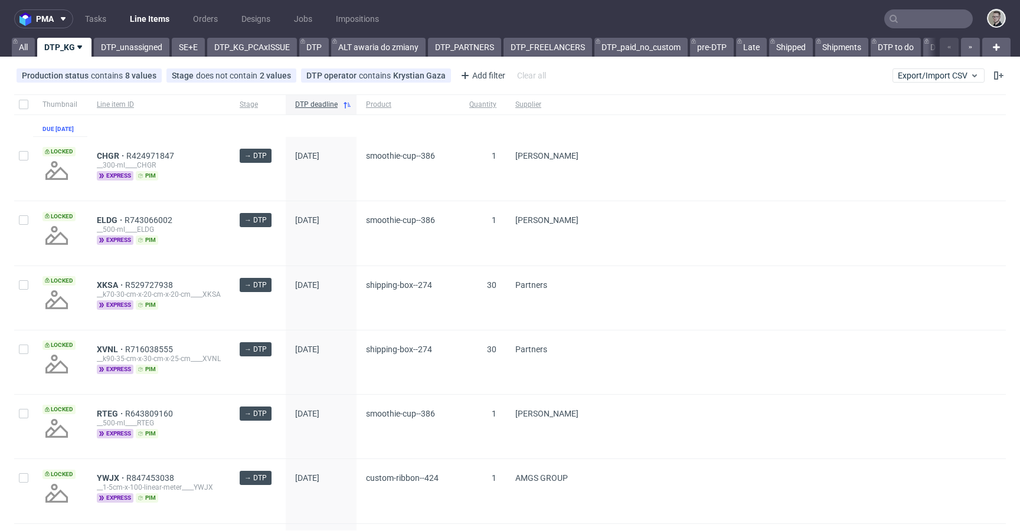
click at [133, 57] on div "pma Tasks Line Items Orders Designs Jobs Impositions All DTP_KG DTP_unassigned …" at bounding box center [510, 265] width 1020 height 531
click at [136, 57] on div "pma Tasks Line Items Orders Designs Jobs Impositions All DTP_KG DTP_unassigned …" at bounding box center [510, 265] width 1020 height 531
click at [141, 47] on link "DTP_unassigned" at bounding box center [132, 47] width 76 height 19
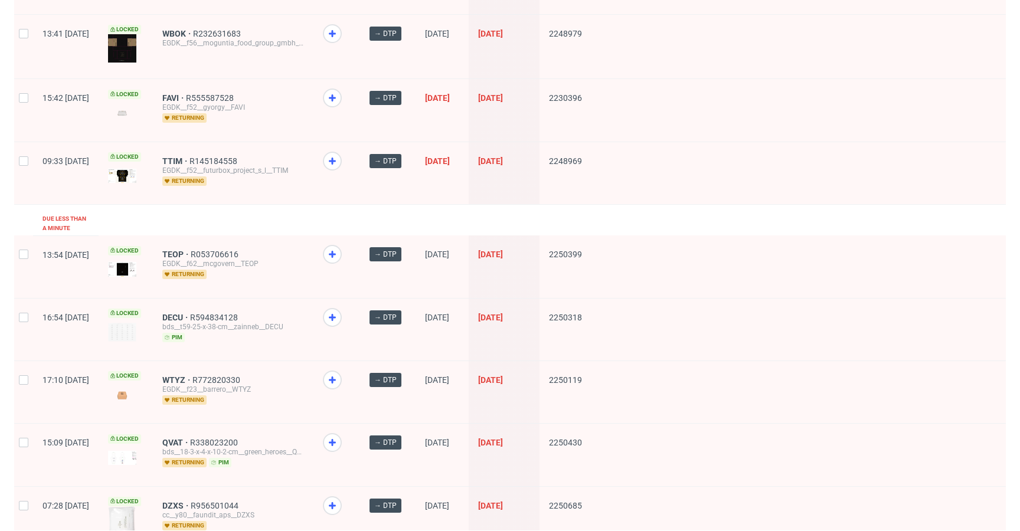
scroll to position [604, 0]
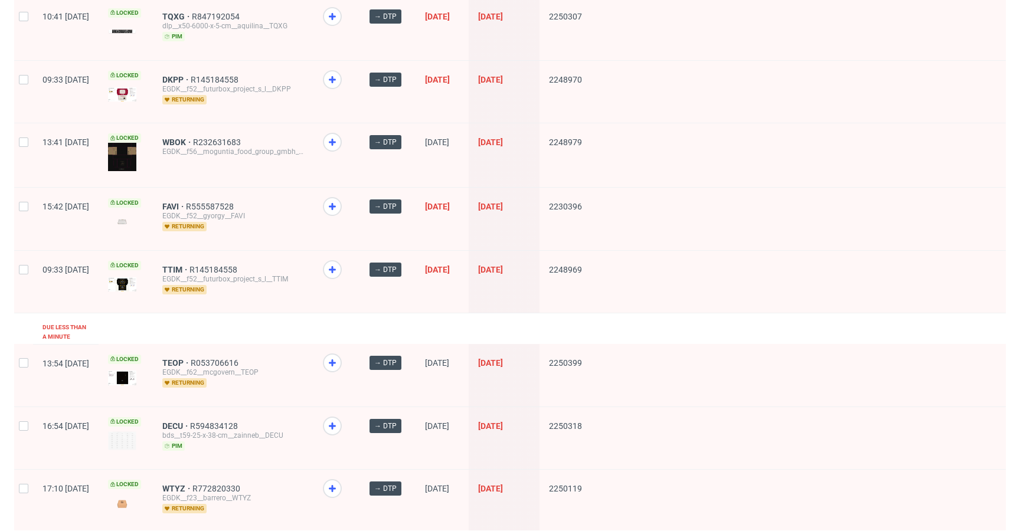
click at [18, 263] on div at bounding box center [23, 282] width 19 height 62
checkbox input "true"
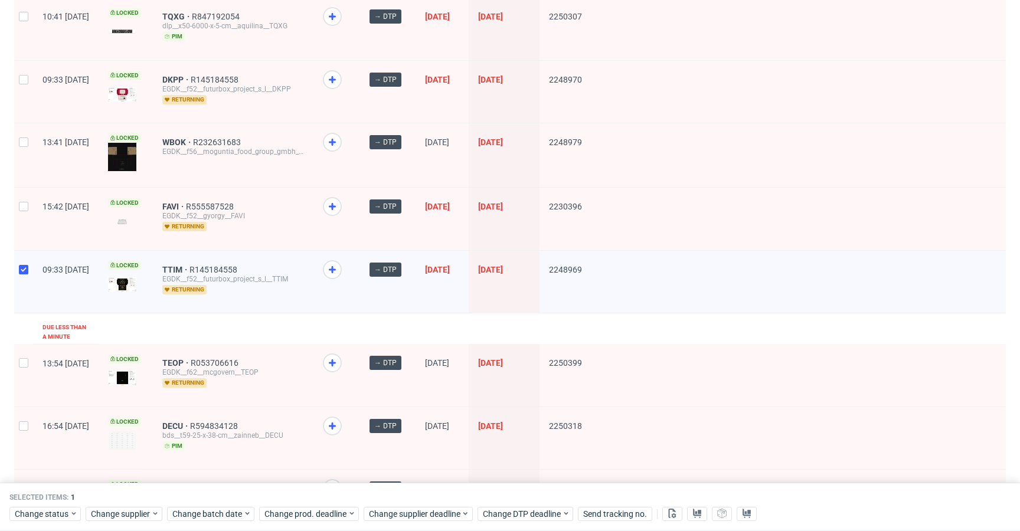
click at [22, 214] on div at bounding box center [23, 219] width 19 height 62
checkbox input "true"
click at [16, 145] on div at bounding box center [23, 155] width 19 height 64
checkbox input "true"
click at [22, 98] on div at bounding box center [23, 92] width 19 height 62
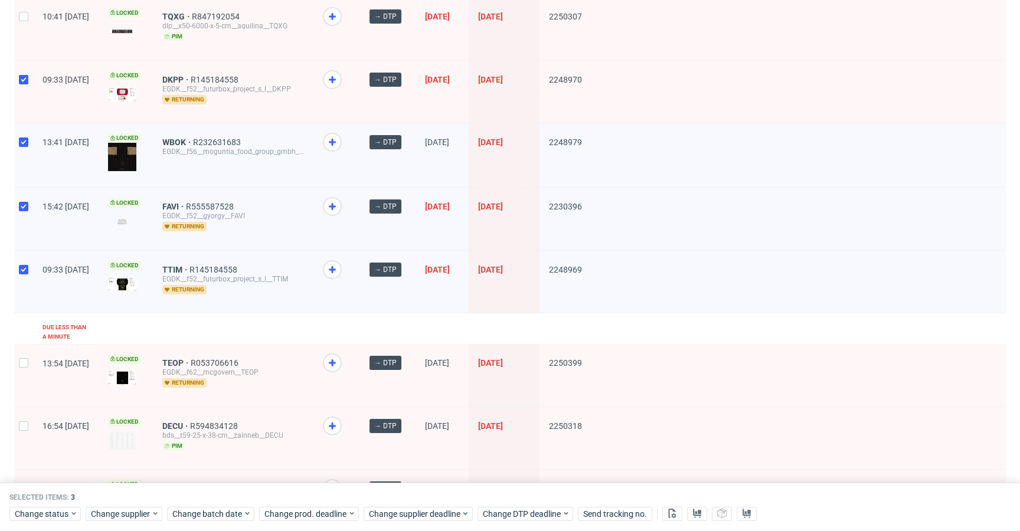
checkbox input "true"
click at [15, 40] on div at bounding box center [23, 29] width 19 height 62
checkbox input "true"
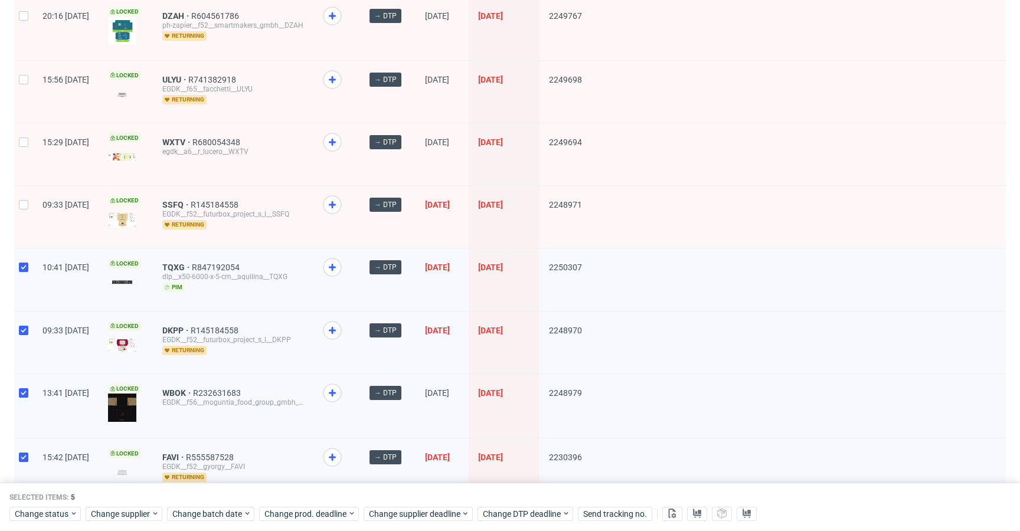
scroll to position [349, 0]
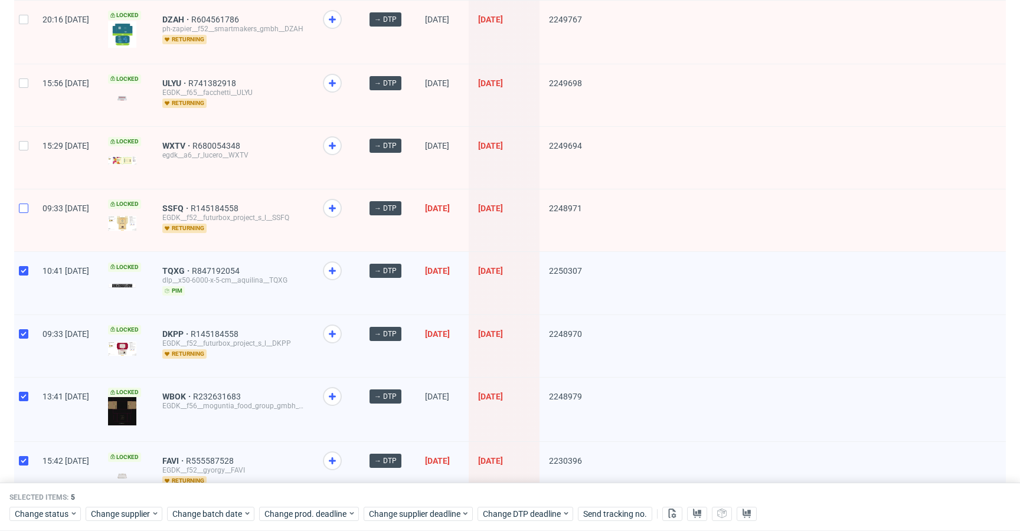
click at [25, 215] on div at bounding box center [23, 220] width 19 height 62
checkbox input "true"
click at [32, 156] on div at bounding box center [23, 158] width 19 height 62
checkbox input "true"
drag, startPoint x: 23, startPoint y: 83, endPoint x: 22, endPoint y: 71, distance: 11.8
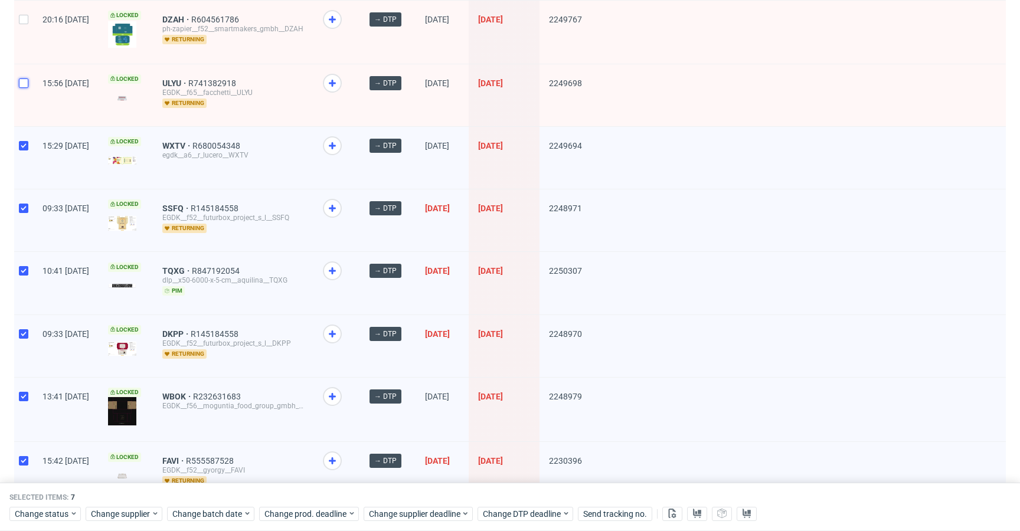
click at [22, 82] on input "checkbox" at bounding box center [23, 82] width 9 height 9
checkbox input "true"
click at [24, 45] on div at bounding box center [23, 32] width 19 height 63
checkbox input "true"
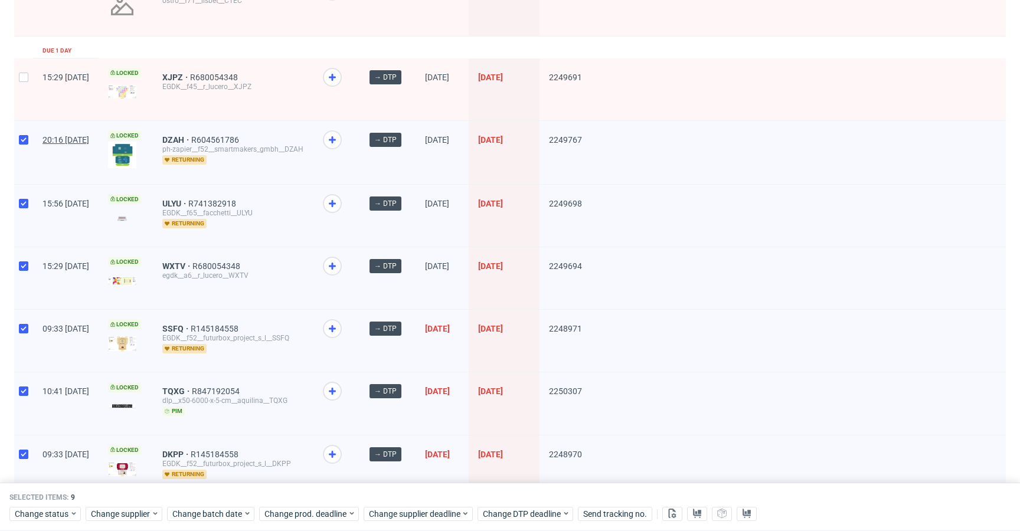
scroll to position [106, 0]
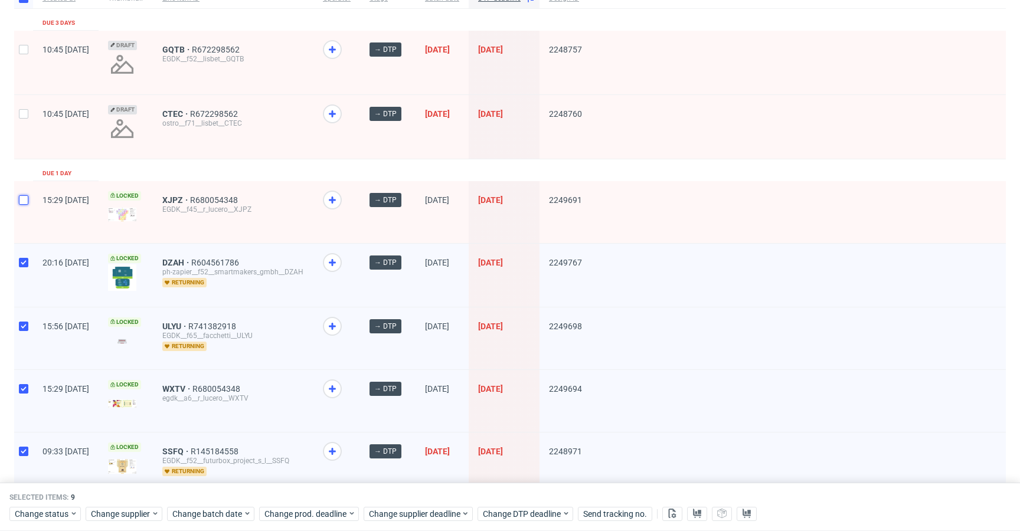
click at [28, 196] on input "checkbox" at bounding box center [23, 199] width 9 height 9
checkbox input "true"
click at [24, 127] on div at bounding box center [23, 127] width 19 height 64
checkbox input "true"
click at [32, 71] on div at bounding box center [23, 63] width 19 height 64
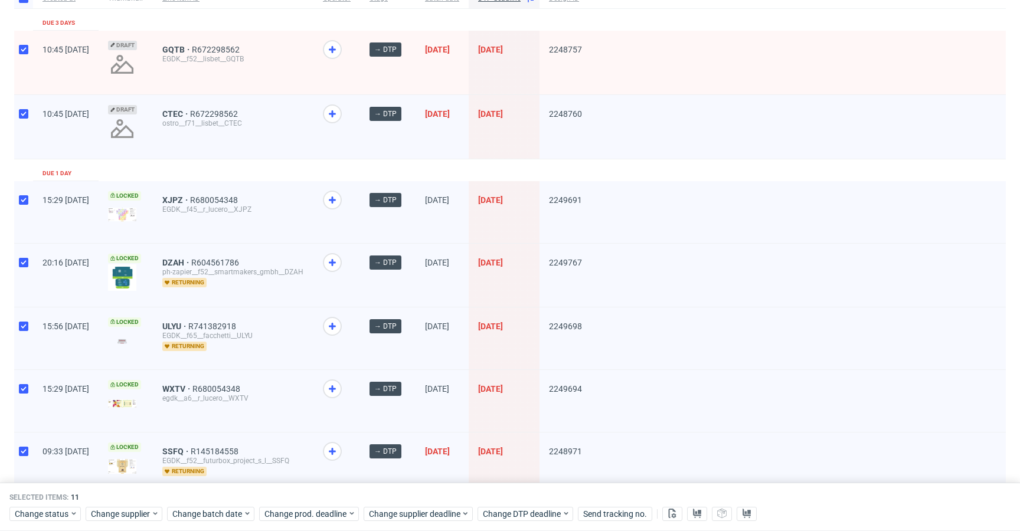
checkbox input "true"
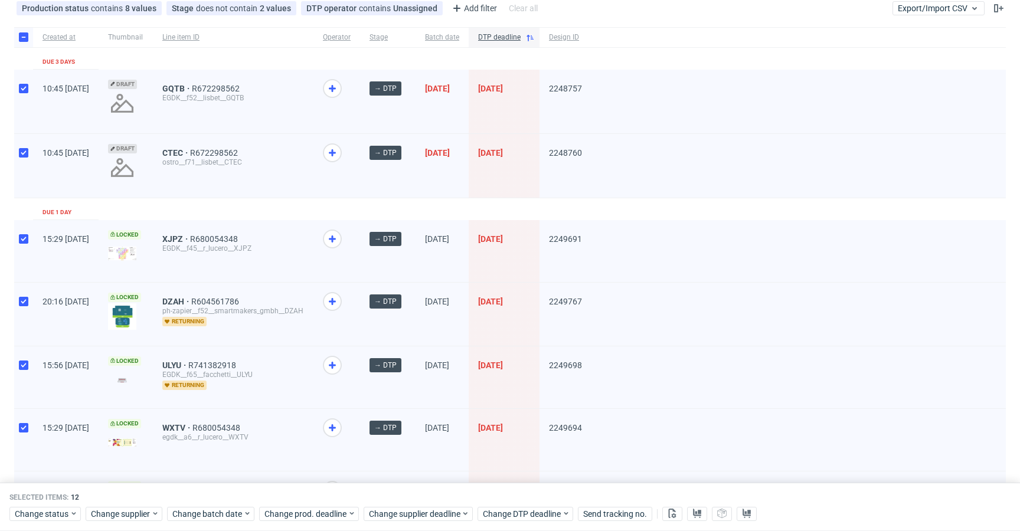
scroll to position [0, 0]
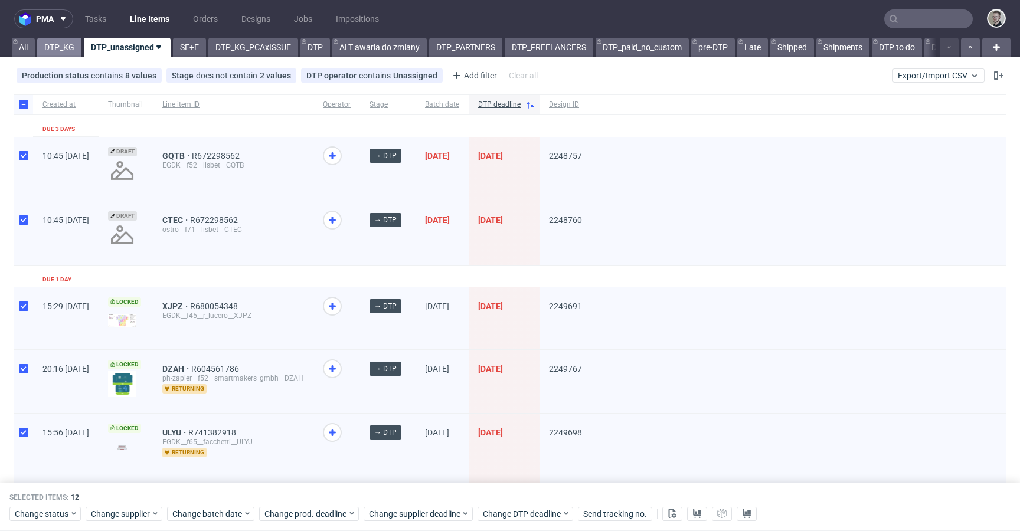
click at [64, 48] on link "DTP_KG" at bounding box center [59, 47] width 44 height 19
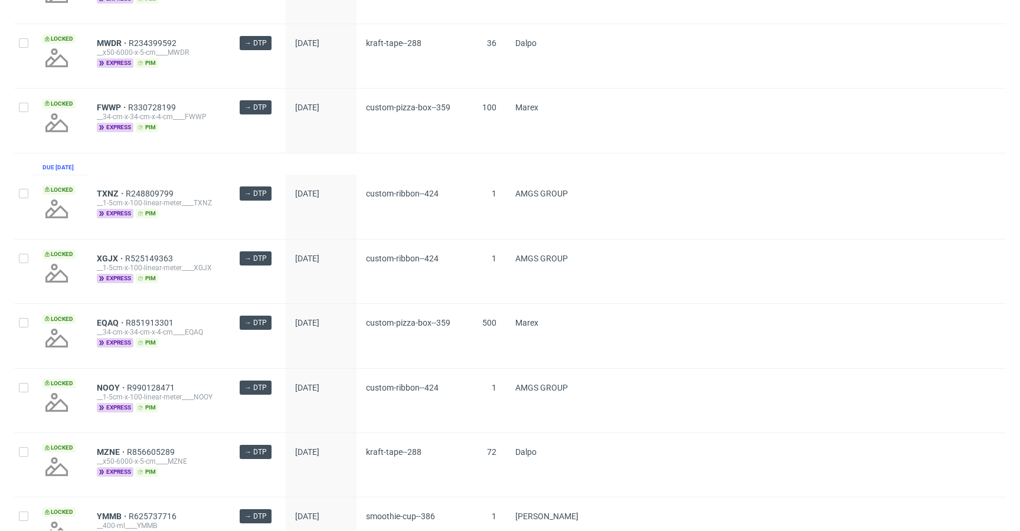
scroll to position [898, 0]
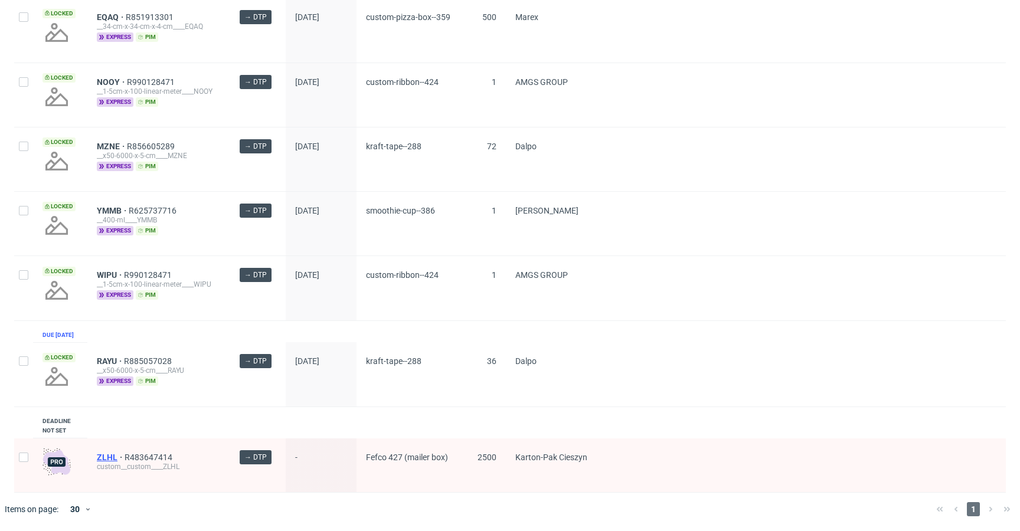
click at [104, 460] on span "ZLHL" at bounding box center [111, 457] width 28 height 9
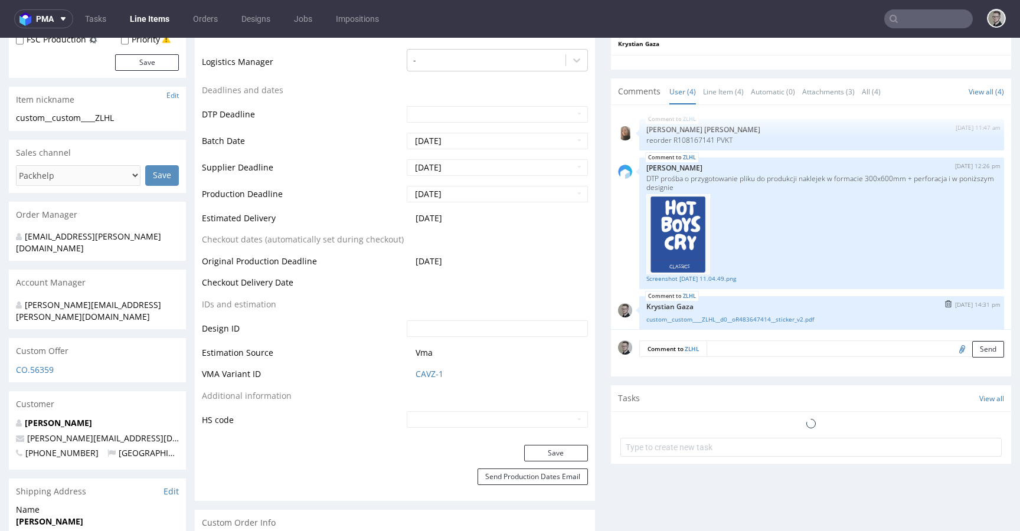
scroll to position [470, 0]
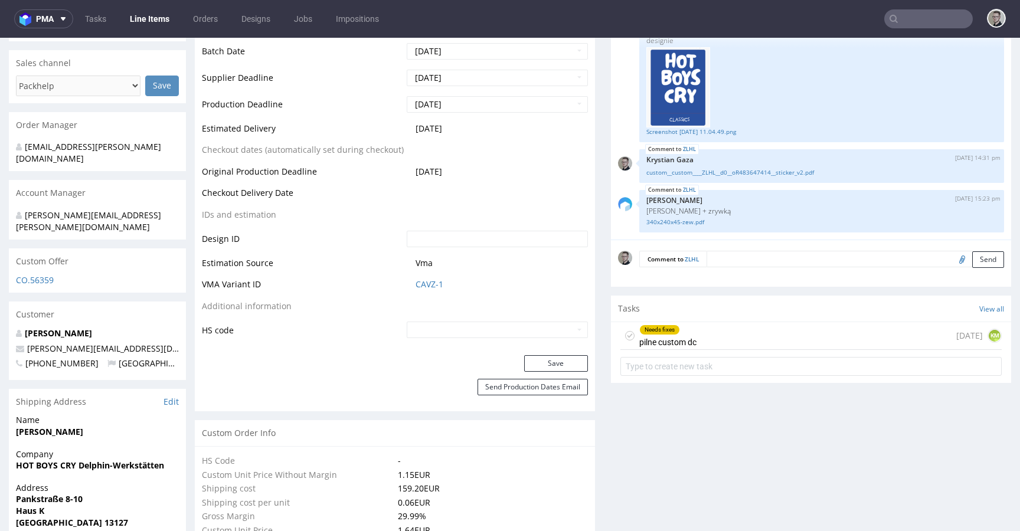
click at [733, 331] on div "Needs fixes pilne custom dc [DATE] KM" at bounding box center [810, 336] width 381 height 28
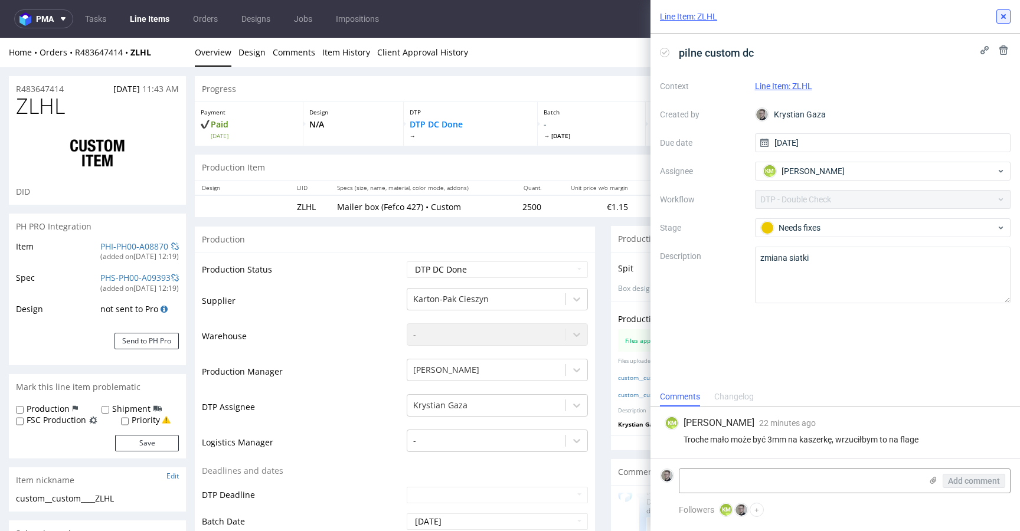
click at [1003, 10] on button at bounding box center [1003, 16] width 14 height 14
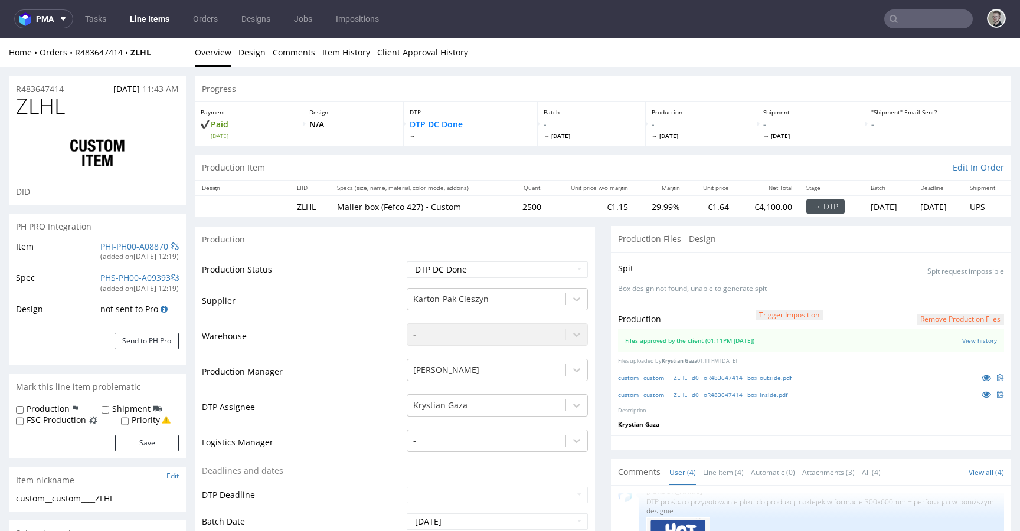
click at [44, 406] on label "Production" at bounding box center [48, 409] width 43 height 12
click at [24, 406] on input "Production" at bounding box center [20, 409] width 8 height 9
checkbox input "true"
click at [155, 442] on button "Save" at bounding box center [147, 443] width 64 height 17
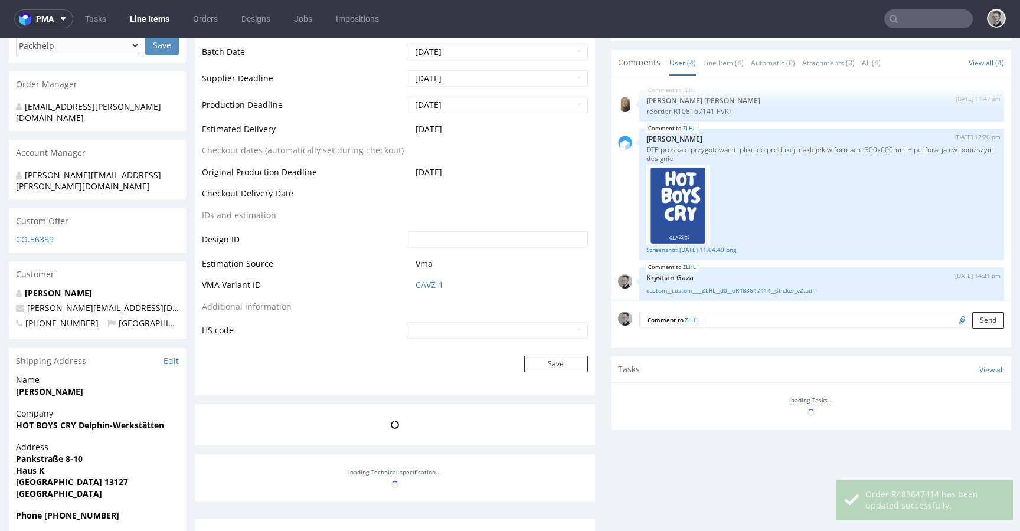
scroll to position [478, 0]
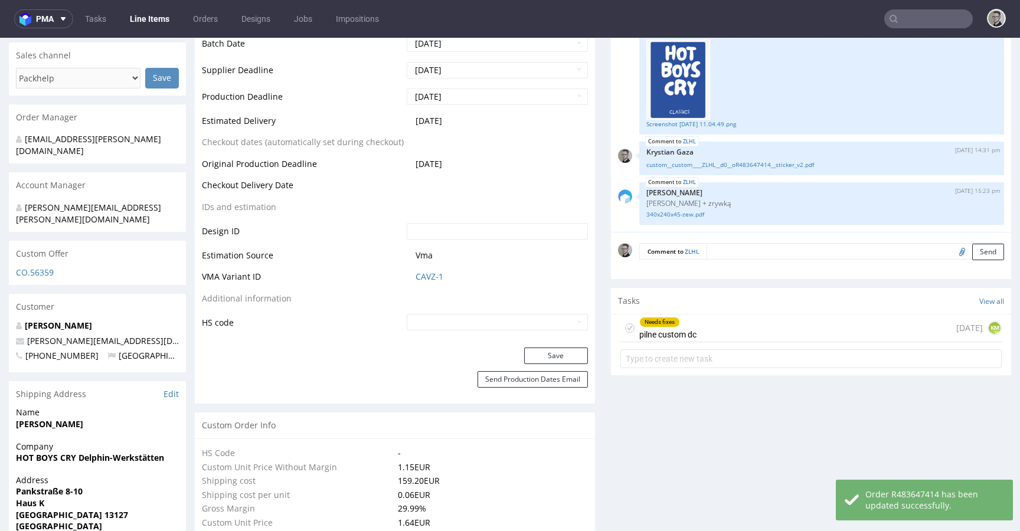
click at [769, 248] on textarea at bounding box center [854, 251] width 297 height 17
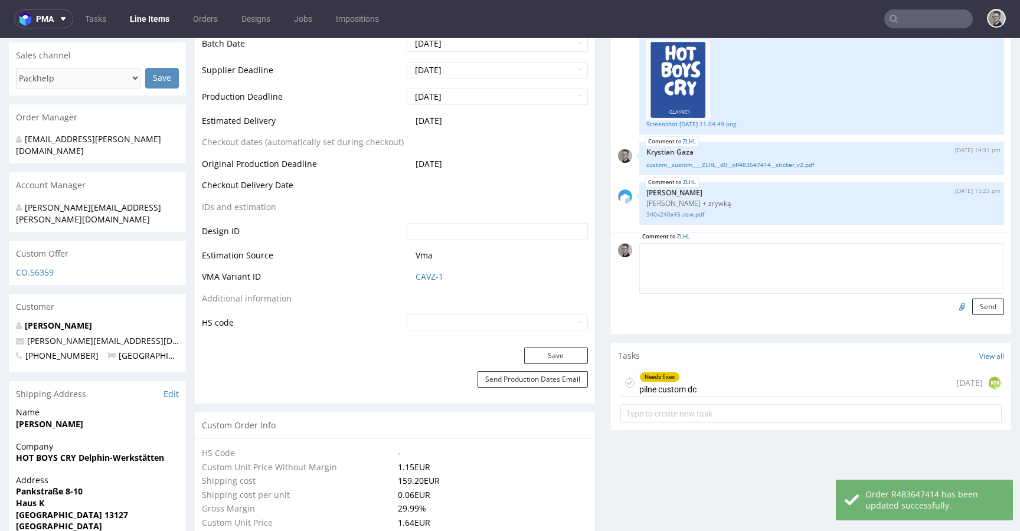
click at [625, 380] on icon at bounding box center [629, 382] width 9 height 9
click at [726, 270] on textarea at bounding box center [821, 268] width 365 height 51
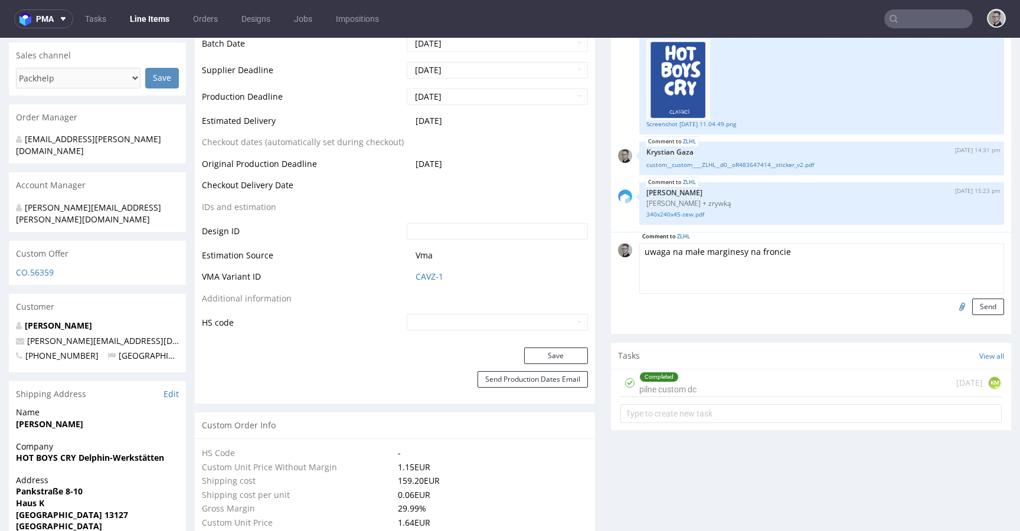
click at [656, 251] on textarea "uwaga na małe marginesy na froncie" at bounding box center [821, 268] width 365 height 51
click at [783, 251] on textarea "uwaga na małe marginesy na froncie" at bounding box center [821, 268] width 365 height 51
type textarea "uwaga na małe marginesy na froncie, prośba do vendora o sprawdzenie, czy na pew…"
click at [966, 315] on div "Comment to ZLHL uwaga na małe marginesy na froncie, prośba do vendora o sprawdz…" at bounding box center [811, 283] width 400 height 102
click at [972, 307] on button "Send" at bounding box center [988, 307] width 32 height 17
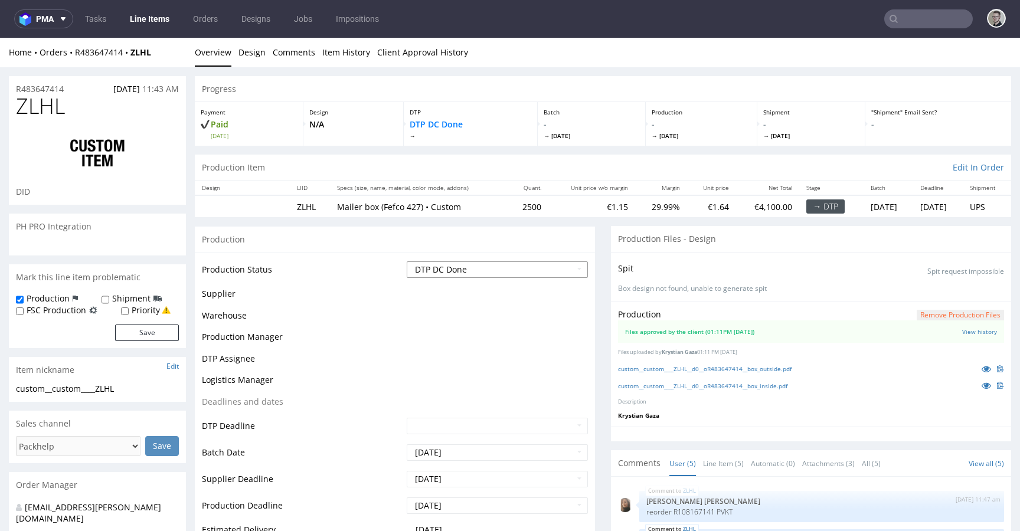
scroll to position [104, 0]
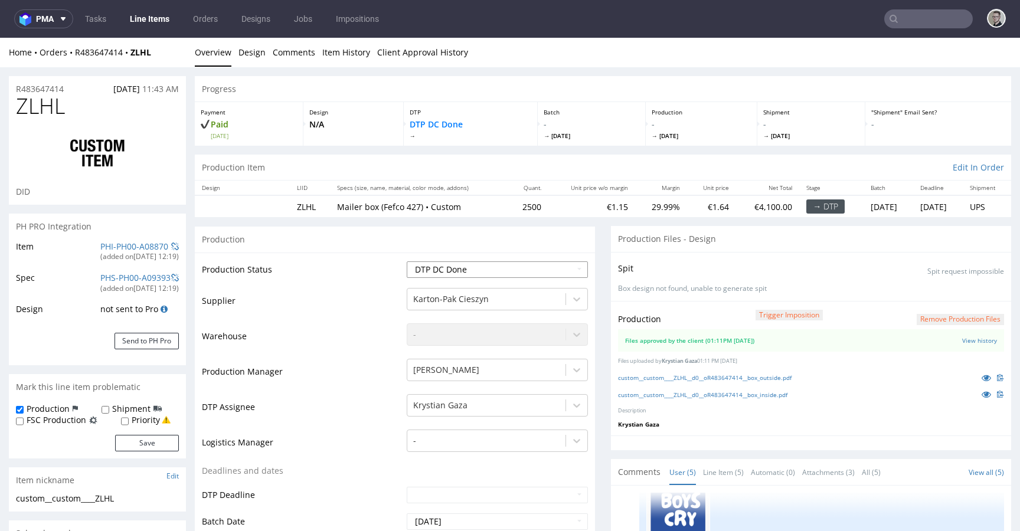
click at [532, 274] on select "Waiting for Artwork Waiting for Diecut Waiting for Mockup Waiting for DTP Waiti…" at bounding box center [497, 269] width 181 height 17
select select "dtp_production_ready"
click at [407, 261] on select "Waiting for Artwork Waiting for Diecut Waiting for Mockup Waiting for DTP Waiti…" at bounding box center [497, 269] width 181 height 17
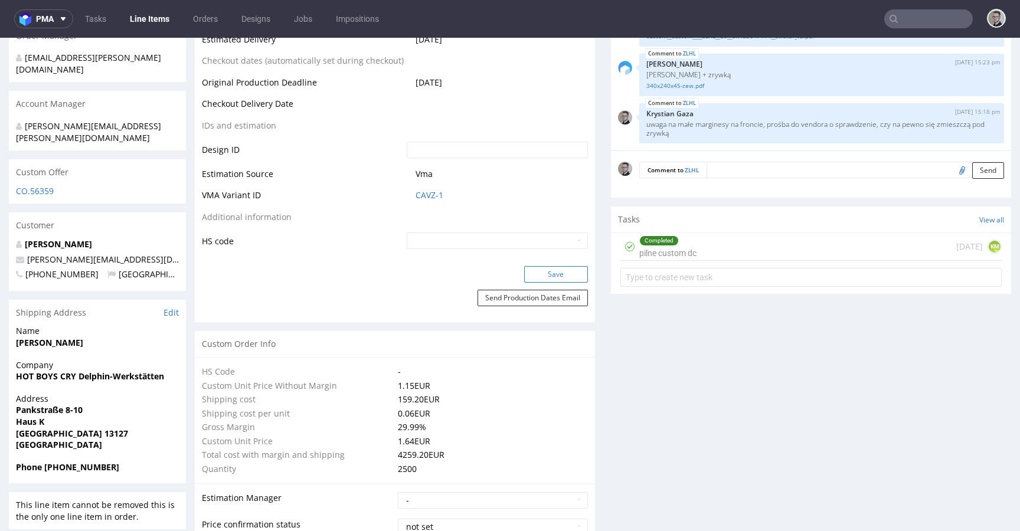
click at [574, 273] on button "Save" at bounding box center [556, 274] width 64 height 17
